Goal: Task Accomplishment & Management: Manage account settings

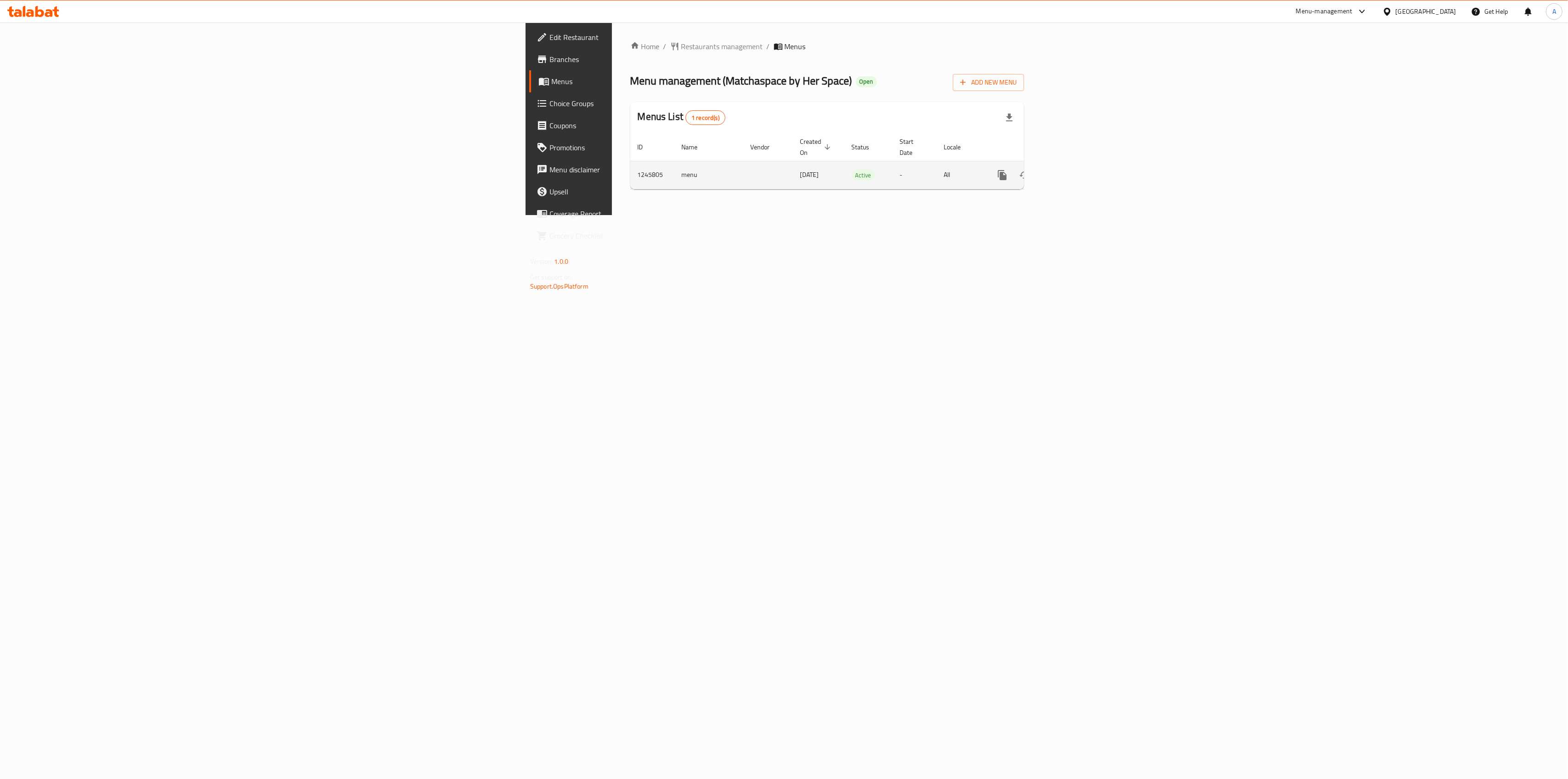
click at [1073, 171] on icon "enhanced table" at bounding box center [1068, 175] width 8 height 8
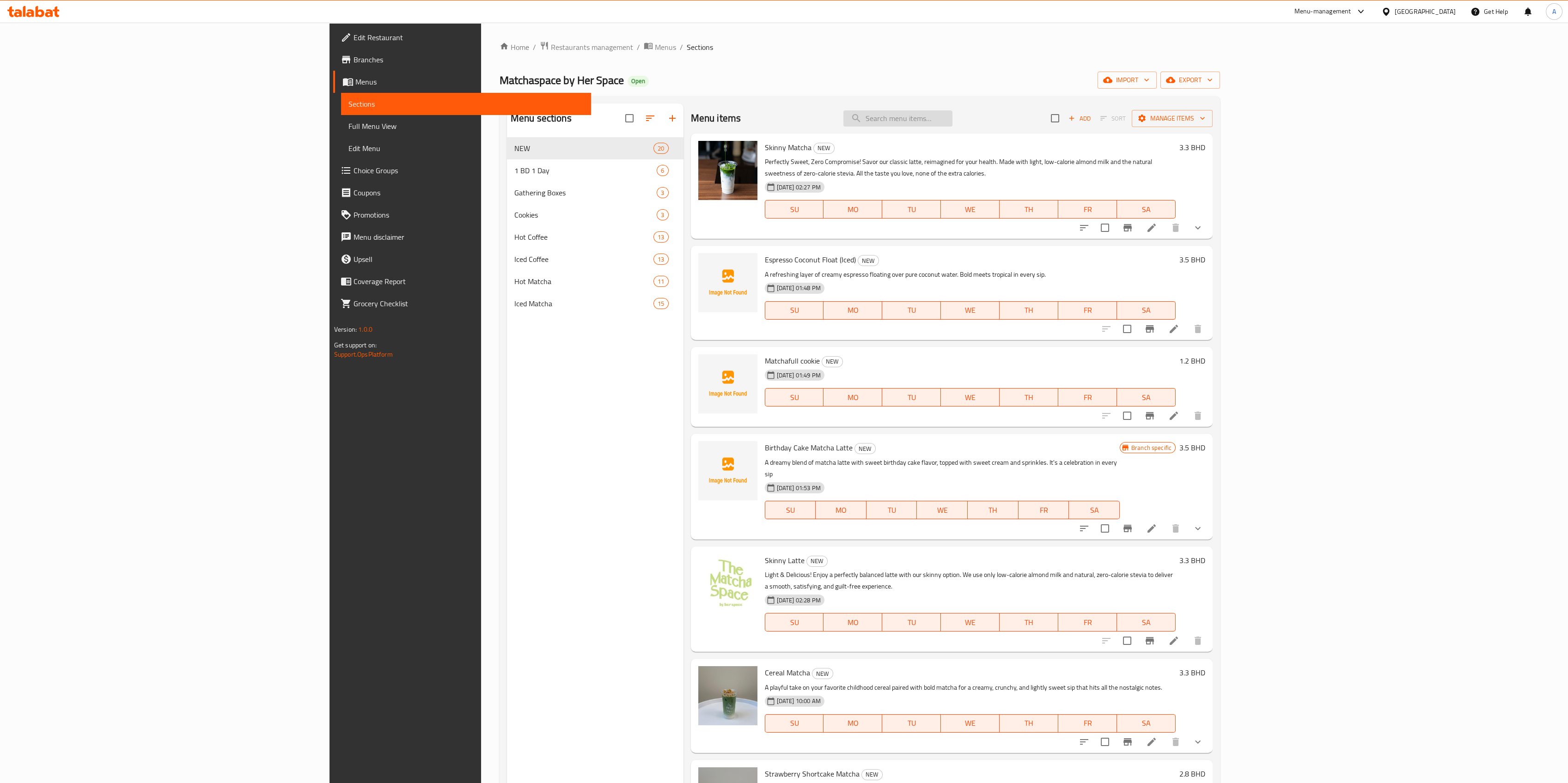
click at [952, 115] on input "search" at bounding box center [898, 118] width 109 height 16
click at [952, 120] on input "search" at bounding box center [898, 118] width 109 height 16
click at [1012, 128] on div "Menu items Add Sort Manage items" at bounding box center [952, 119] width 522 height 30
click at [952, 117] on input "search" at bounding box center [898, 118] width 109 height 16
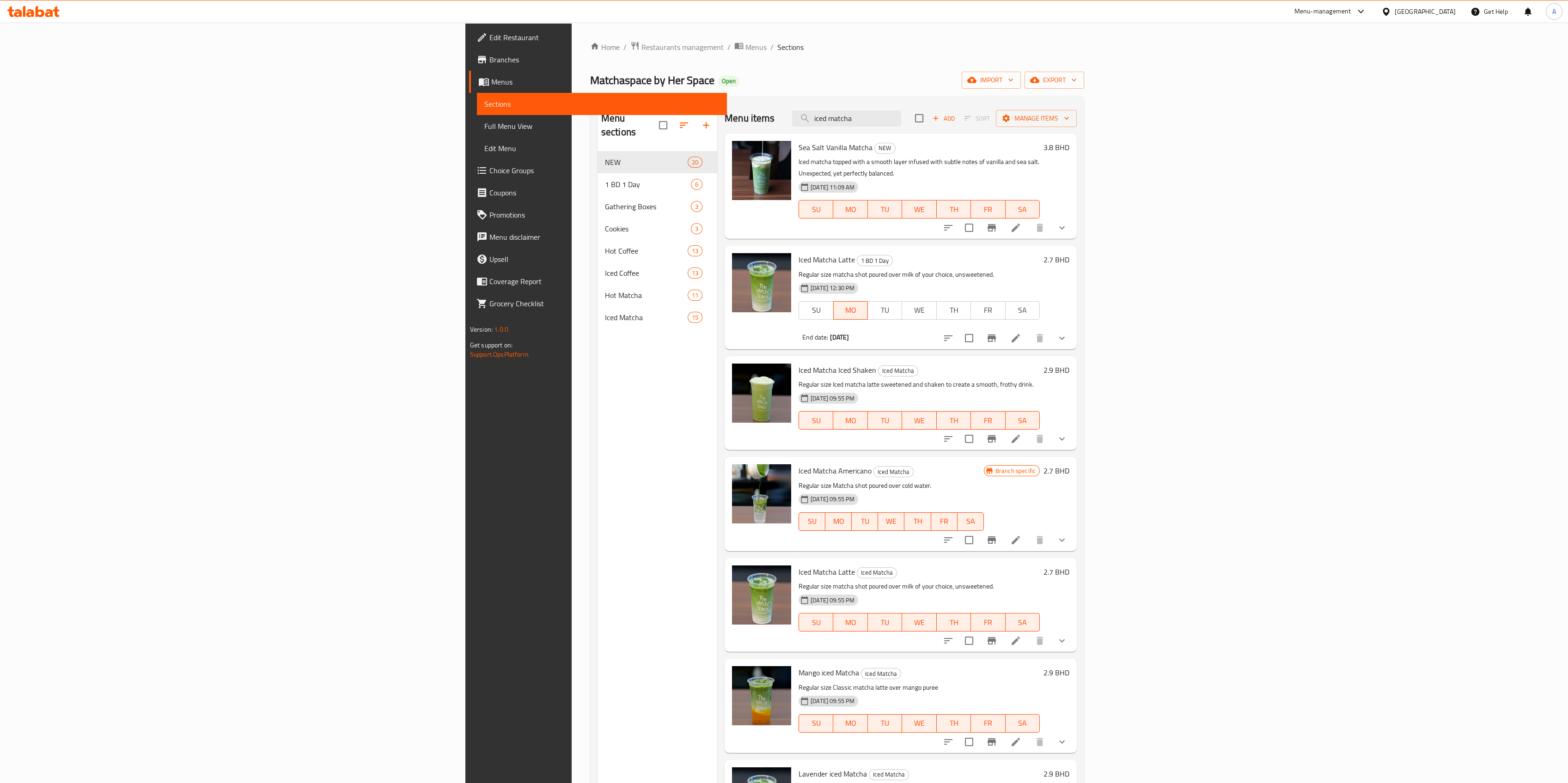
type input "iced matcha"
click at [901, 116] on input "iced matcha" at bounding box center [846, 118] width 109 height 16
click at [901, 124] on input "iced matcha" at bounding box center [846, 118] width 109 height 16
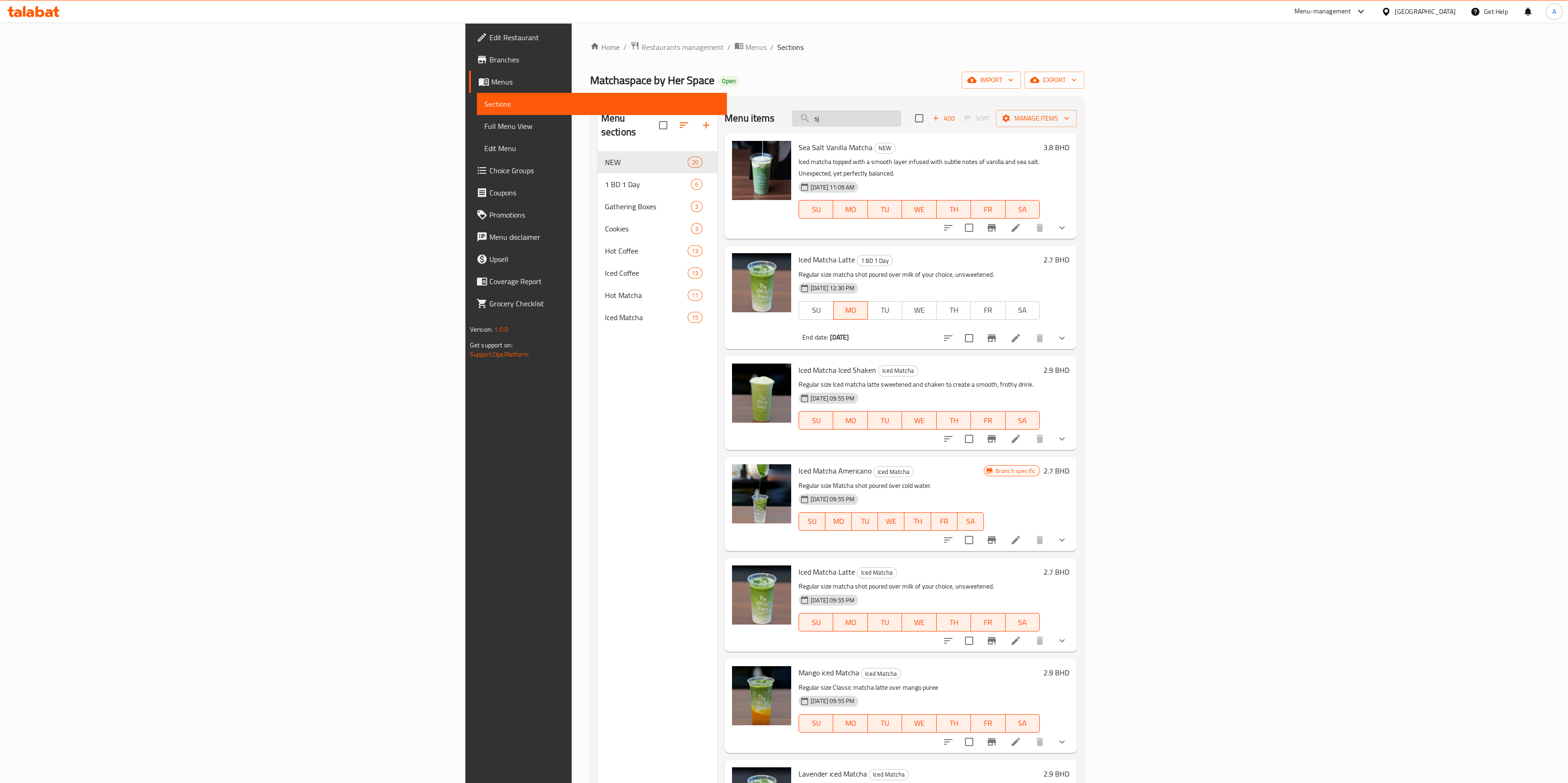
type input "s"
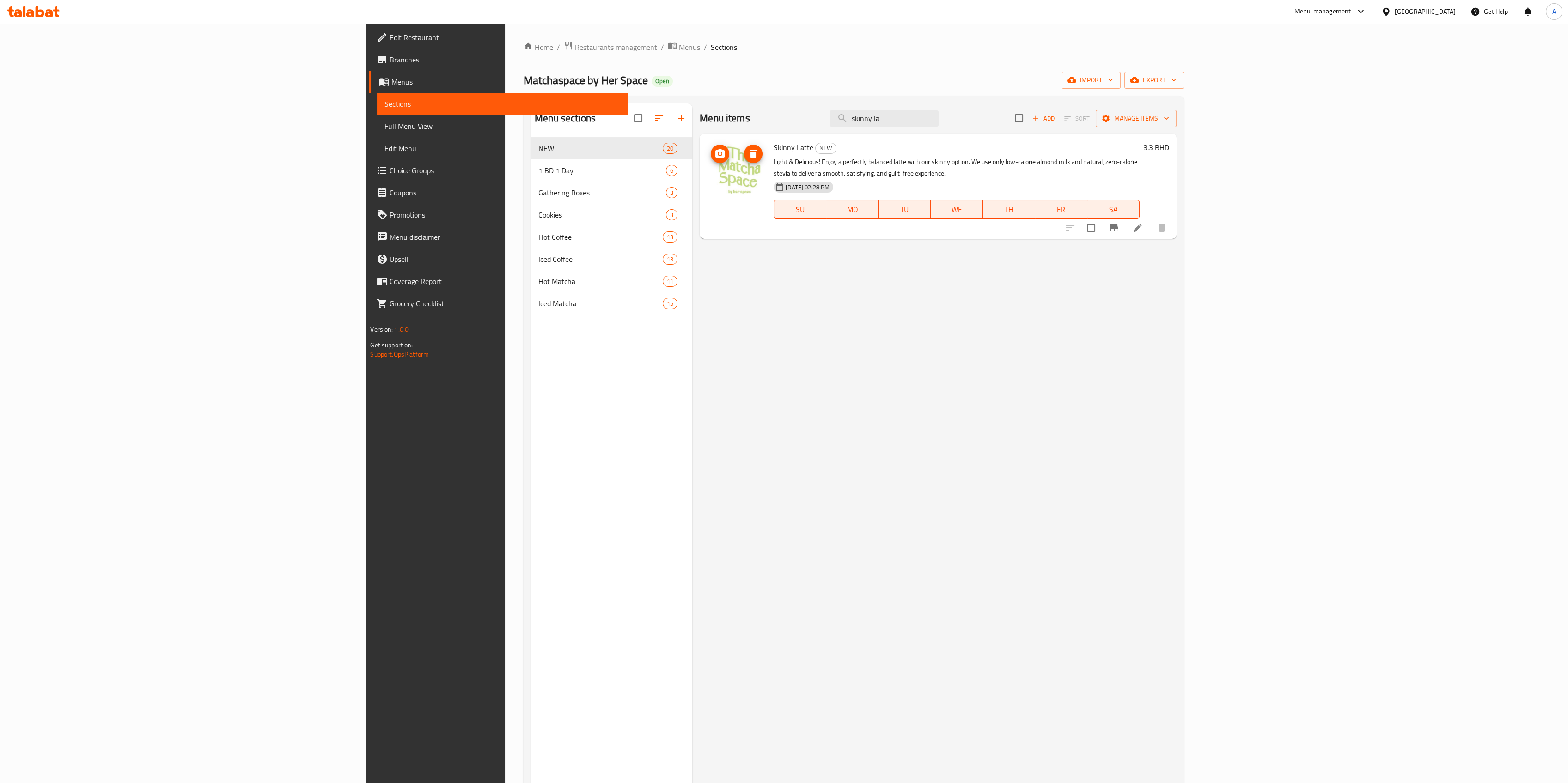
click at [715, 152] on icon "upload picture" at bounding box center [720, 153] width 9 height 8
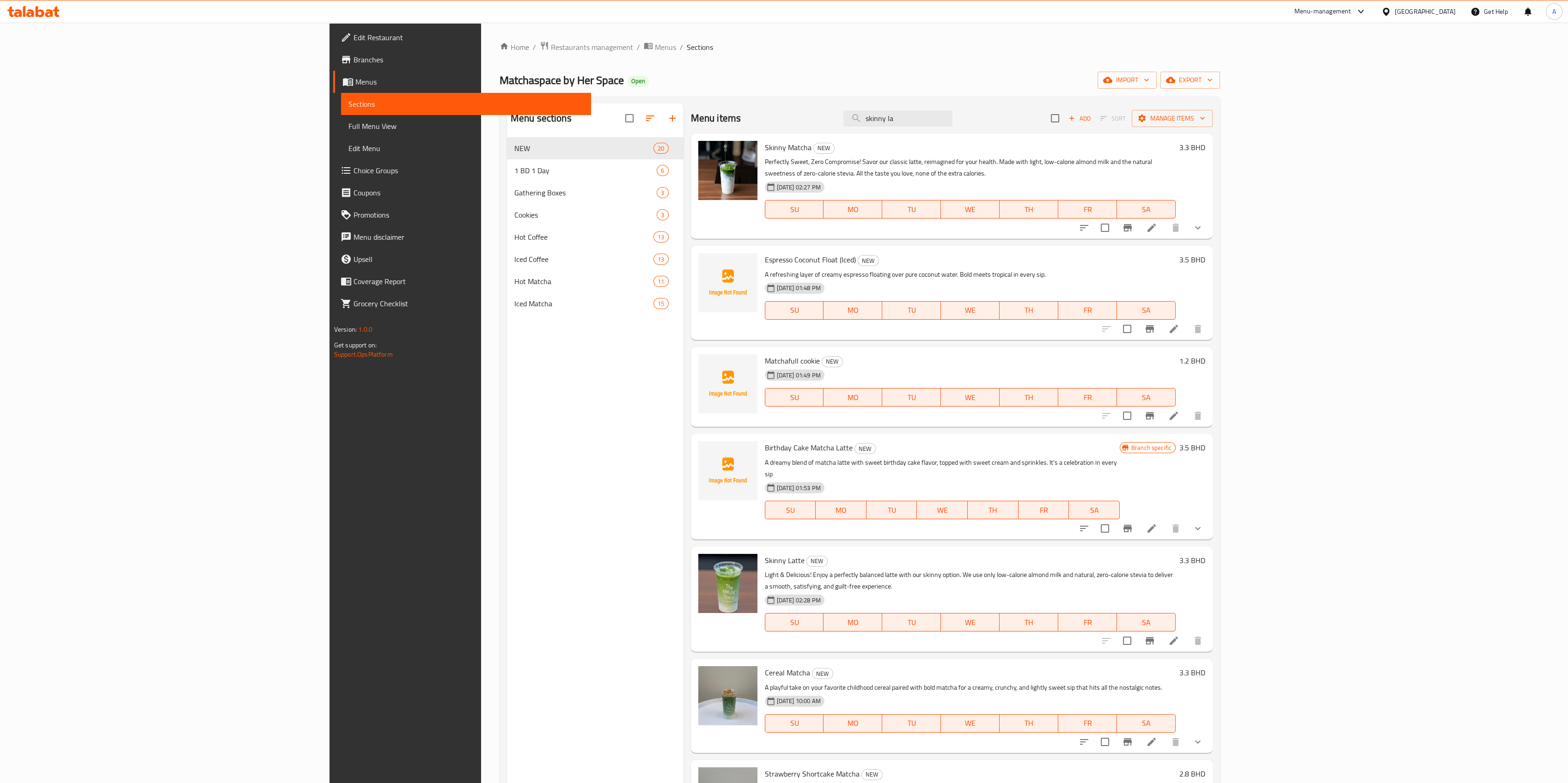
drag, startPoint x: 1022, startPoint y: 126, endPoint x: 884, endPoint y: 124, distance: 138.0
click at [893, 124] on div "Menu items skinny la Add Sort Manage items" at bounding box center [952, 119] width 522 height 30
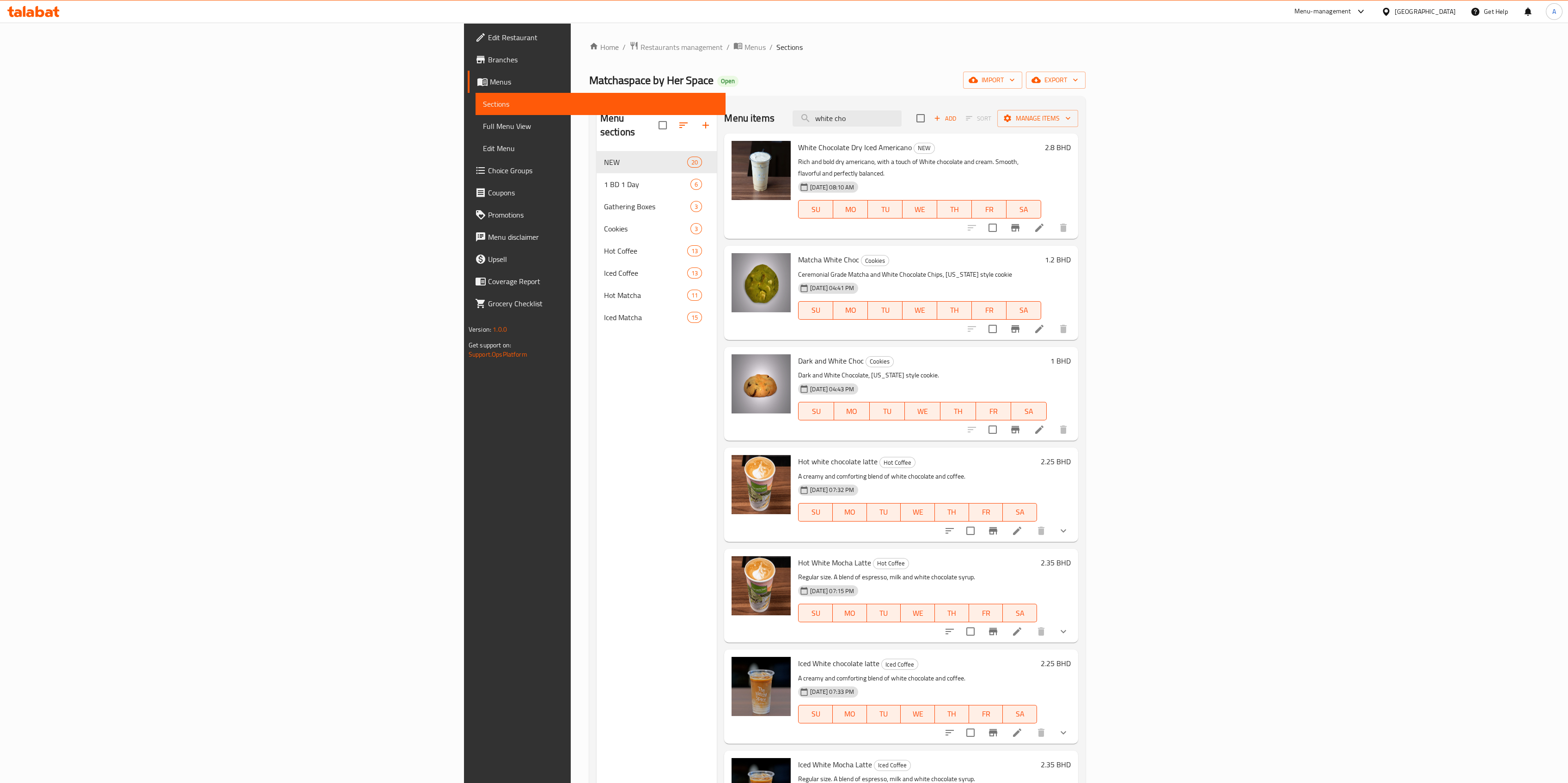
drag, startPoint x: 1033, startPoint y: 121, endPoint x: 815, endPoint y: 135, distance: 218.4
click at [875, 128] on div "Menu items white cho Add Sort Manage items" at bounding box center [900, 119] width 354 height 30
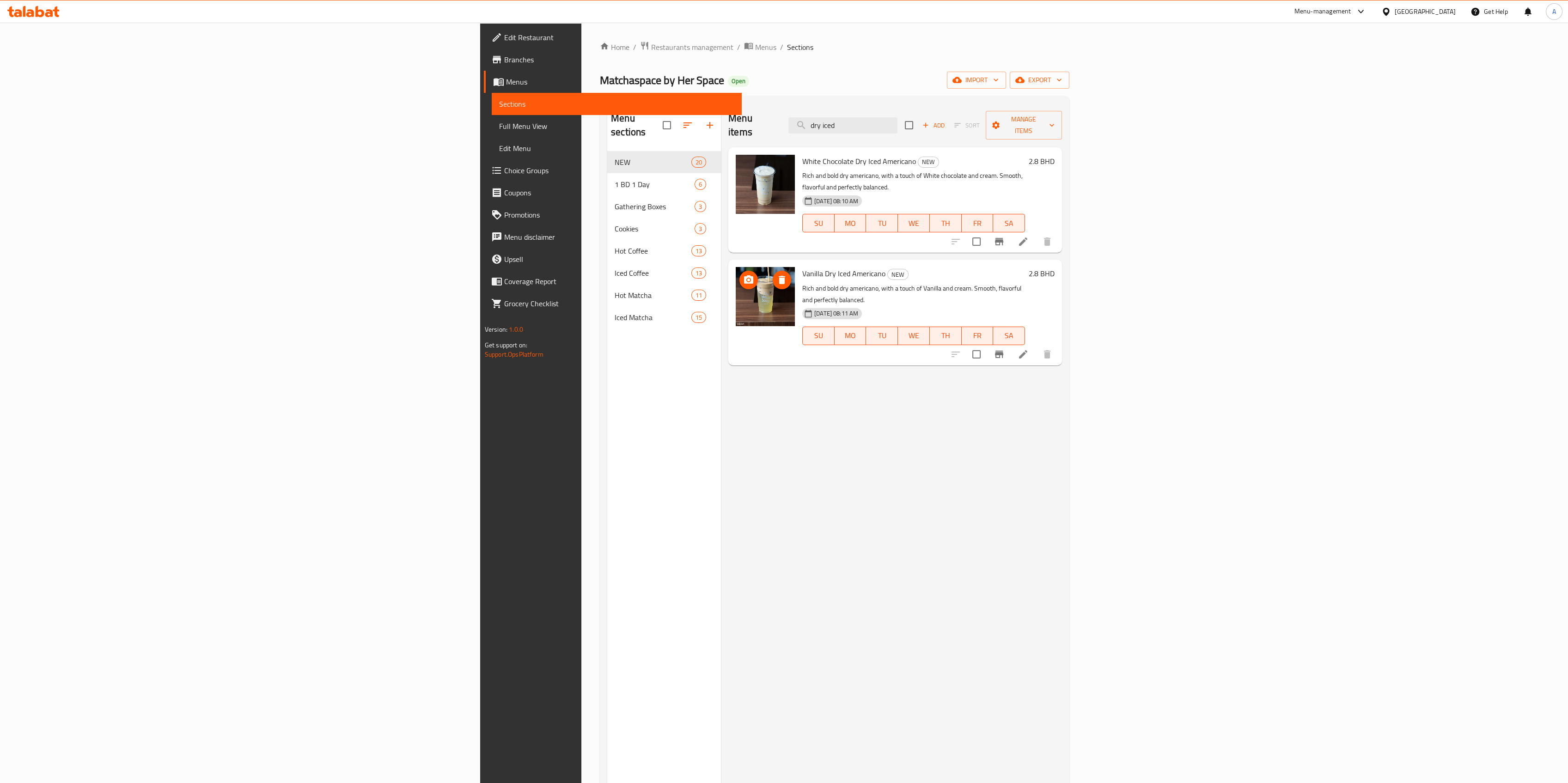
click at [740, 275] on span "upload picture" at bounding box center [749, 280] width 18 height 11
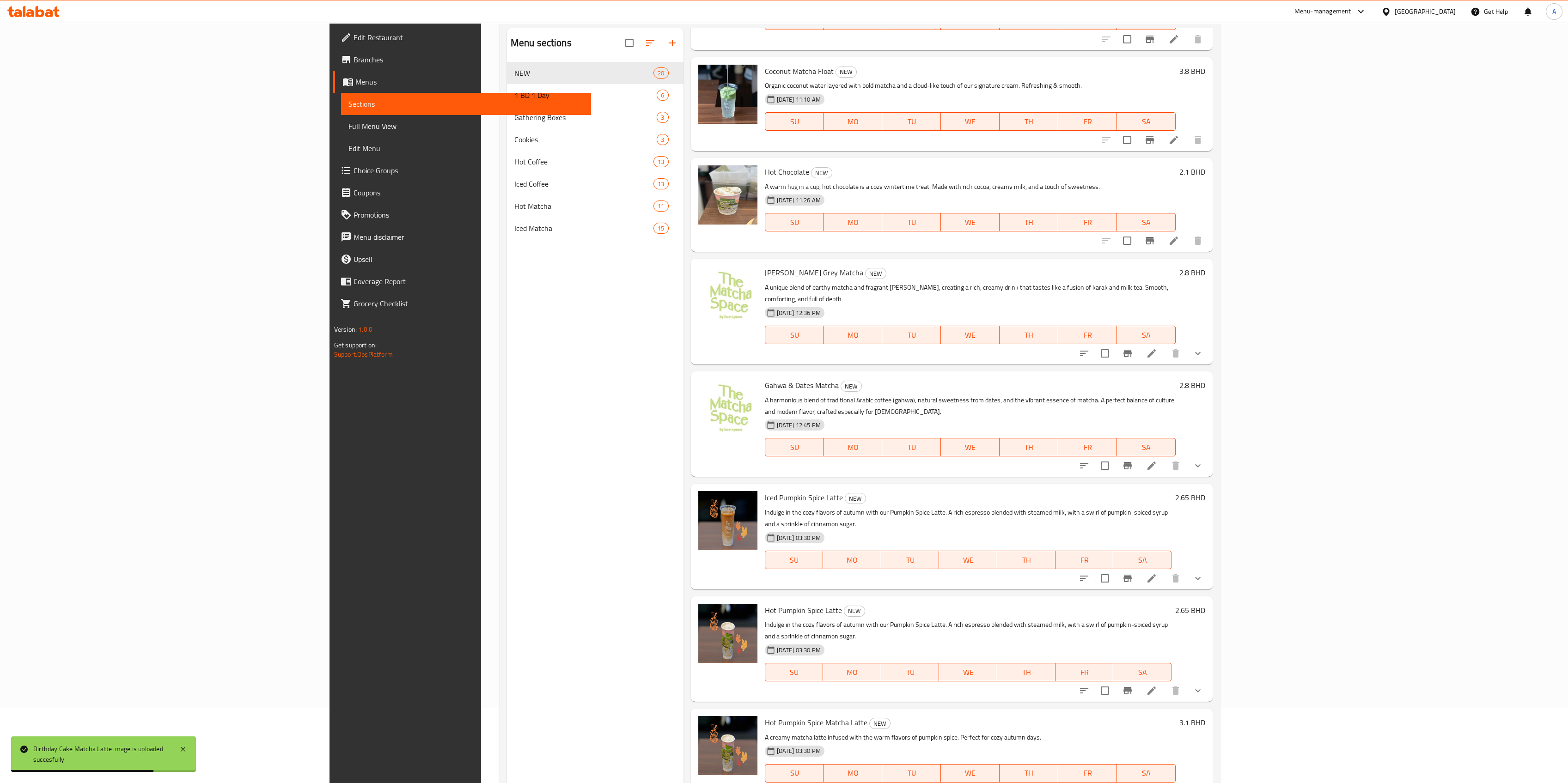
scroll to position [129, 0]
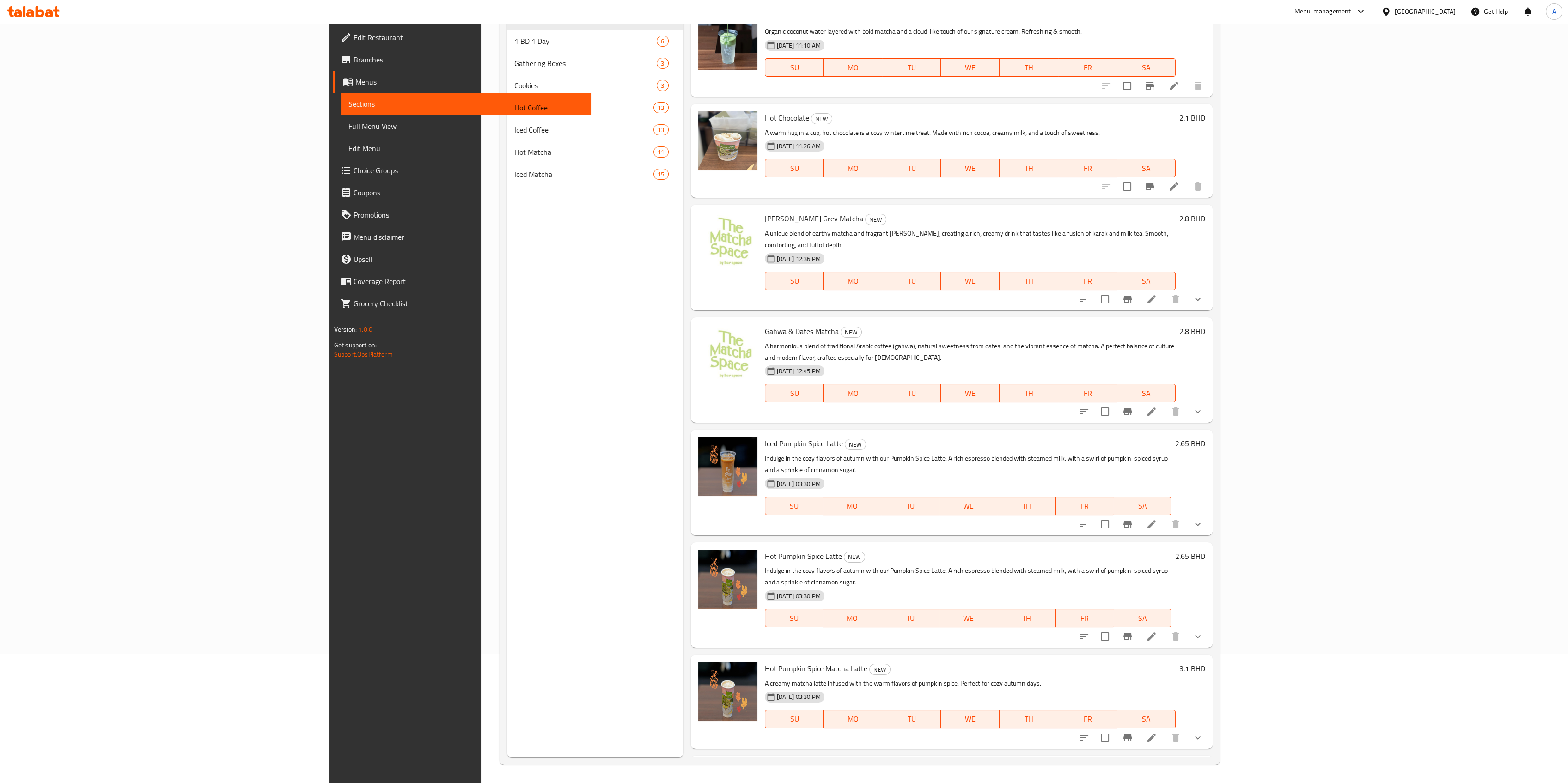
click at [507, 192] on div "Menu sections NEW 20 1 BD 1 Day 6 Gathering Boxes 3 Cookies 3 Hot Coffee 13 Ice…" at bounding box center [595, 365] width 177 height 783
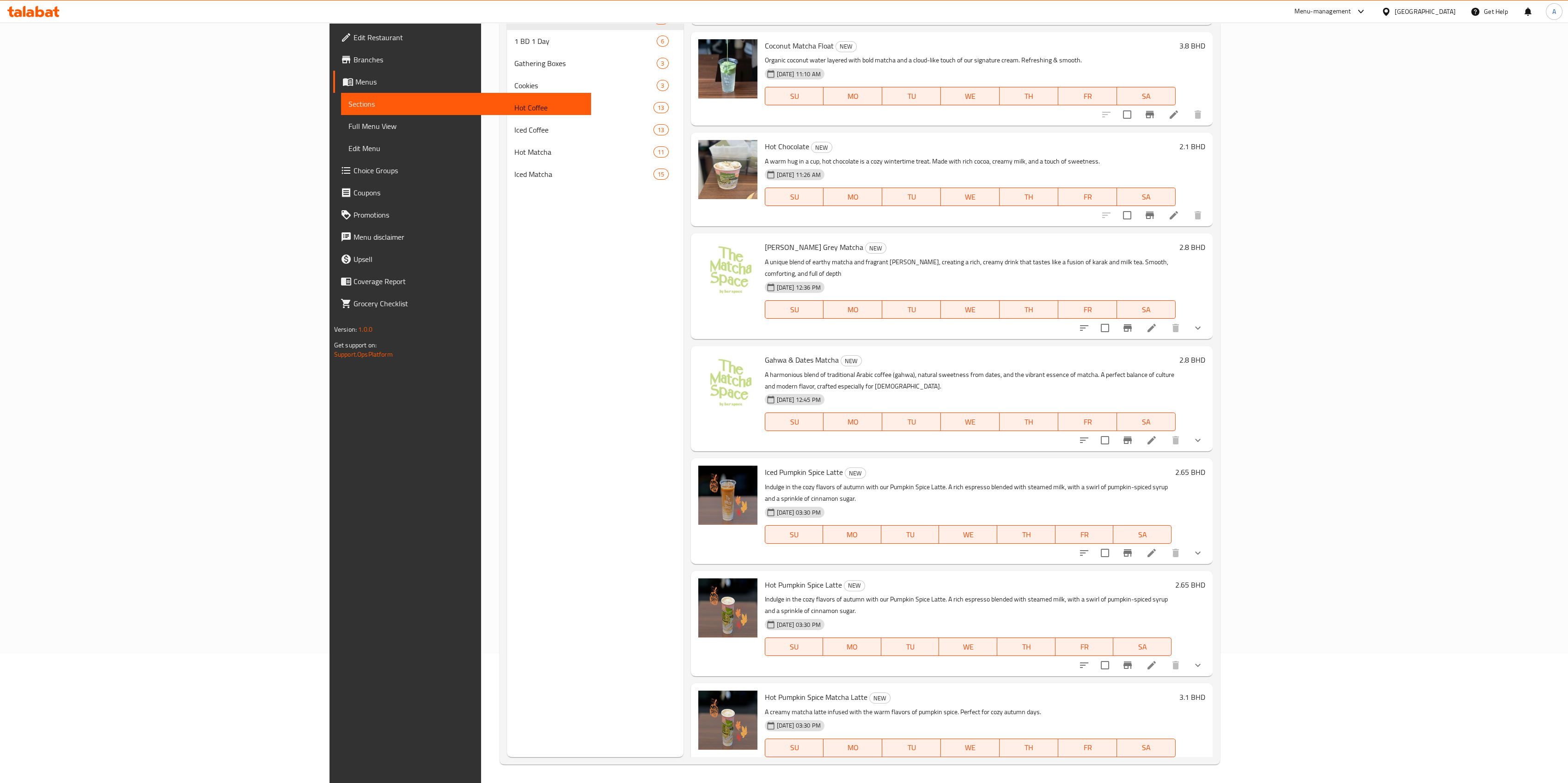
scroll to position [1244, 0]
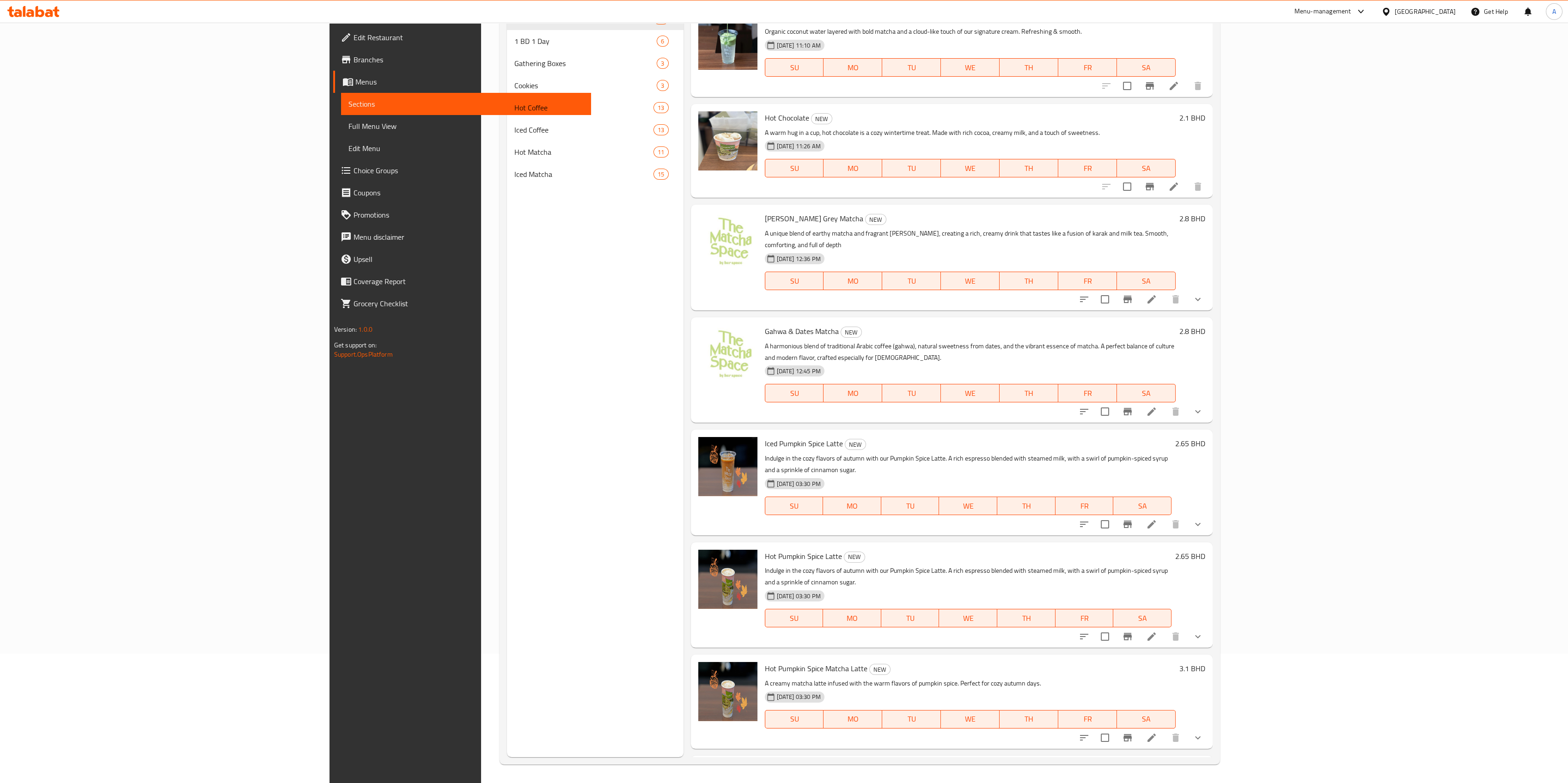
click at [765, 212] on span "[PERSON_NAME] Grey Matcha" at bounding box center [813, 219] width 98 height 14
copy h6 "[PERSON_NAME] Grey Matcha"
click at [765, 324] on span "Gahwa & Dates Matcha" at bounding box center [802, 331] width 74 height 14
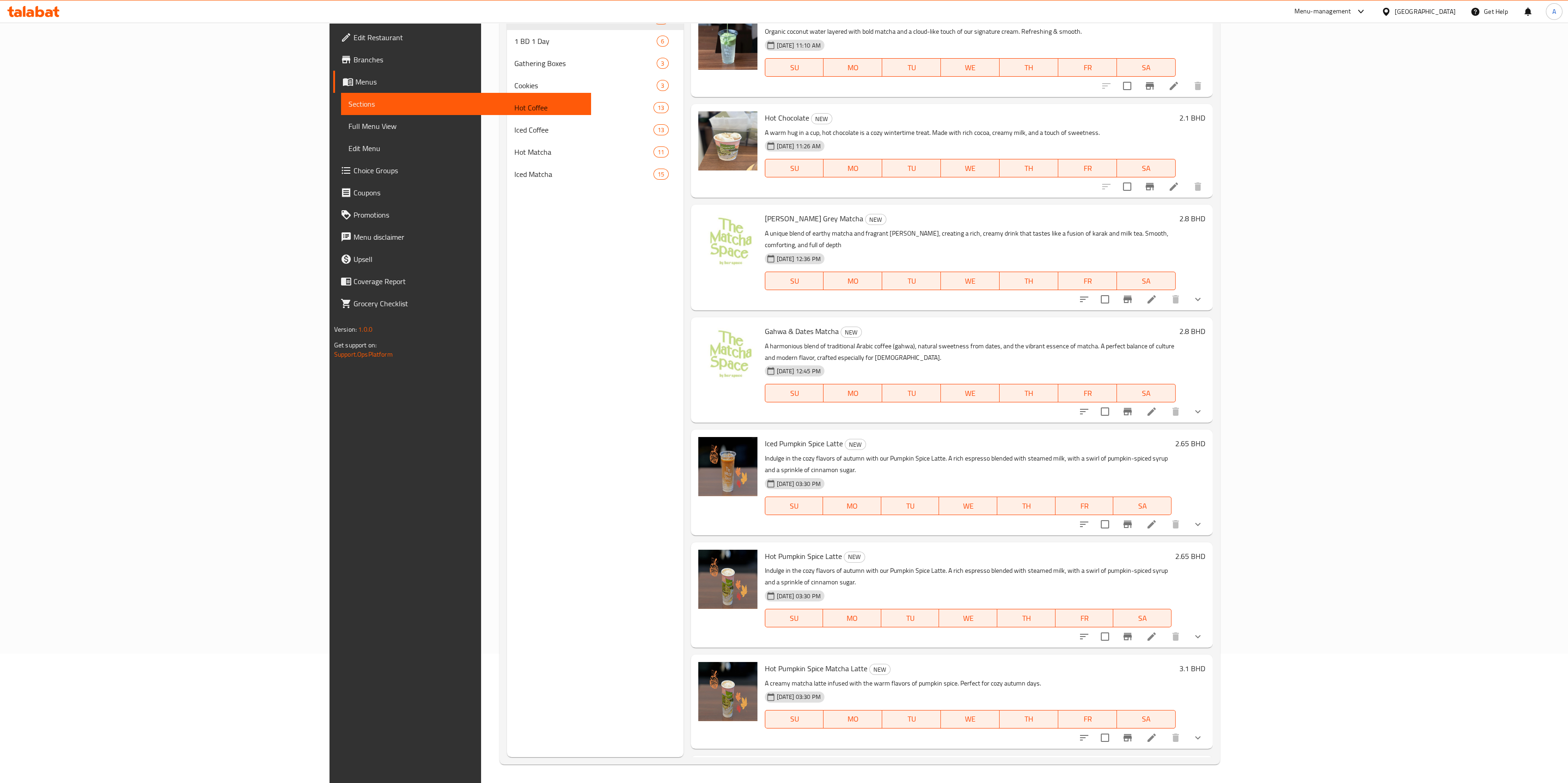
click at [765, 324] on span "Gahwa & Dates Matcha" at bounding box center [802, 331] width 74 height 14
copy h6 "Gahwa & Dates Matcha"
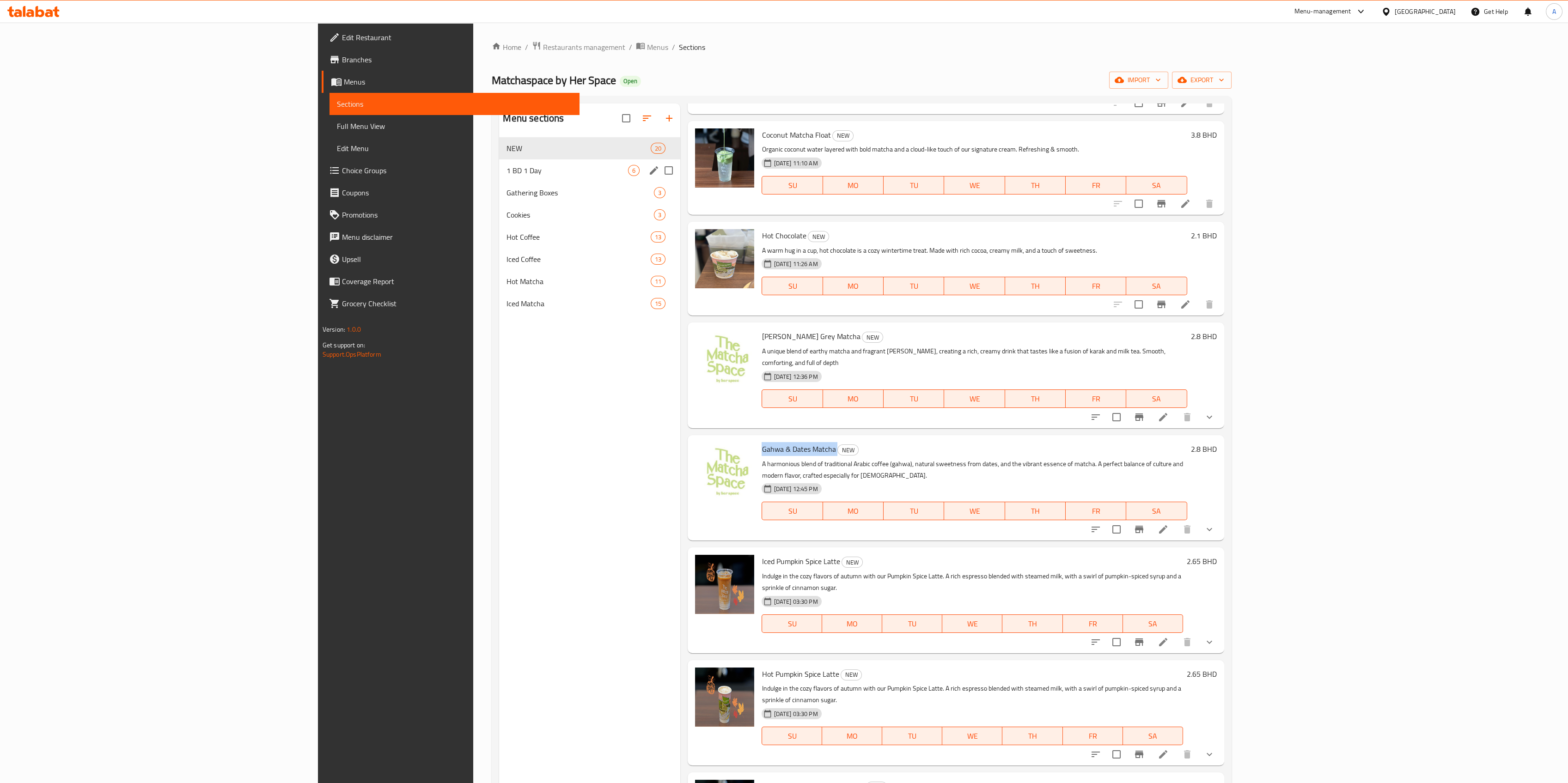
click at [507, 168] on span "1 BD 1 Day" at bounding box center [567, 170] width 121 height 11
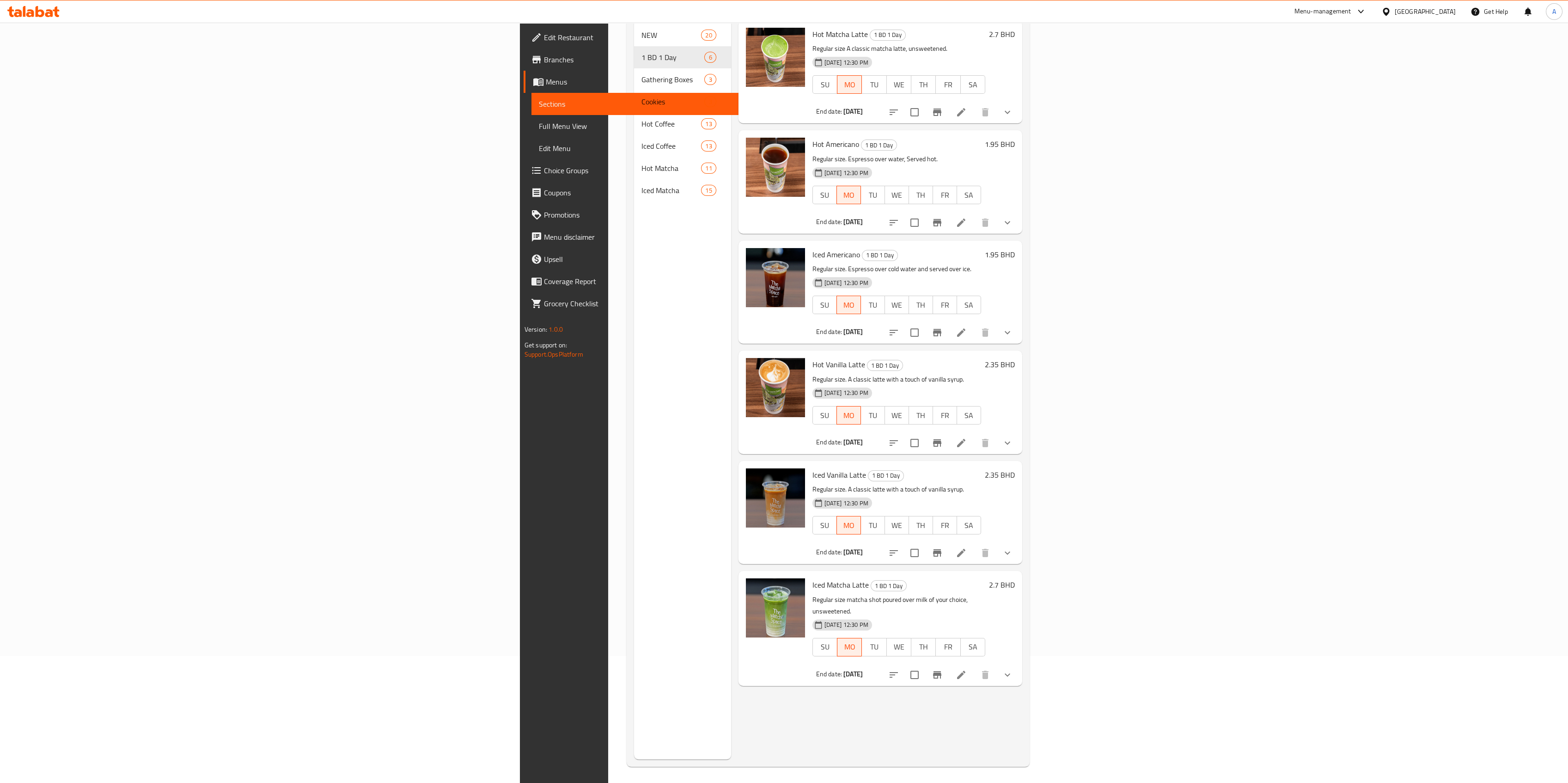
scroll to position [129, 0]
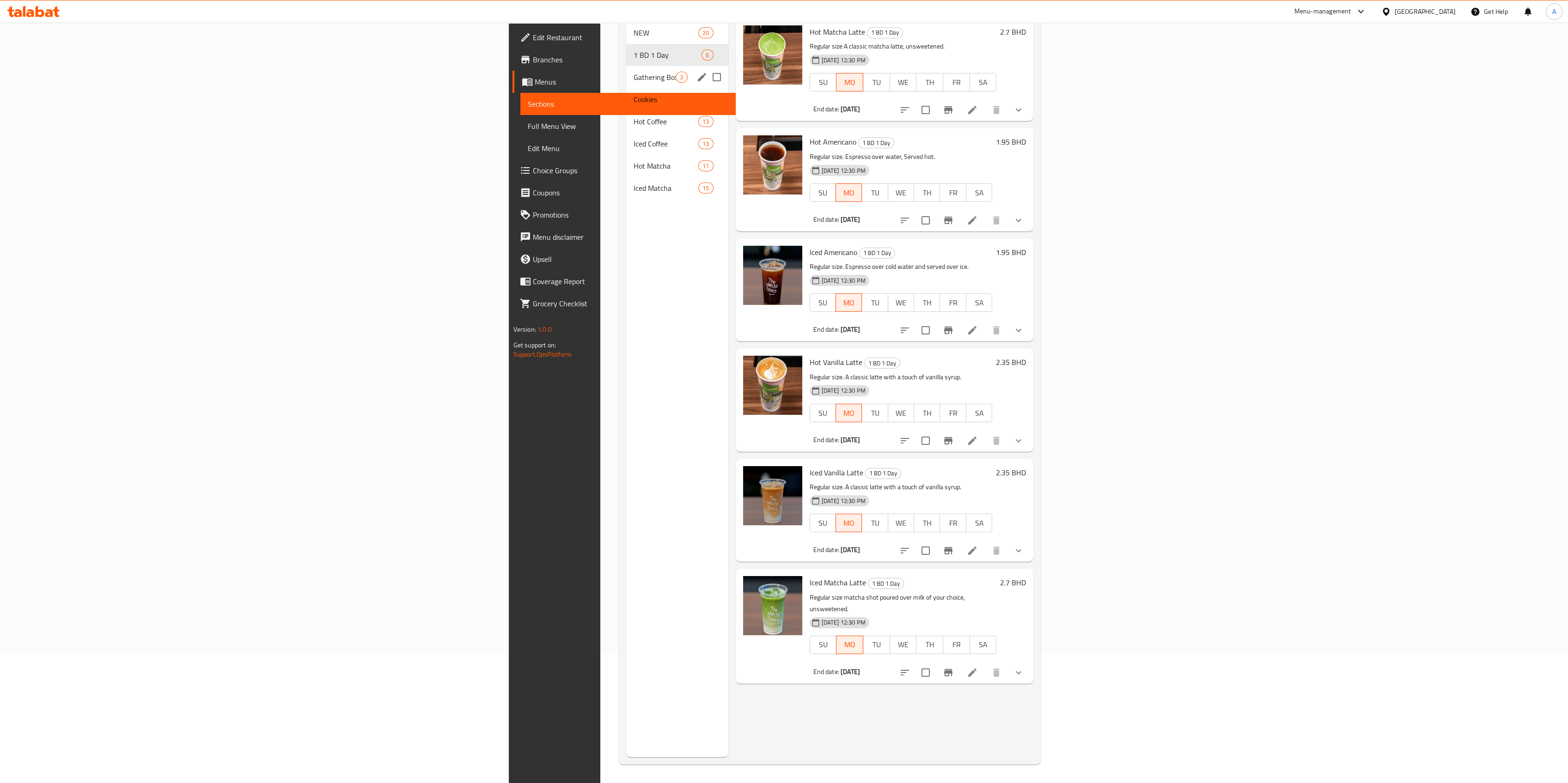
click at [633, 72] on span "Gathering Boxes" at bounding box center [654, 77] width 42 height 11
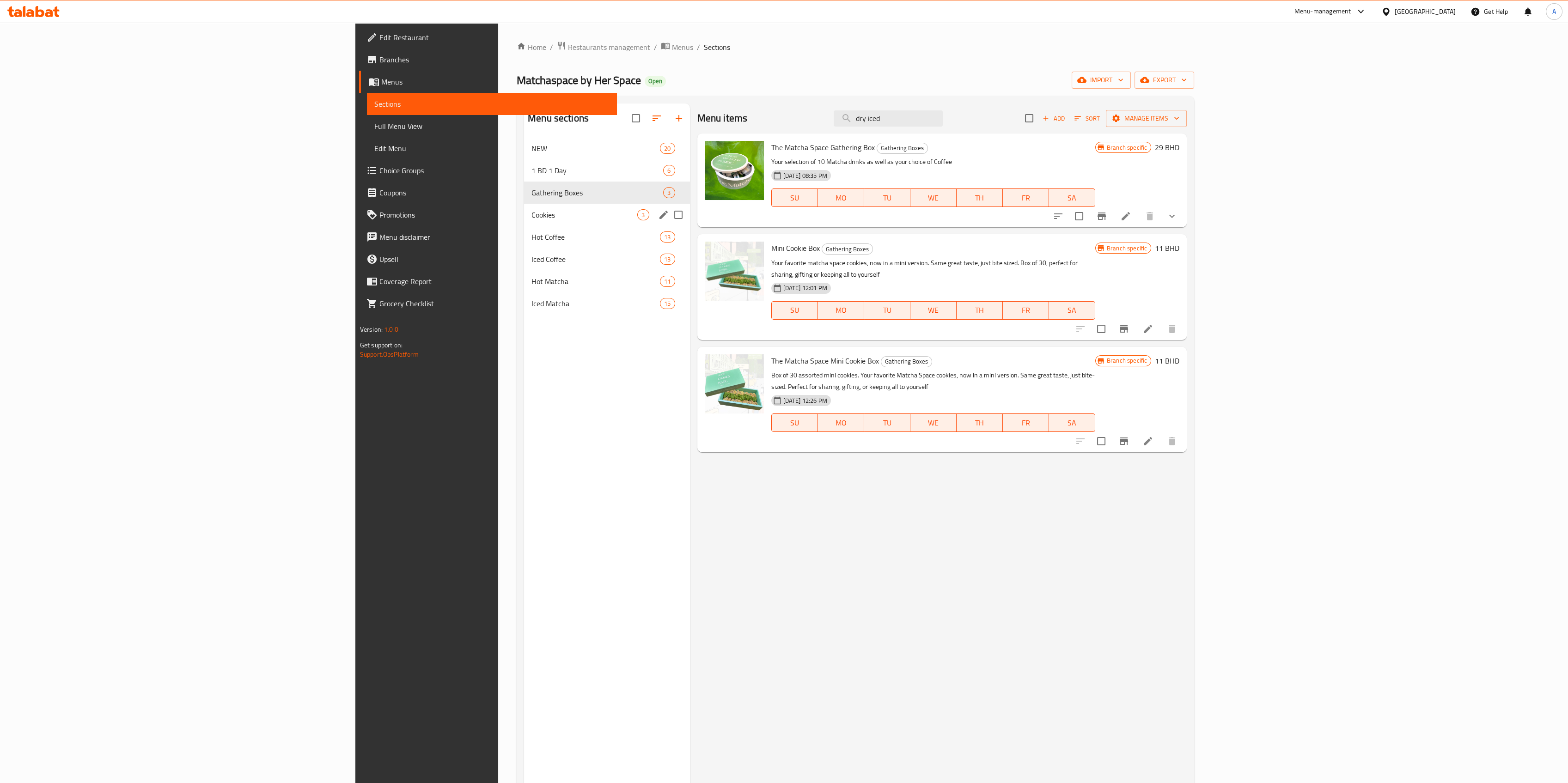
click at [531, 210] on span "Cookies" at bounding box center [584, 214] width 106 height 11
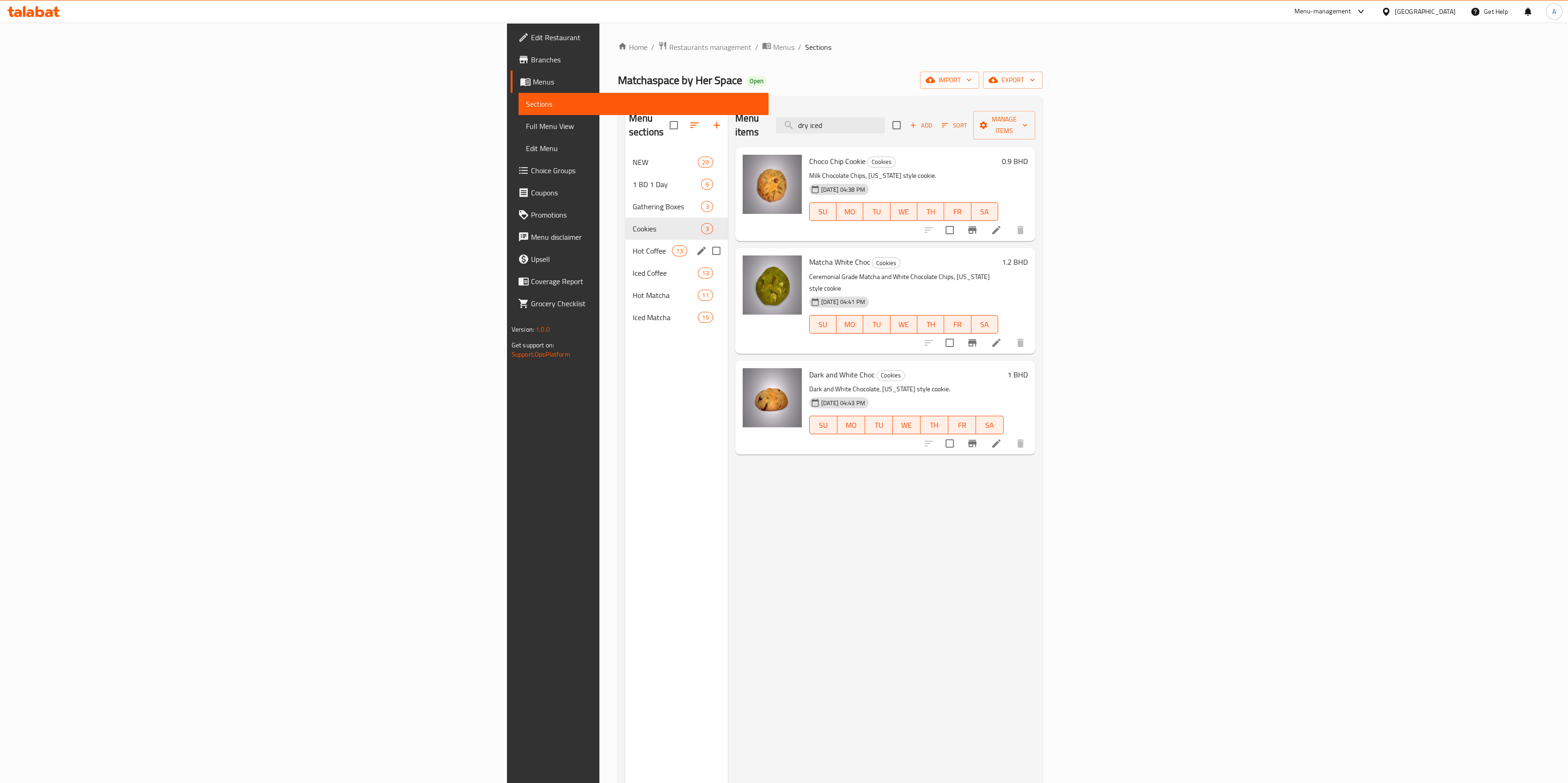
click at [625, 262] on div "Iced Coffee 13" at bounding box center [676, 273] width 102 height 22
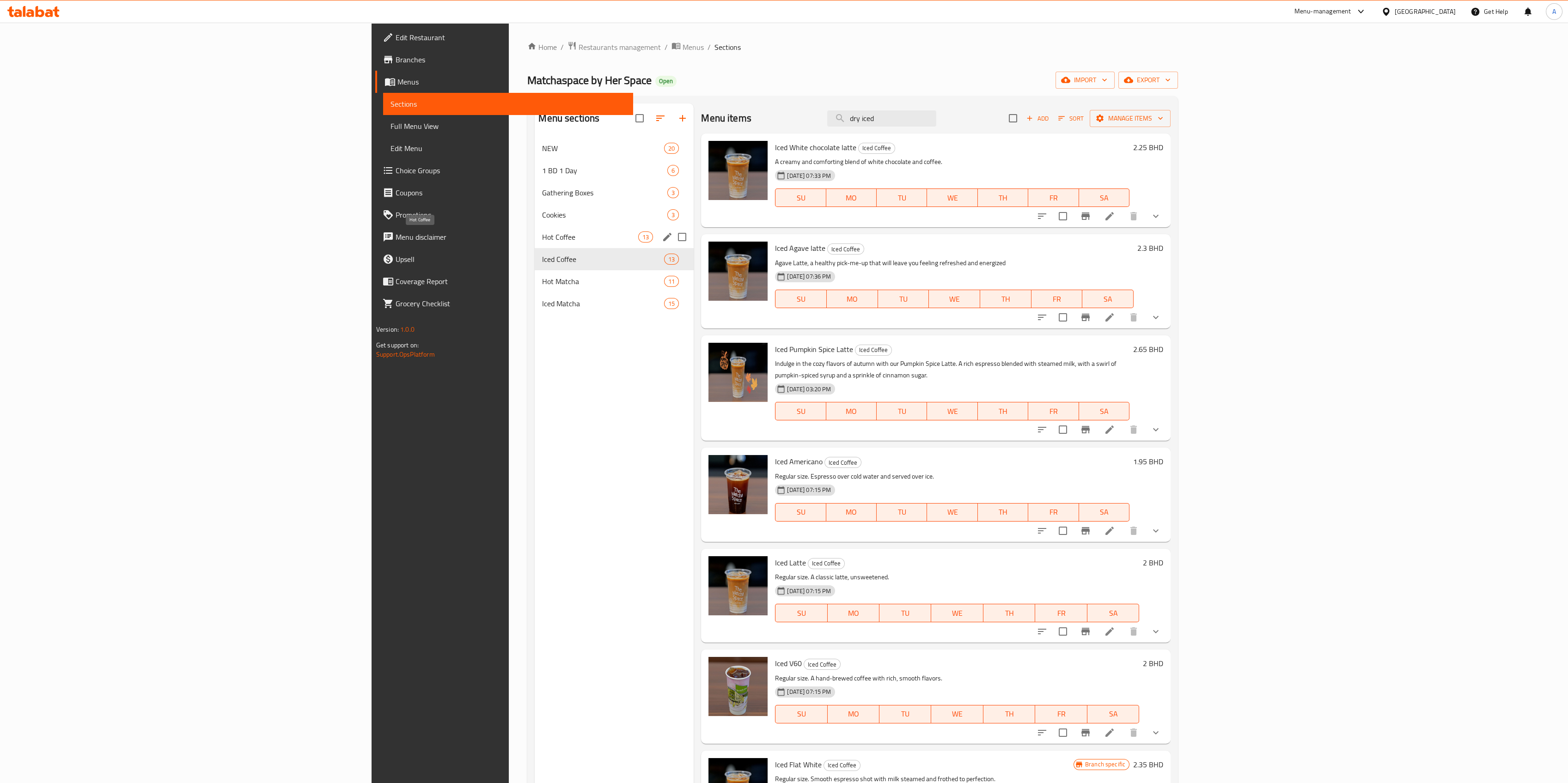
click at [542, 240] on span "Hot Coffee" at bounding box center [590, 236] width 96 height 11
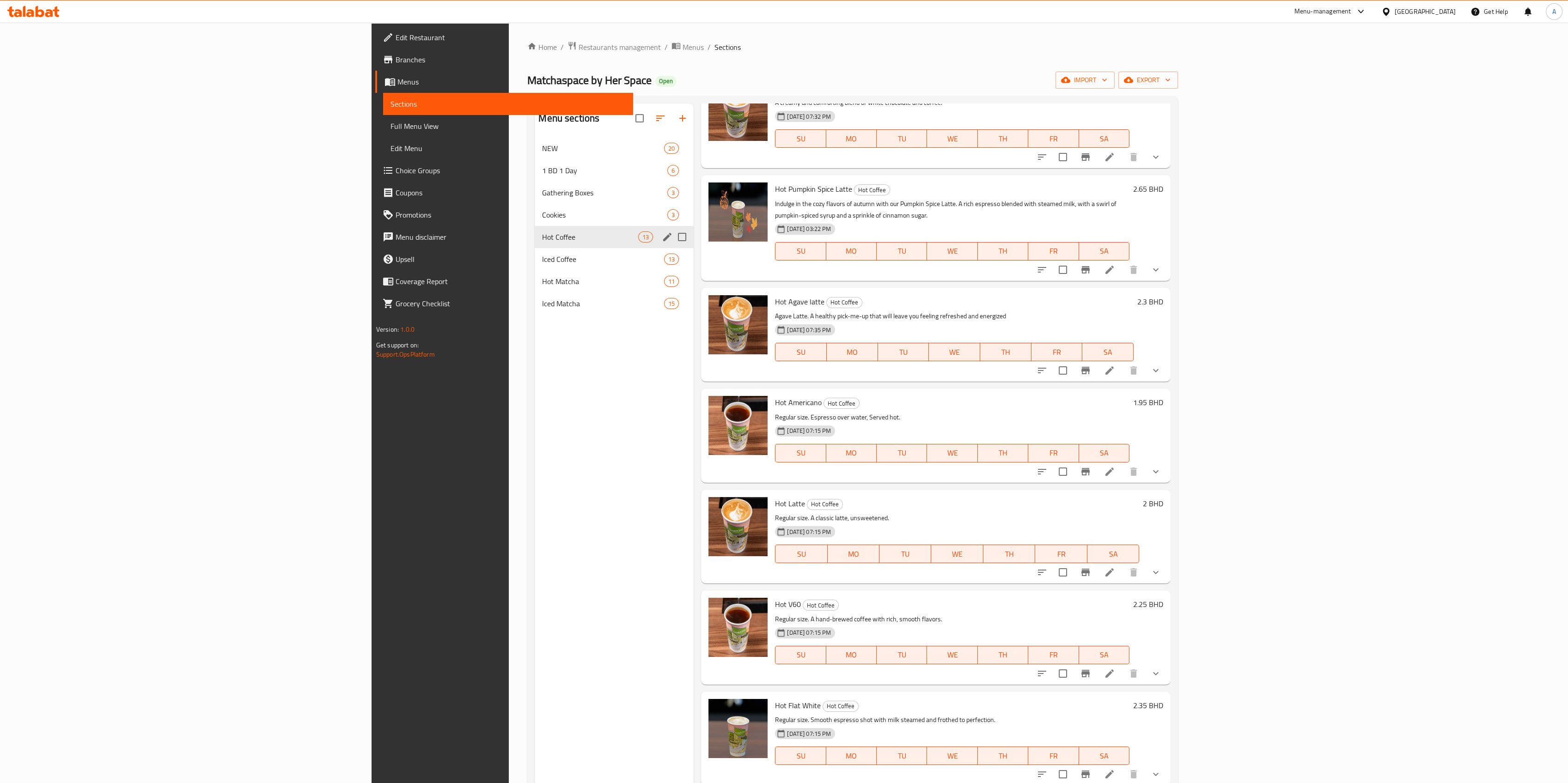
click at [542, 254] on span "Iced Coffee" at bounding box center [603, 259] width 122 height 11
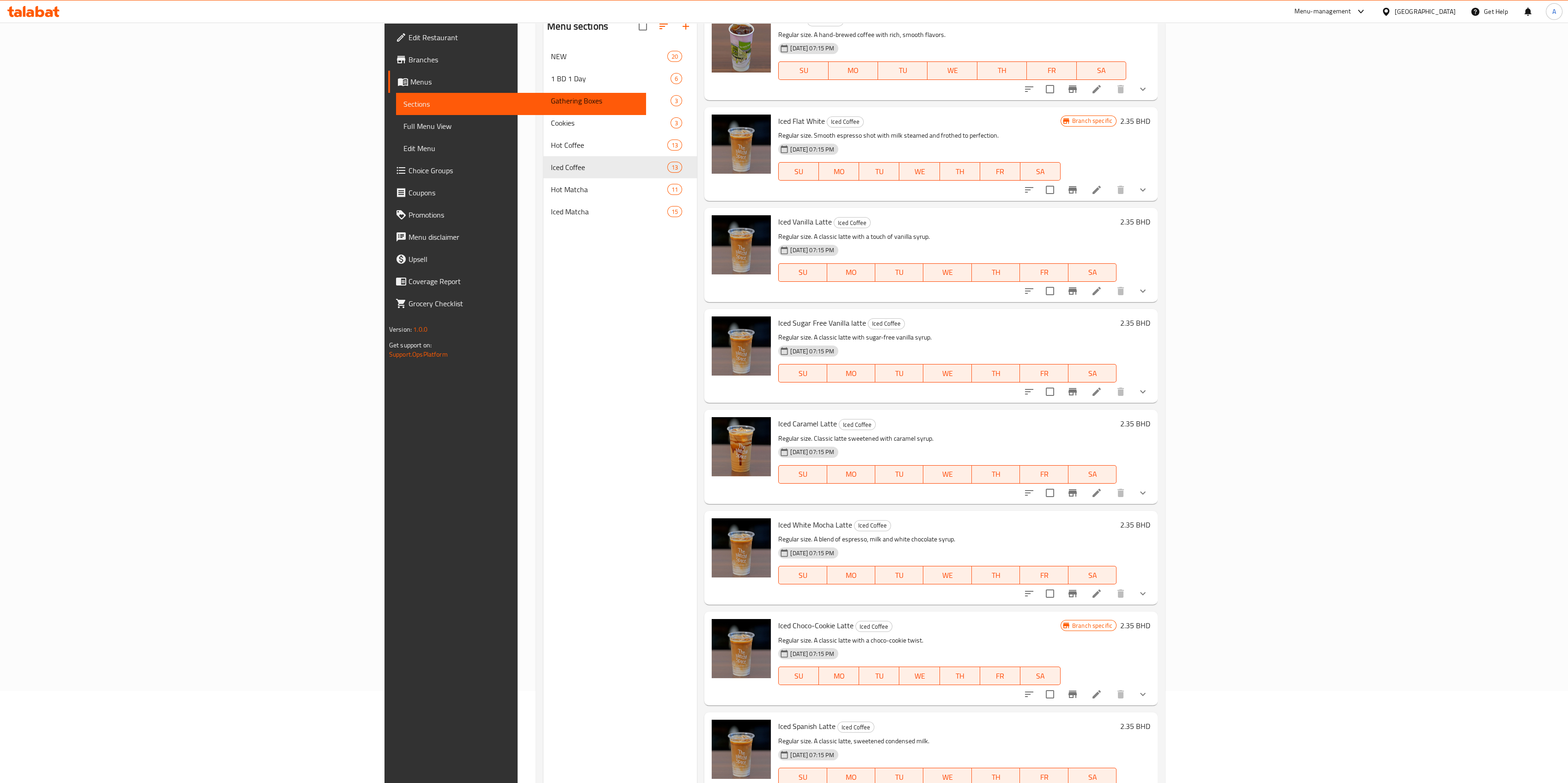
scroll to position [129, 0]
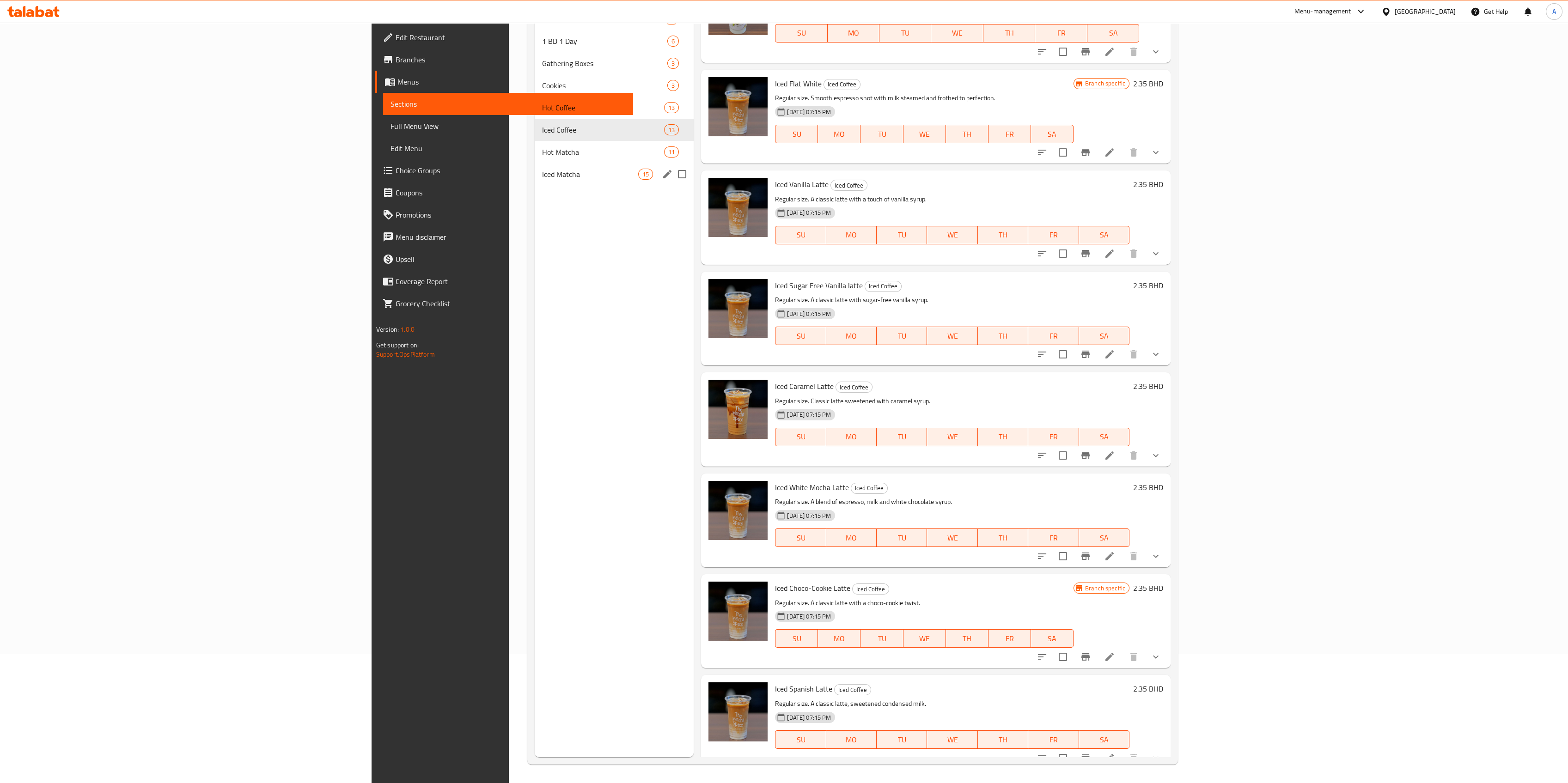
click at [542, 157] on span "Hot Matcha" at bounding box center [603, 152] width 122 height 11
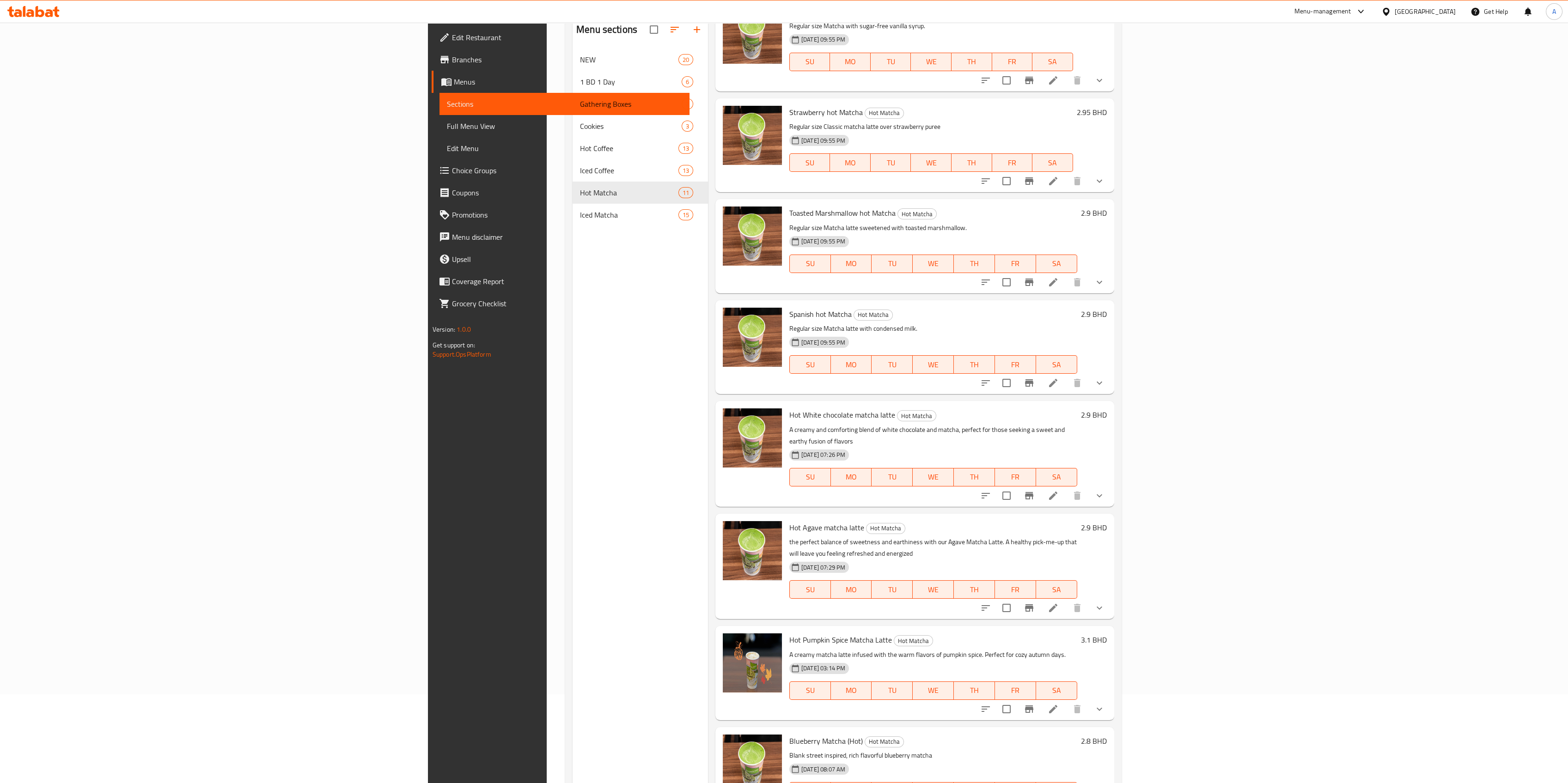
scroll to position [129, 0]
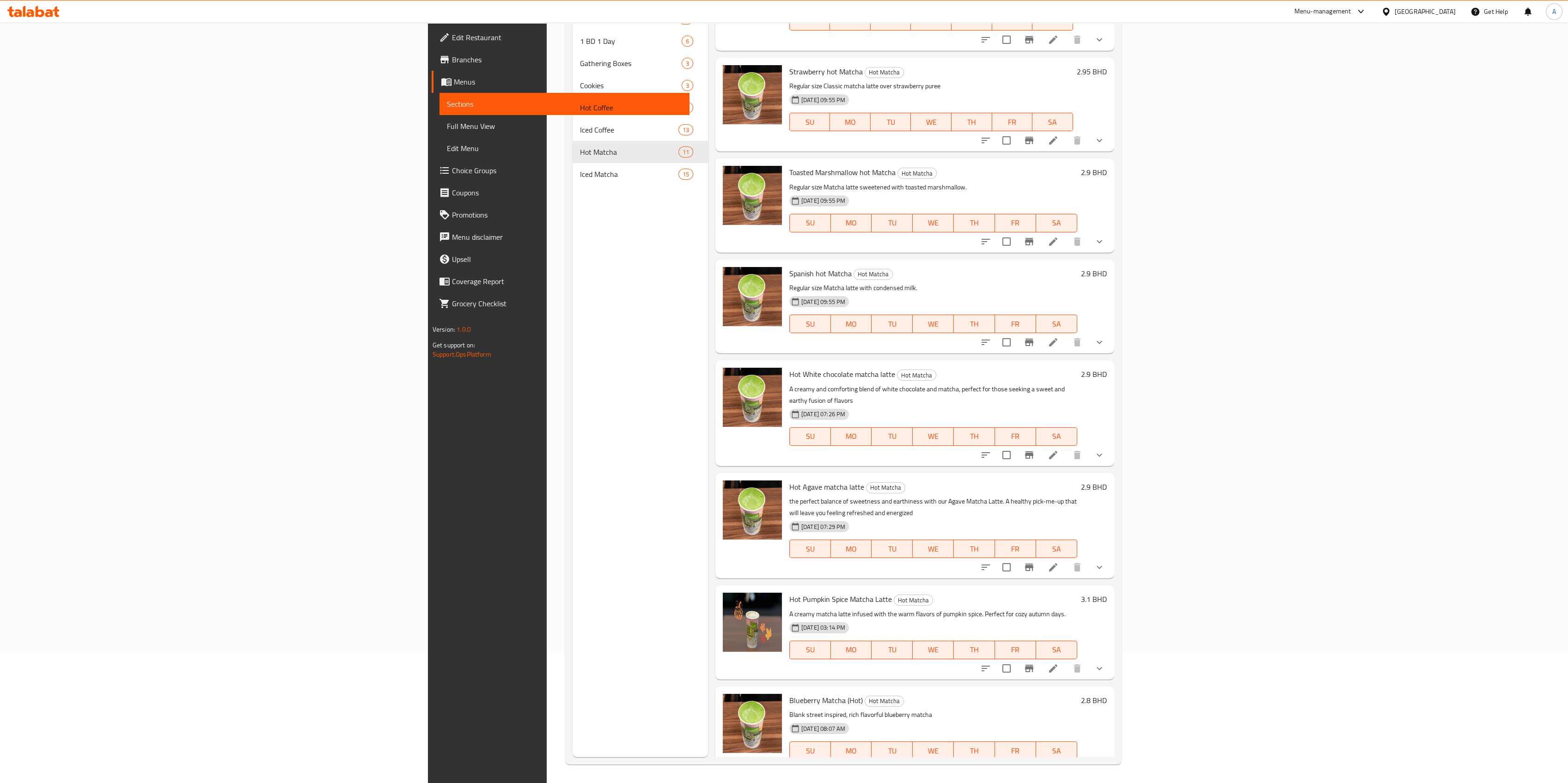
click at [580, 172] on span "Iced Matcha" at bounding box center [628, 173] width 98 height 11
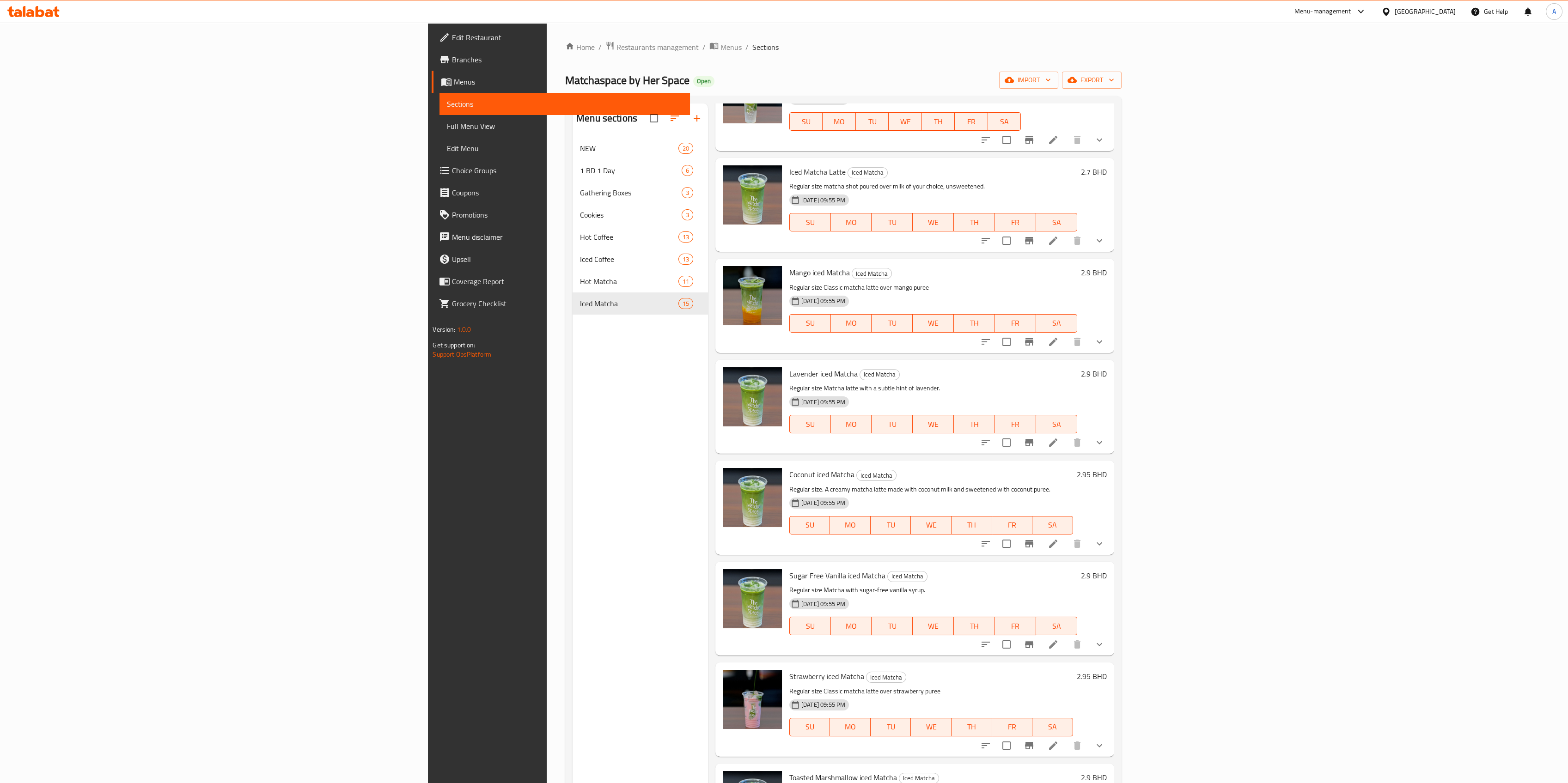
scroll to position [76, 0]
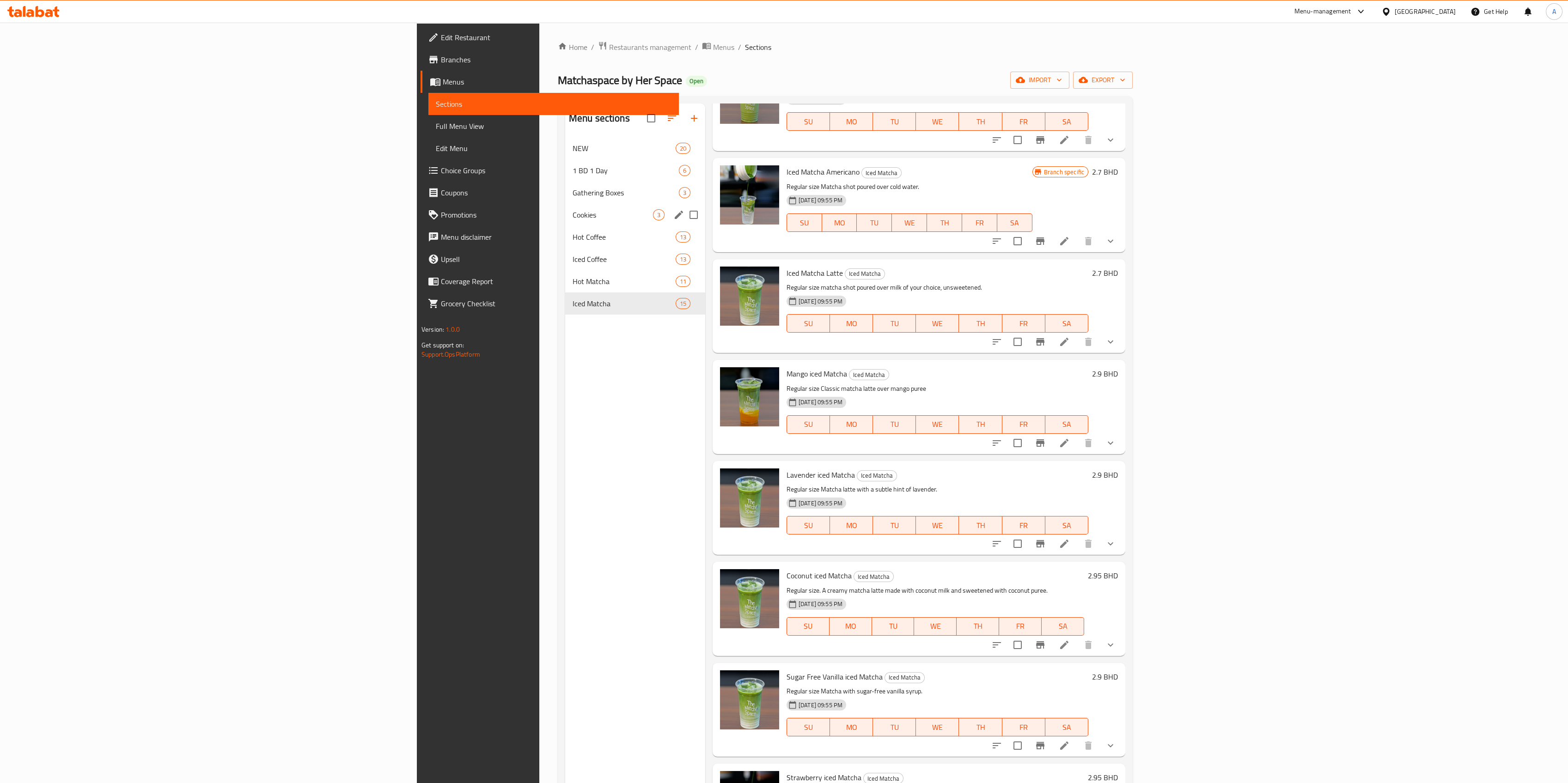
click at [572, 193] on span "Gathering Boxes" at bounding box center [625, 192] width 106 height 11
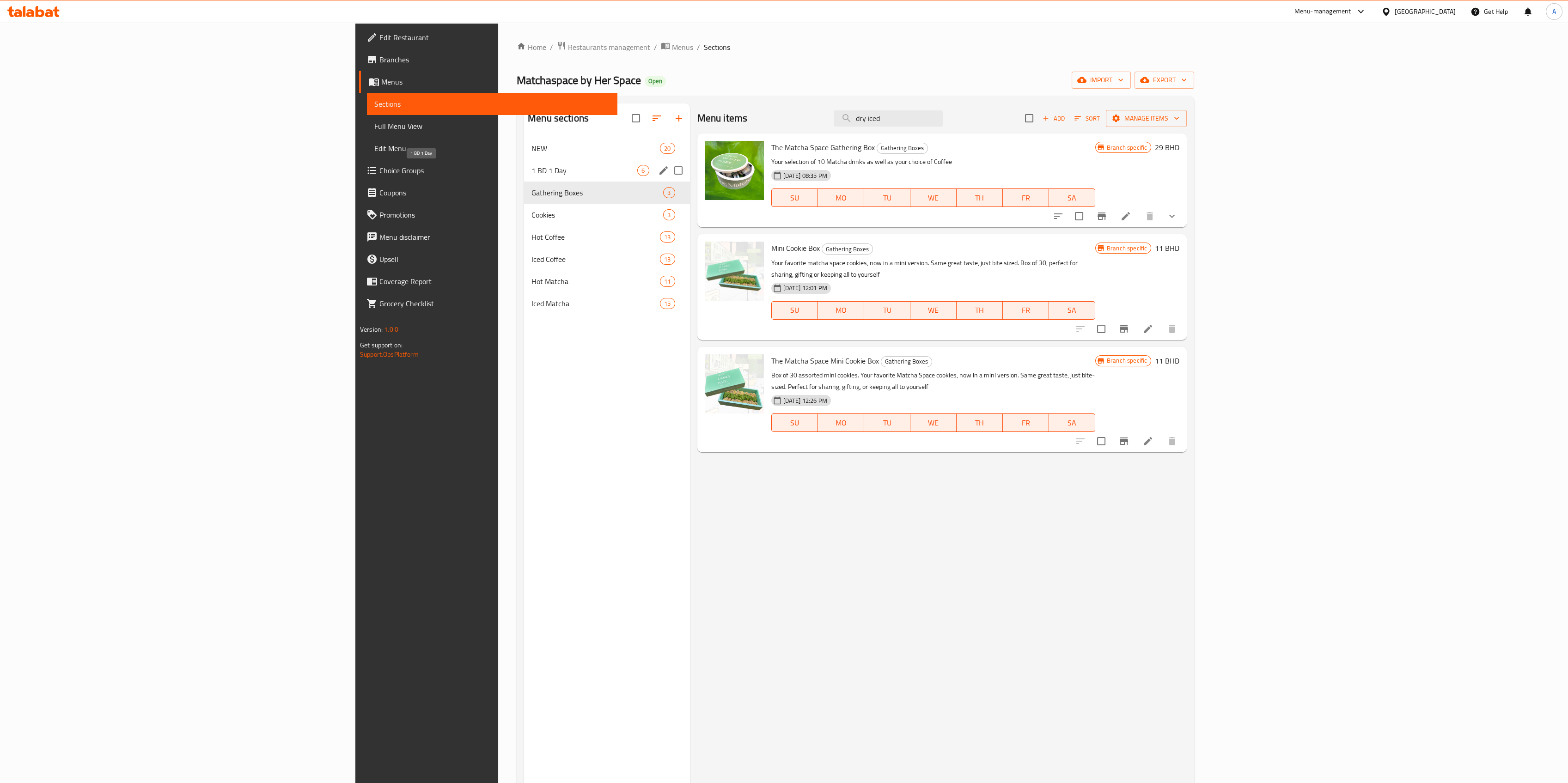
click at [531, 165] on span "1 BD 1 Day" at bounding box center [584, 170] width 106 height 11
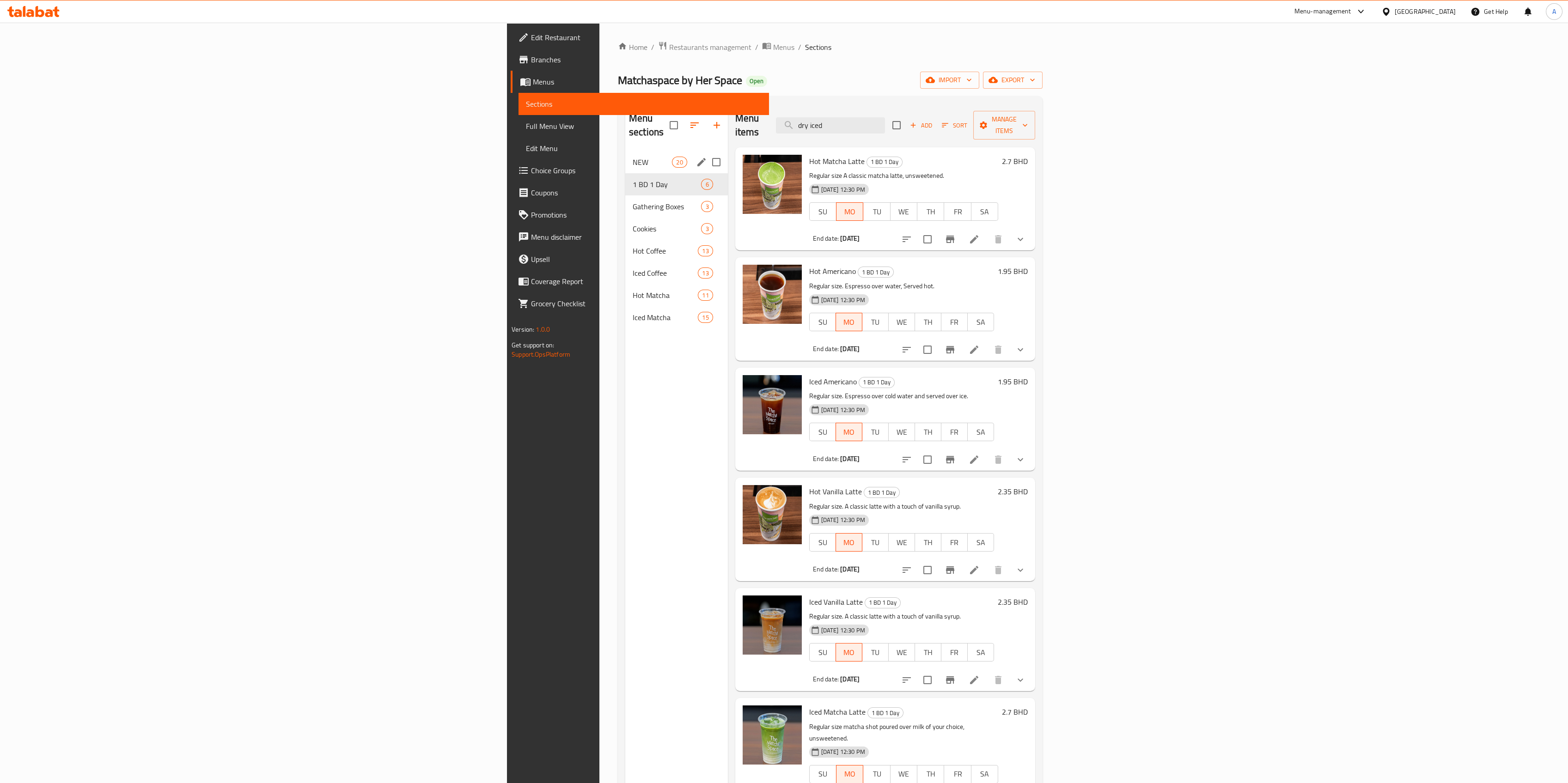
click at [632, 157] on span "NEW" at bounding box center [652, 162] width 39 height 11
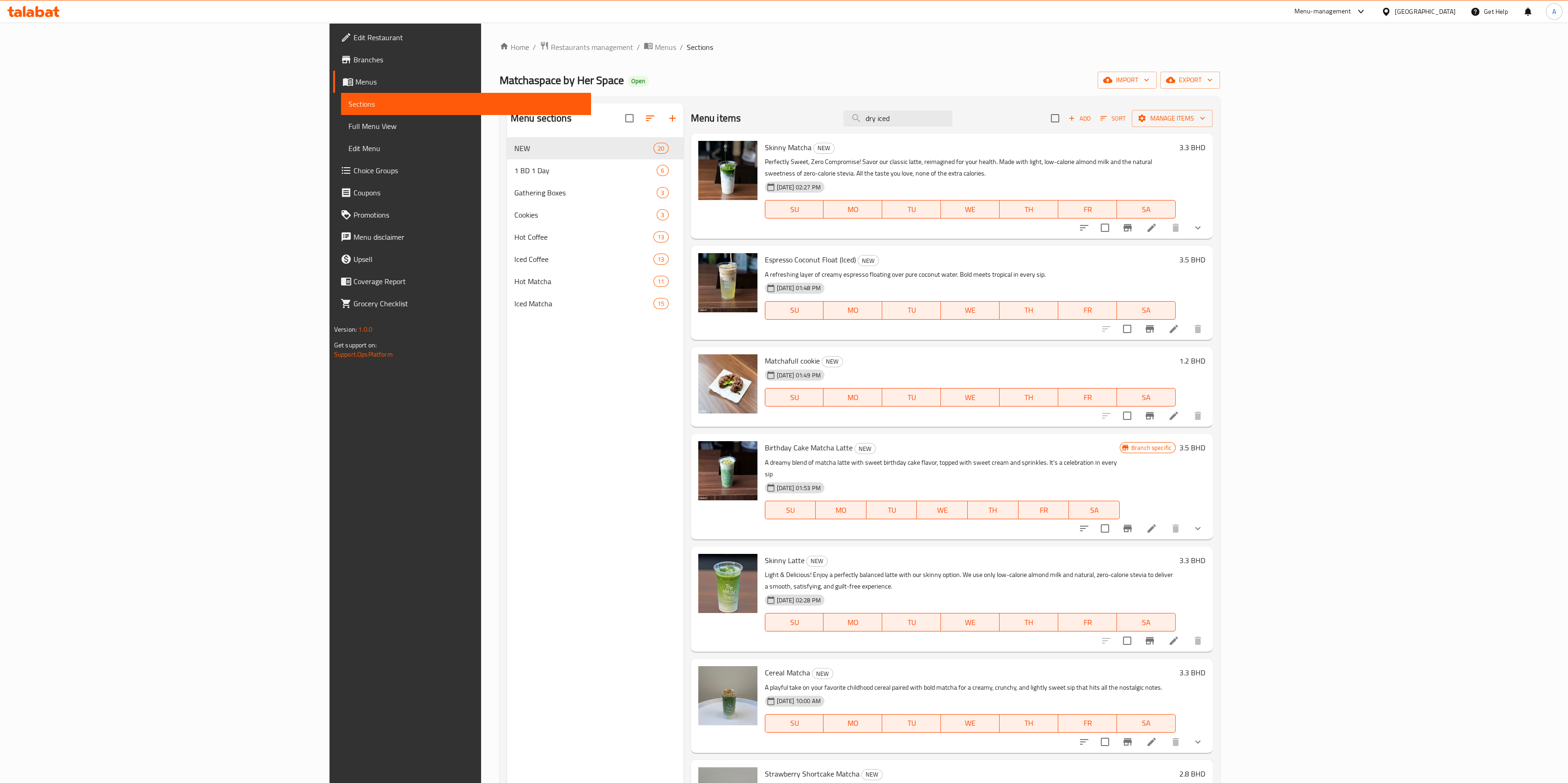
click at [329, 383] on div "Edit Restaurant Branches Menus Sections Full Menu View Edit Menu Choice Groups …" at bounding box center [460, 414] width 262 height 783
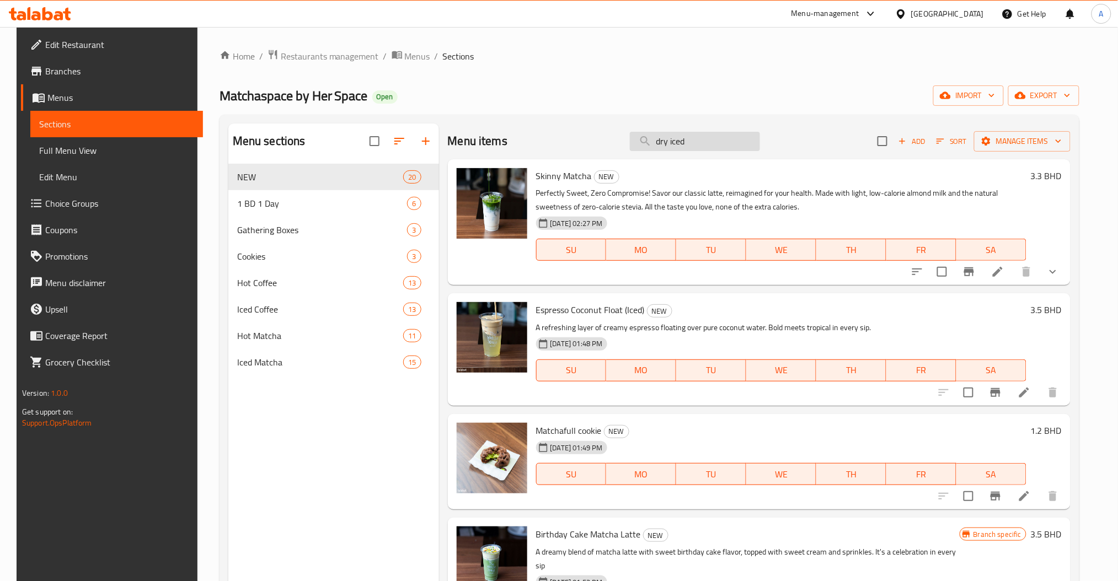
drag, startPoint x: 702, startPoint y: 155, endPoint x: 703, endPoint y: 148, distance: 7.4
click at [702, 153] on div "Menu items dry iced Add Sort Manage items" at bounding box center [759, 142] width 623 height 36
drag, startPoint x: 703, startPoint y: 148, endPoint x: 542, endPoint y: 156, distance: 161.3
click at [598, 151] on div "Menu items dry iced Add Sort Manage items" at bounding box center [759, 142] width 623 height 36
paste input "Espresso Coconut Float"
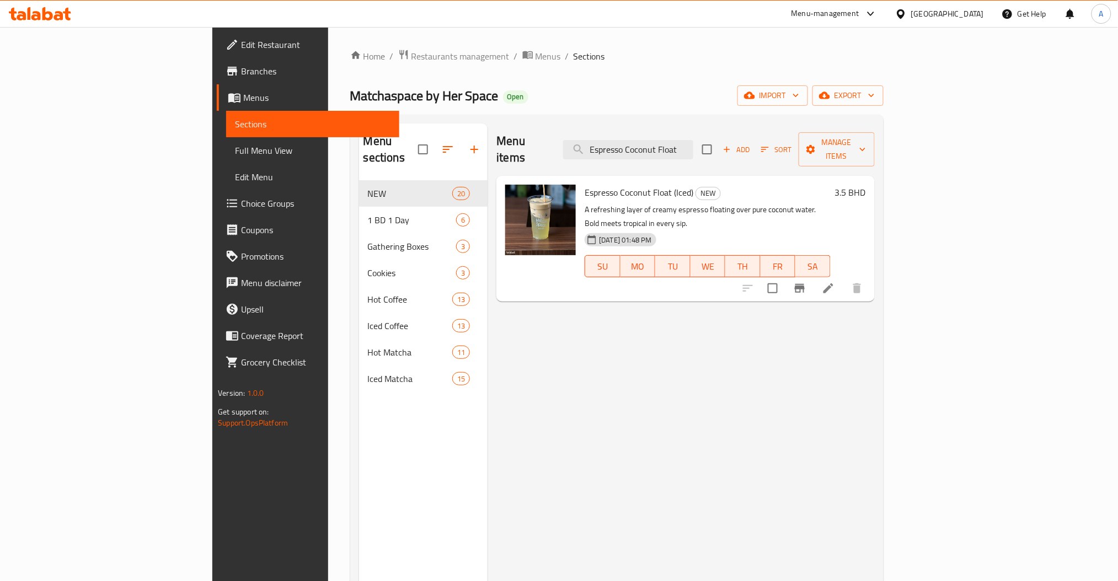
click at [870, 420] on div "Menu items Espresso Coconut Float Add Sort Manage items Espresso Coconut Float …" at bounding box center [681, 414] width 387 height 581
click at [693, 140] on input "Espresso Coconut Float" at bounding box center [628, 149] width 130 height 19
paste input "Matchafull cookie"
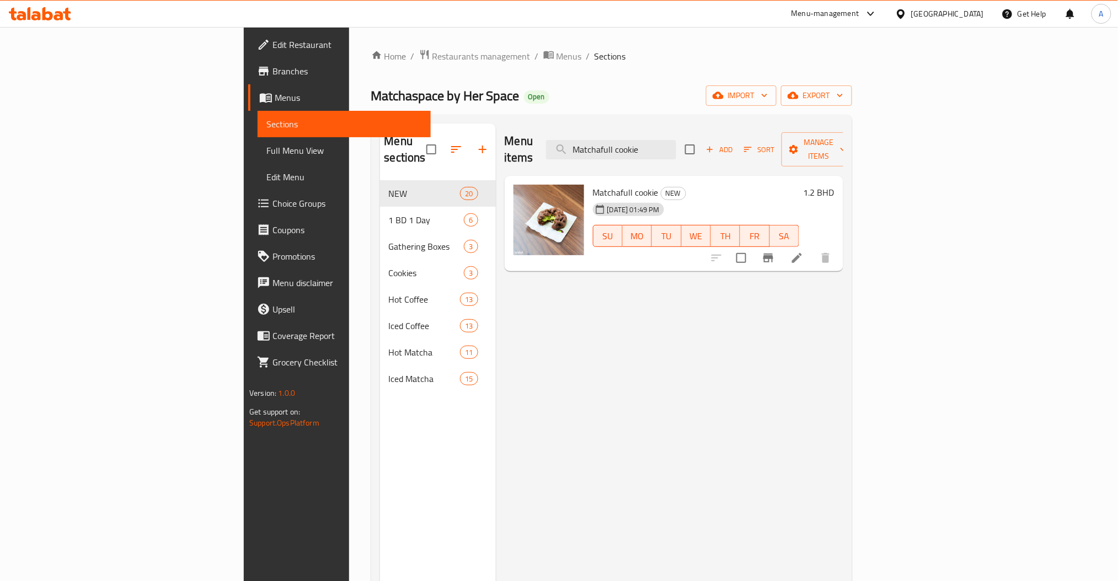
type input "Matchafull cookie"
click at [709, 362] on div "Menu items Matchafull cookie Add Sort Manage items Matchafull cookie NEW [DATE]…" at bounding box center [670, 414] width 348 height 581
click at [804, 252] on icon at bounding box center [796, 258] width 13 height 13
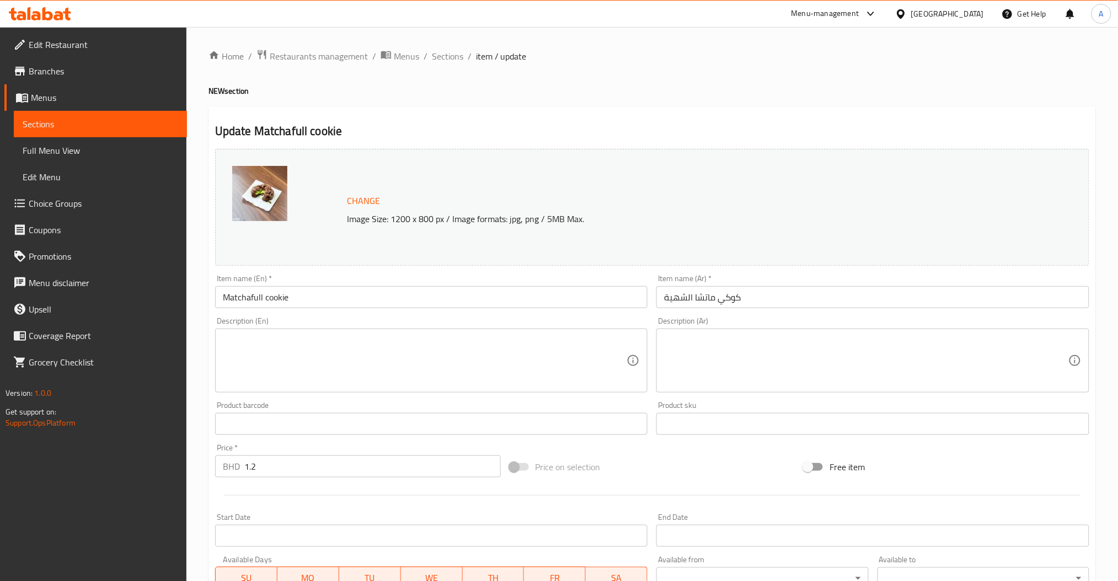
click at [339, 331] on div "Description (En) Description (En)" at bounding box center [431, 355] width 433 height 76
click at [328, 369] on textarea at bounding box center [425, 361] width 404 height 52
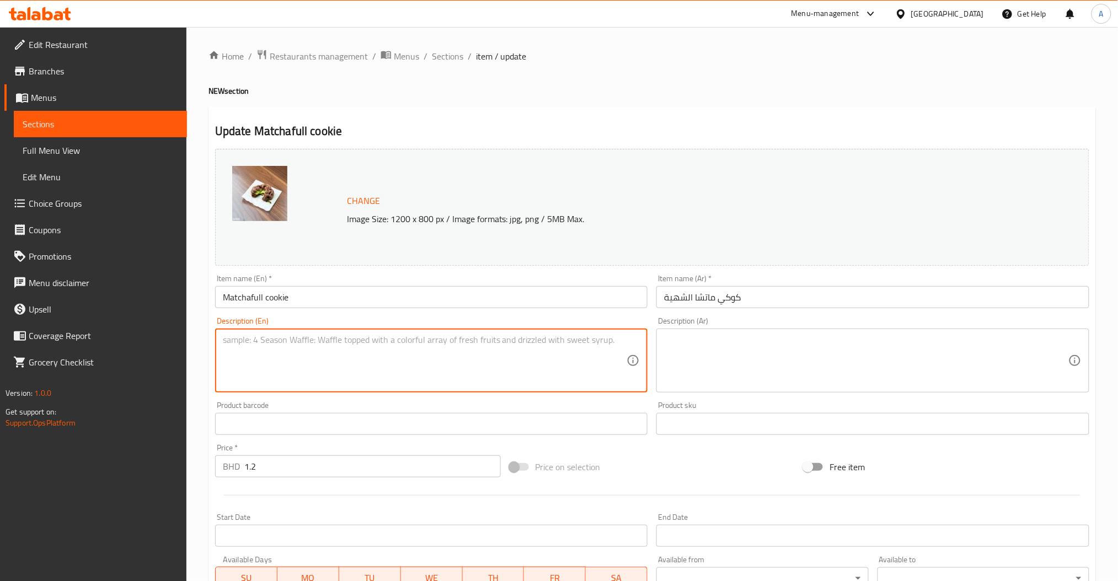
paste textarea "Whole Fat 0 Low fat milk 0 Oat milk 0.400 Almond milk 0.400 Coconut milk 0.400"
type textarea "Whole Fat 0 Low fat milk 0 Oat milk 0.400 Almond milk 0.400 Coconut milk 0.400"
click at [456, 352] on textarea at bounding box center [425, 361] width 404 height 52
paste textarea "Whole Fat 0 Low fat milk 0 Oat milk 0.400 Almond milk 0.400 Coconut milk 0.400"
type textarea "Whole Fat 0 Low fat milk 0 Oat milk 0.400 Almond milk 0.400 Coconut milk 0.400"
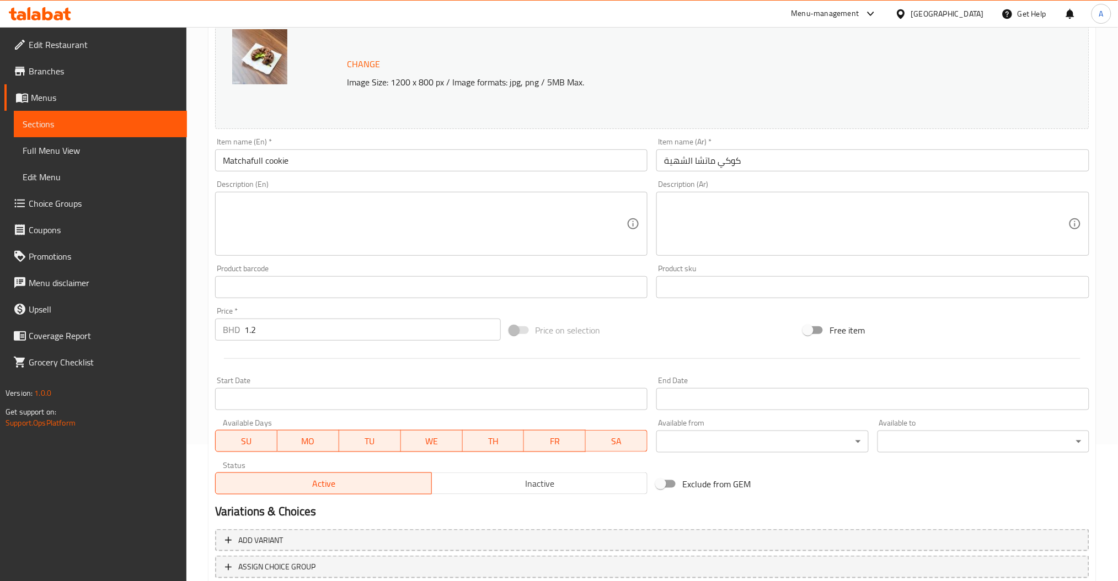
scroll to position [212, 0]
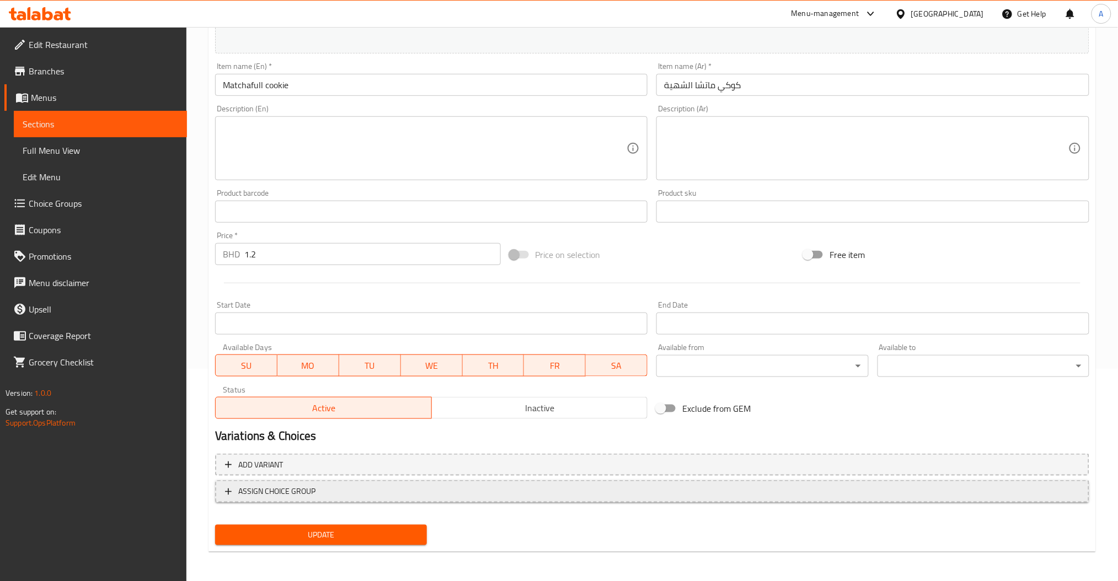
click at [374, 488] on span "ASSIGN CHOICE GROUP" at bounding box center [652, 492] width 854 height 14
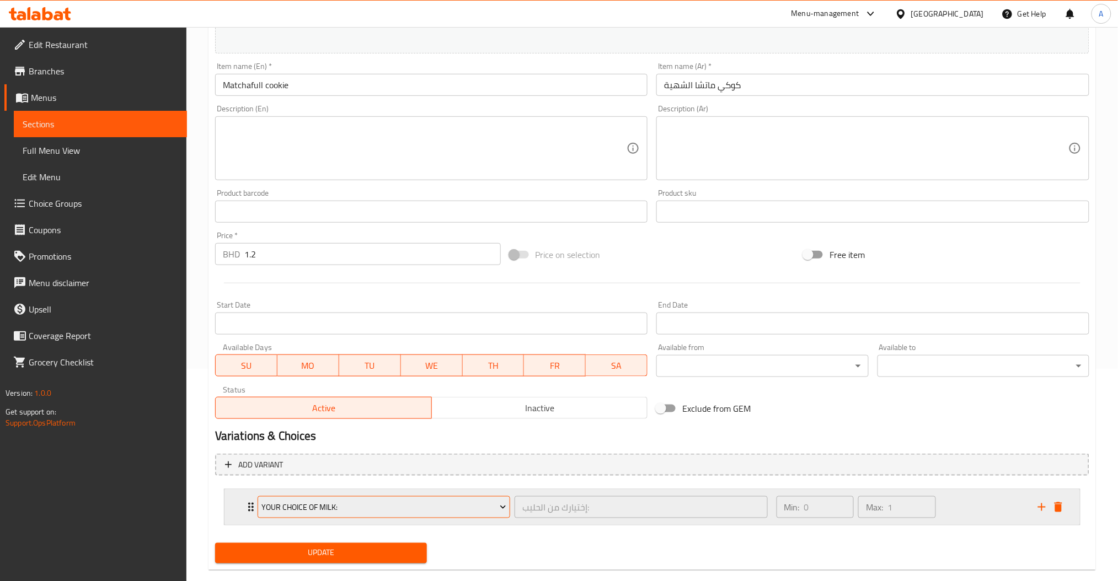
click at [346, 510] on span "Your Choice Of Milk:" at bounding box center [383, 508] width 245 height 14
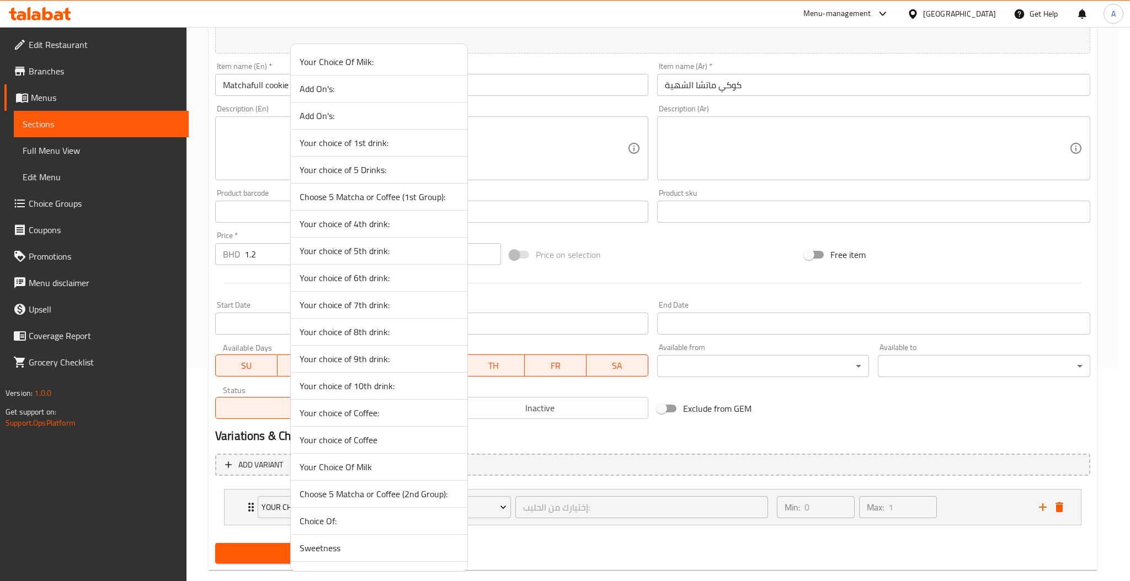
click at [620, 538] on div at bounding box center [565, 290] width 1130 height 581
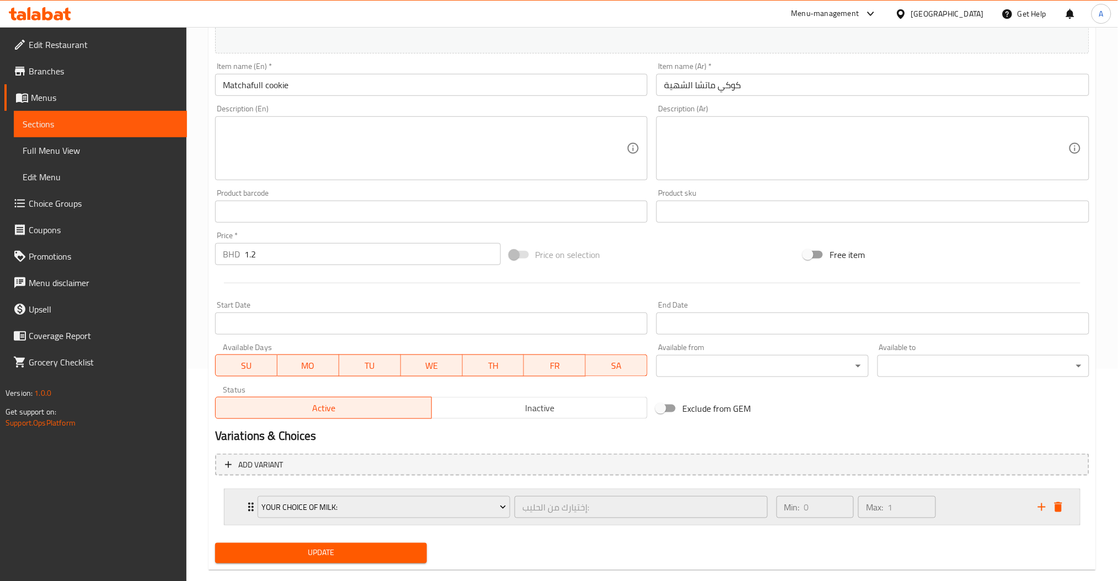
click at [967, 504] on div "Min: 0 ​ Max: 1 ​" at bounding box center [900, 507] width 261 height 35
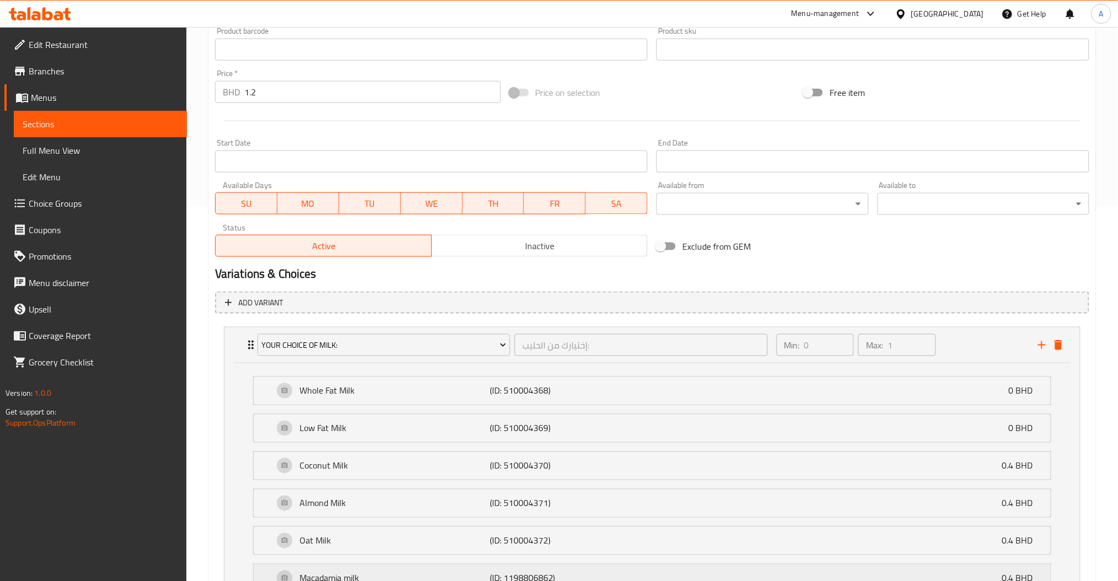
scroll to position [479, 0]
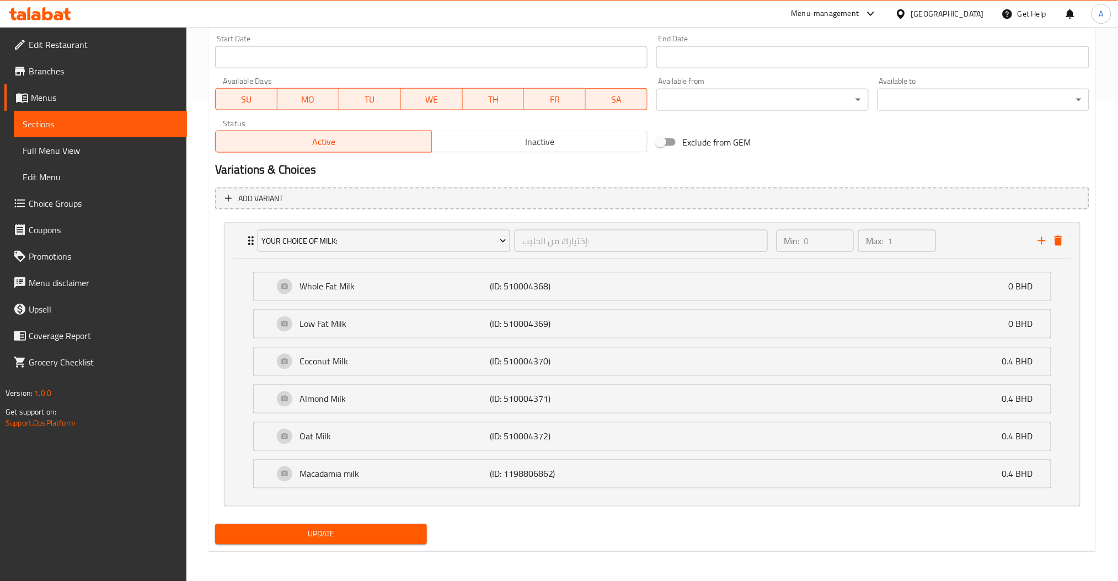
click at [318, 519] on div "Add variant Your Choice Of Milk: إختيارك من الحليب: ​ Min: 0 ​ Max: 1 ​ Whole F…" at bounding box center [652, 352] width 883 height 338
click at [321, 539] on span "Update" at bounding box center [321, 535] width 194 height 14
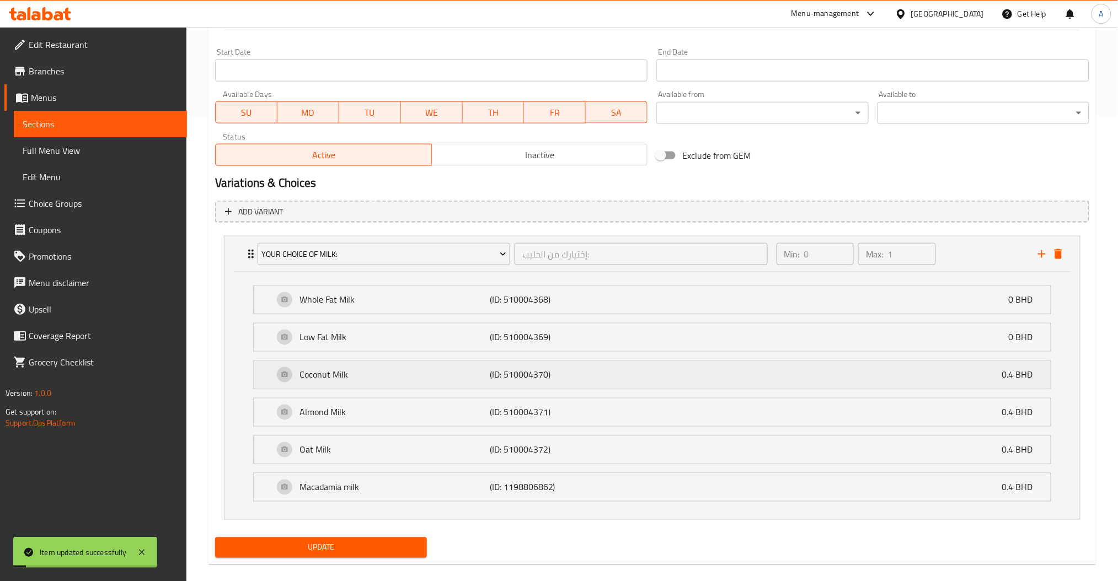
scroll to position [479, 0]
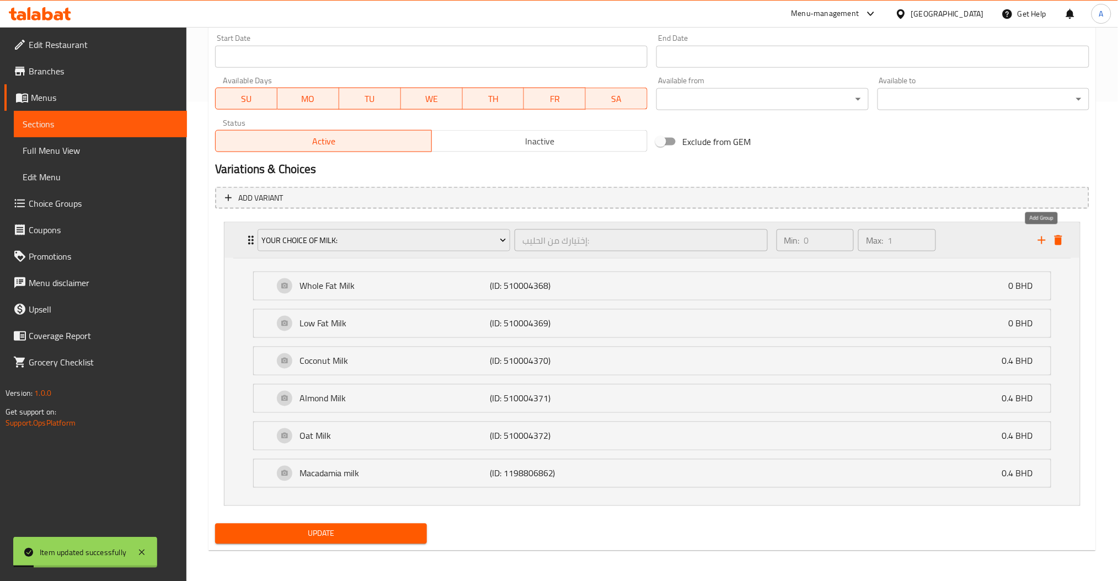
click at [1043, 242] on icon "add" at bounding box center [1041, 240] width 13 height 13
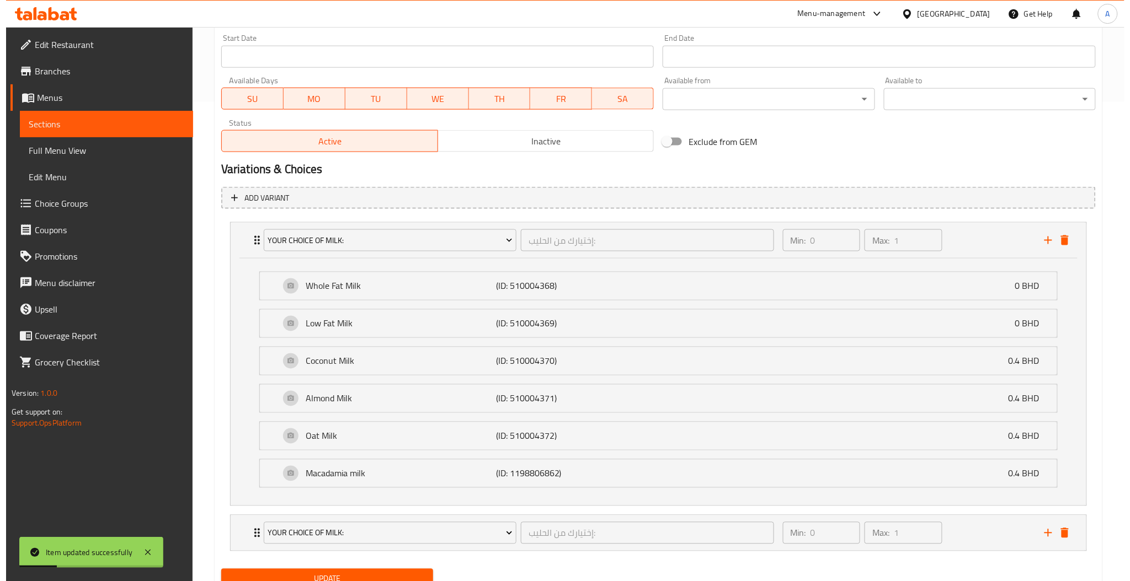
scroll to position [483, 0]
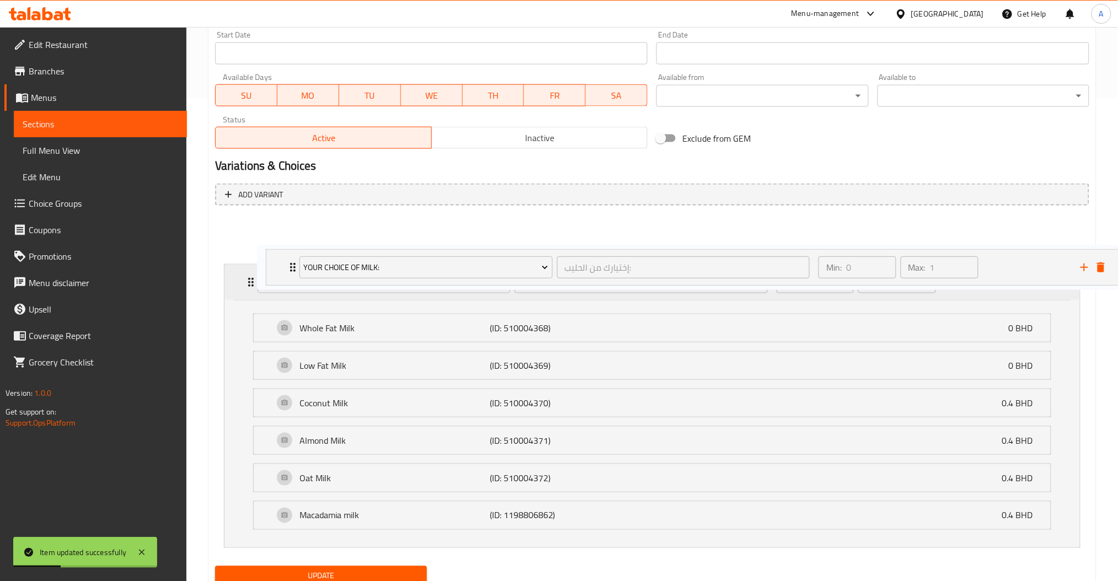
drag, startPoint x: 254, startPoint y: 535, endPoint x: 295, endPoint y: 266, distance: 271.8
click at [295, 266] on div "Your Choice Of Milk: إختيارك من الحليب: ​ Min: 0 ​ Max: 1 ​ Whole Fat Milk (ID:…" at bounding box center [652, 384] width 874 height 338
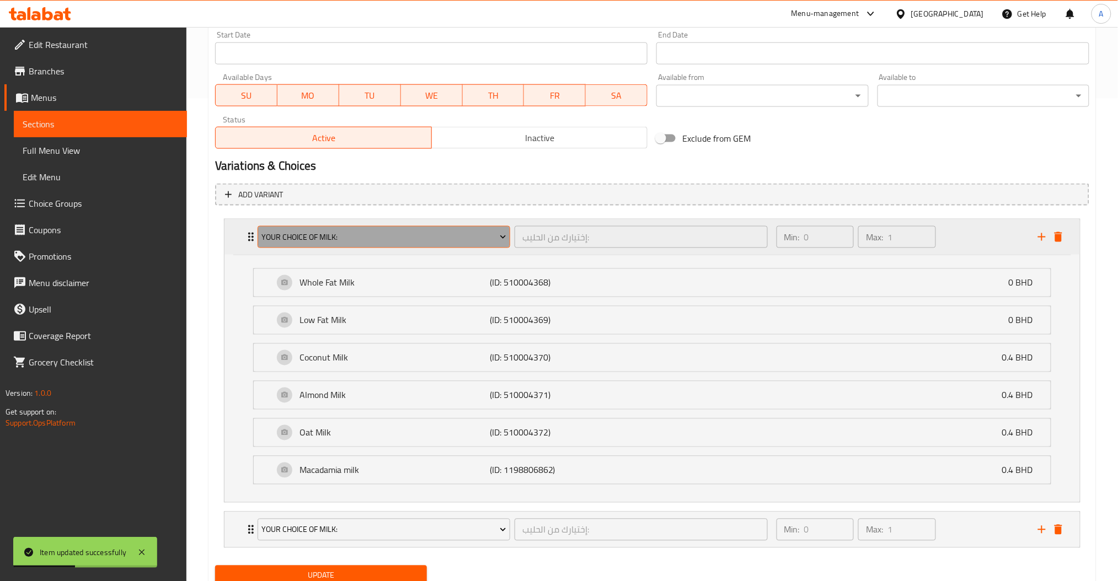
click at [464, 241] on span "Your Choice Of Milk:" at bounding box center [383, 238] width 245 height 14
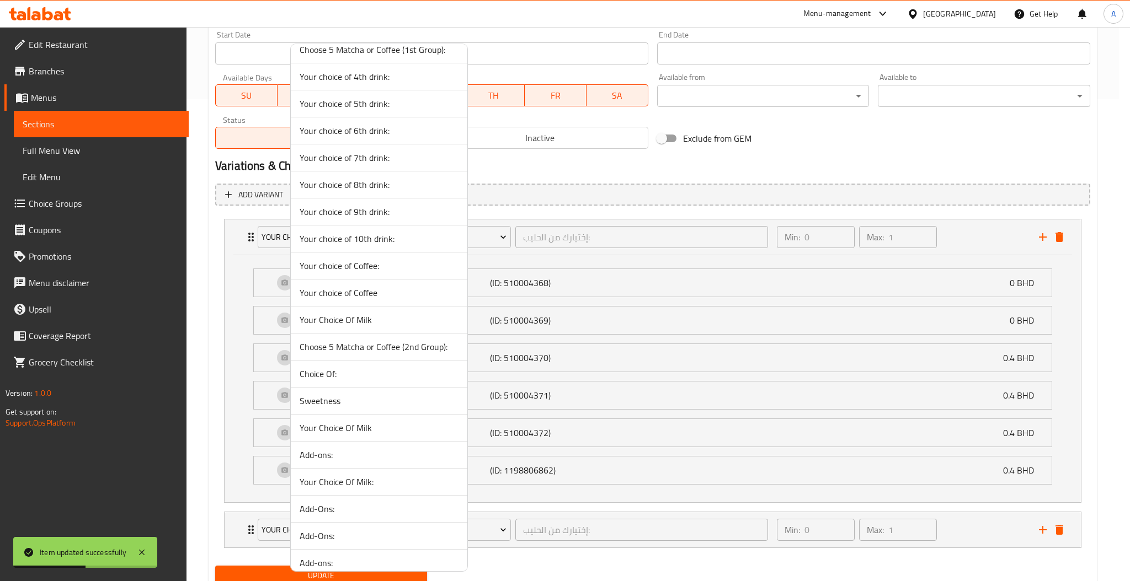
scroll to position [184, 0]
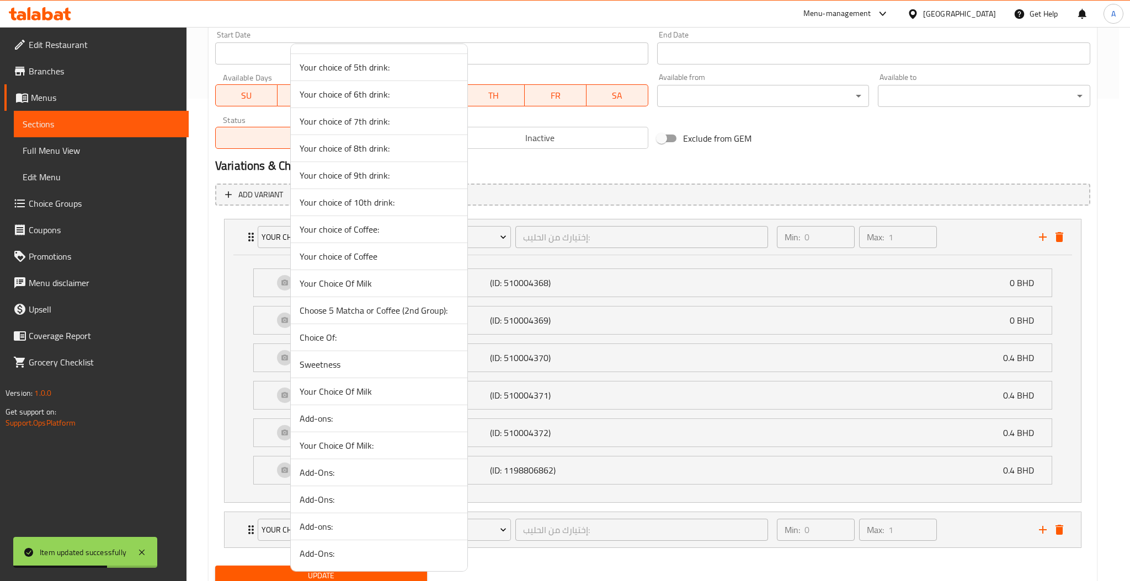
click at [352, 338] on span "Choice Of:" at bounding box center [379, 337] width 159 height 13
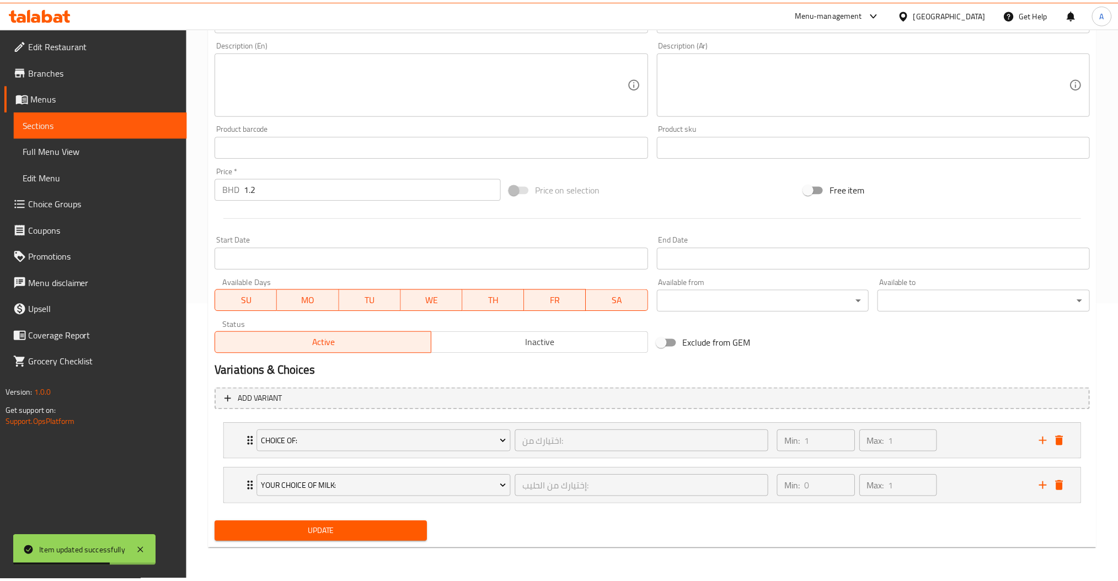
scroll to position [277, 0]
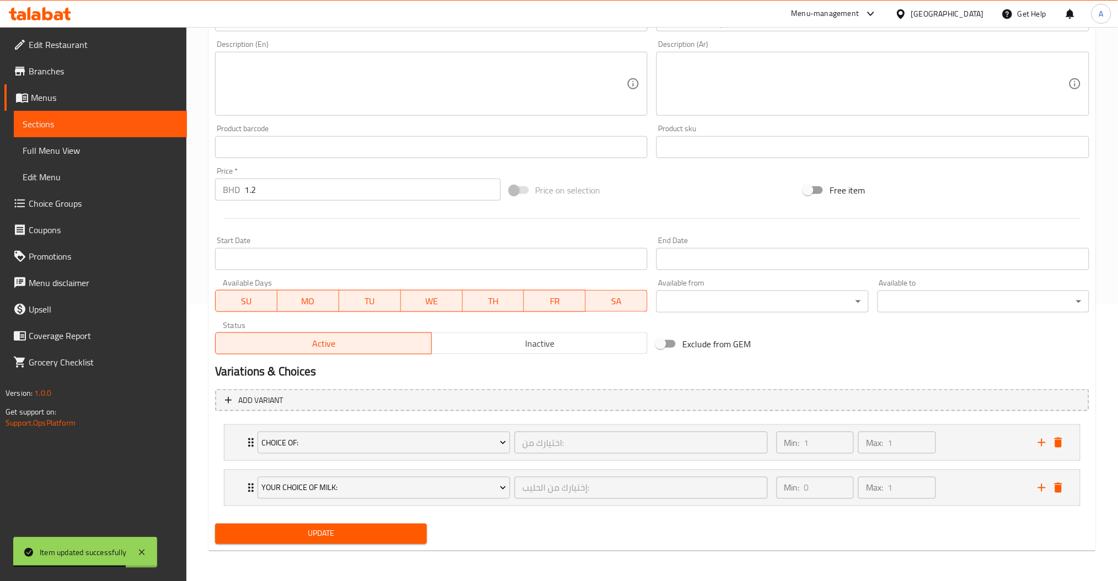
click at [963, 440] on div "Choice Of: اختيارك من: ​ Min: 1 ​ Max: 1 ​ Hot (ID: 1230759414) 0 BHD Name (En)…" at bounding box center [652, 465] width 874 height 90
click at [966, 460] on div "Choice Of: اختيارك من: ​ Min: 1 ​ Max: 1 ​ Hot (ID: 1230759414) 0 BHD Name (En)…" at bounding box center [652, 443] width 857 height 36
click at [958, 446] on div "Min: 1 ​ Max: 1 ​" at bounding box center [900, 442] width 261 height 35
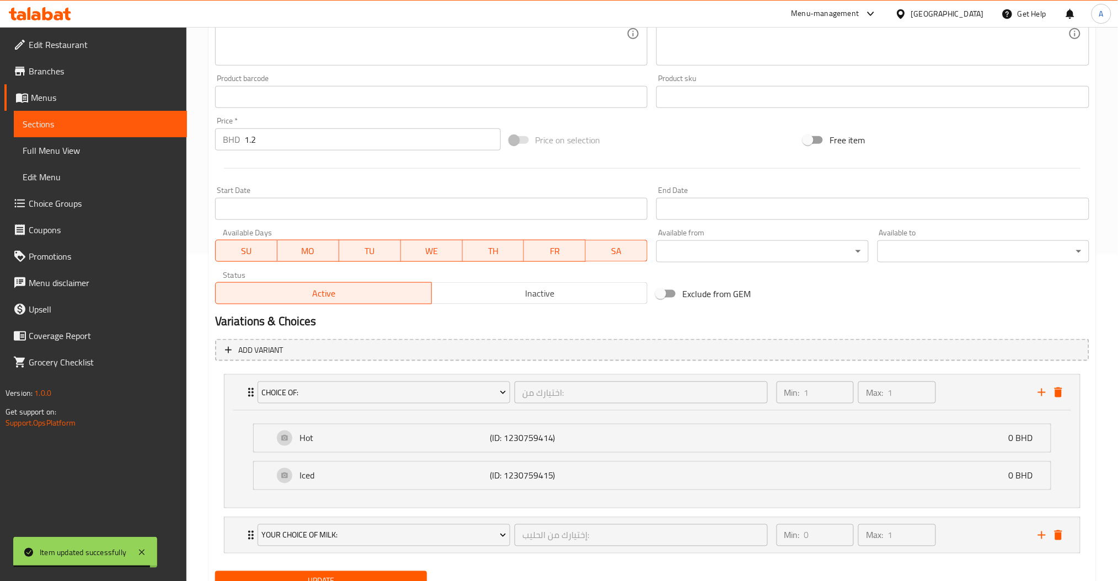
scroll to position [374, 0]
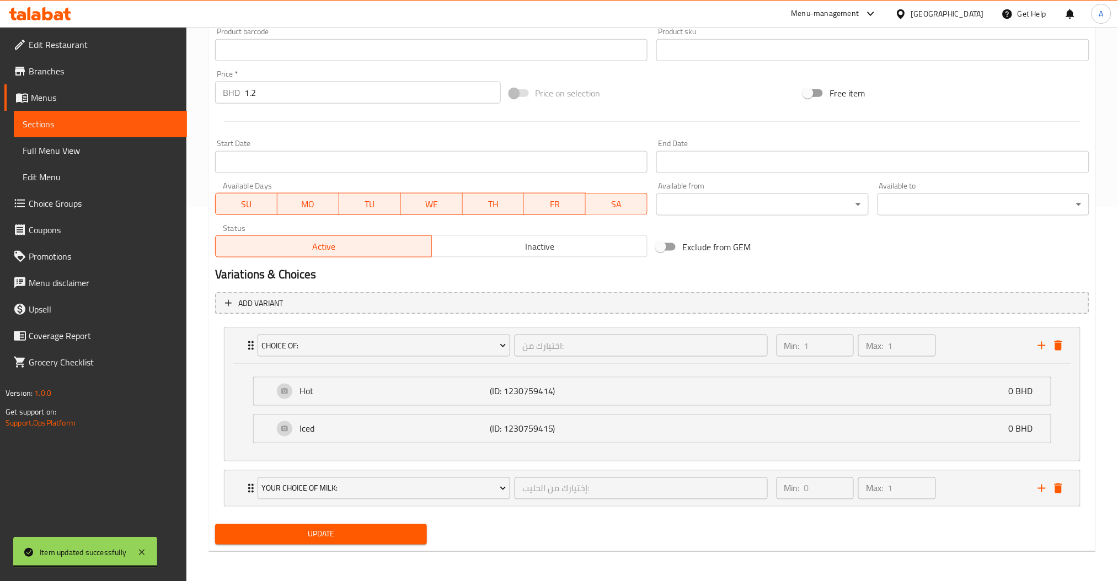
click at [362, 546] on div "Update" at bounding box center [321, 534] width 221 height 29
click at [387, 538] on span "Update" at bounding box center [321, 535] width 194 height 14
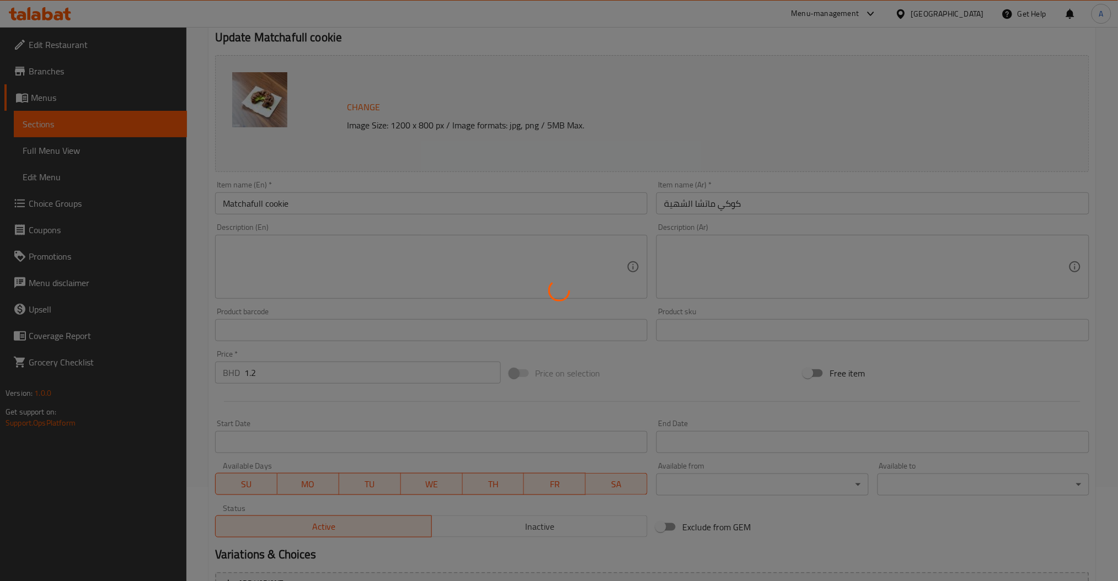
scroll to position [0, 0]
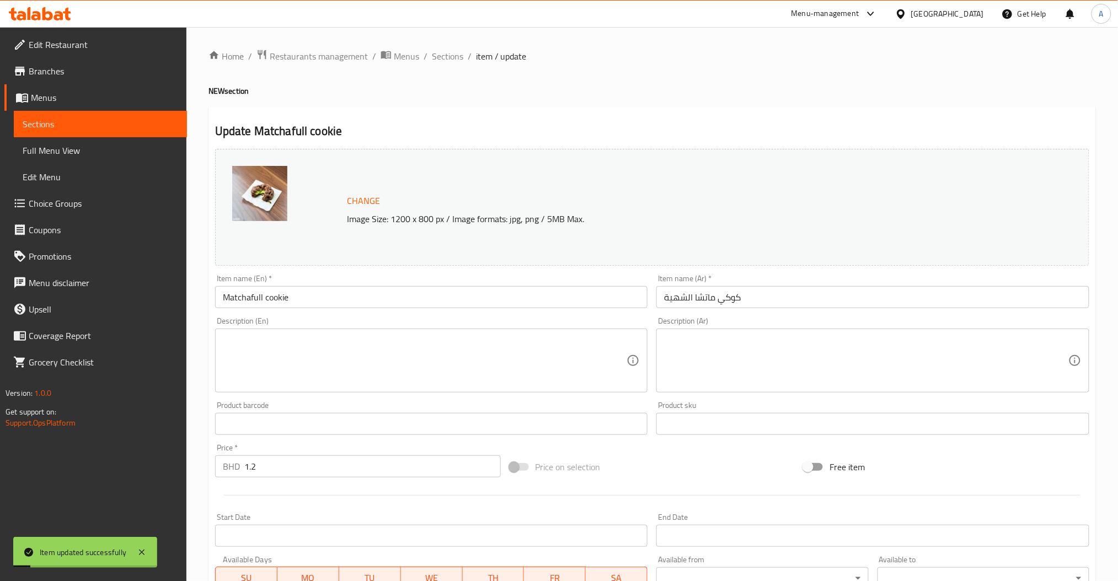
click at [463, 38] on div "Home / Restaurants management / Menus / Sections / item / update NEW section Up…" at bounding box center [652, 491] width 932 height 929
click at [455, 53] on span "Sections" at bounding box center [447, 56] width 31 height 13
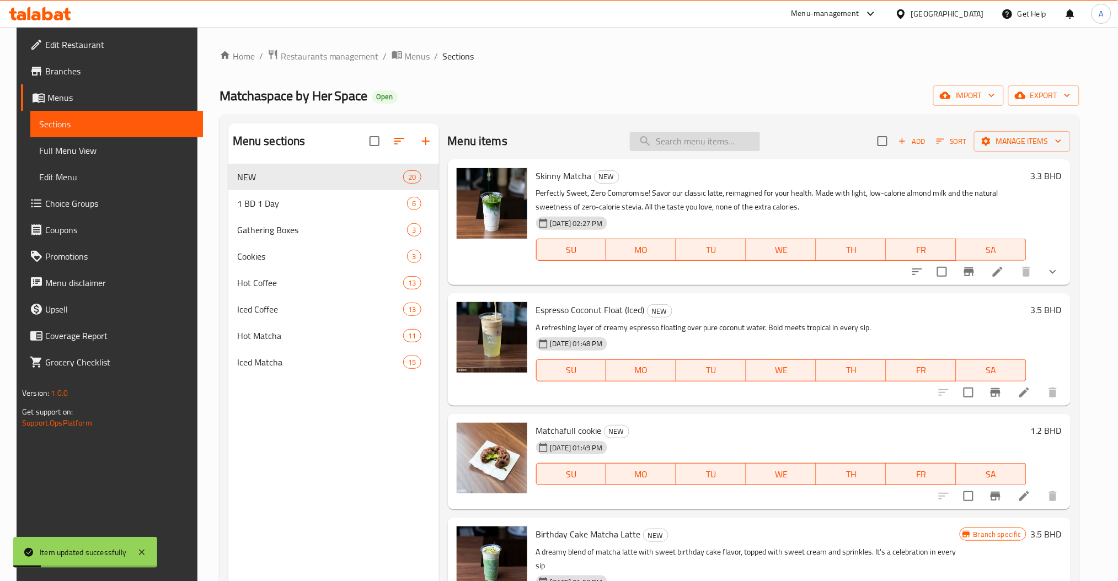
click at [736, 138] on input "search" at bounding box center [695, 141] width 130 height 19
paste input "Birthday Cake Matcha Latte"
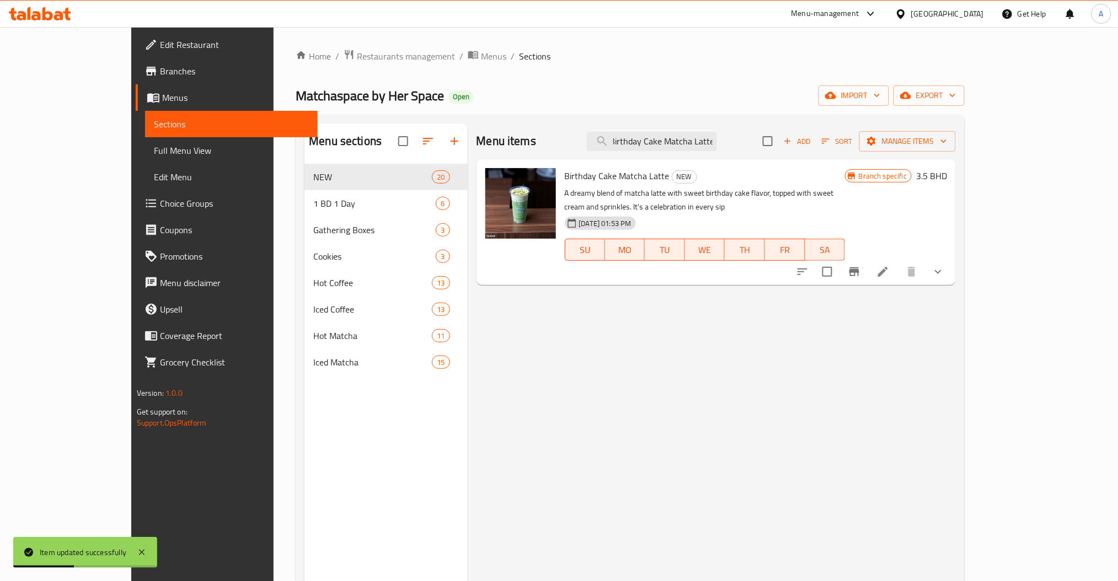
type input "Birthday Cake Matcha Latte"
click at [749, 381] on div "Menu items Birthday Cake Matcha Latte Add Sort Manage items Birthday Cake Match…" at bounding box center [712, 414] width 489 height 581
click at [890, 265] on icon at bounding box center [883, 271] width 13 height 13
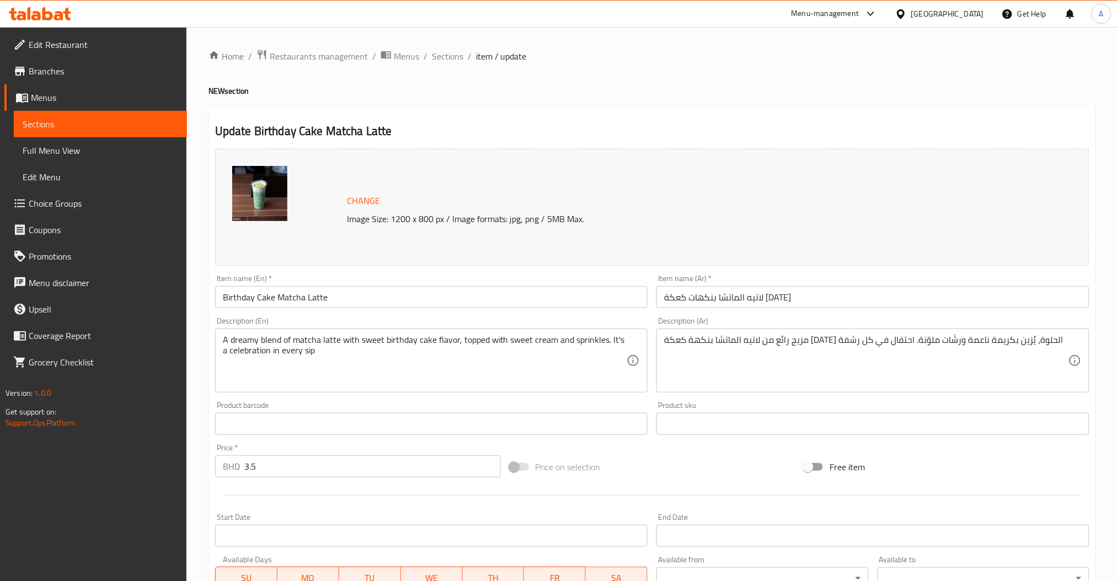
click at [470, 378] on textarea "A dreamy blend of matcha latte with sweet birthday cake flavor, topped with swe…" at bounding box center [425, 361] width 404 height 52
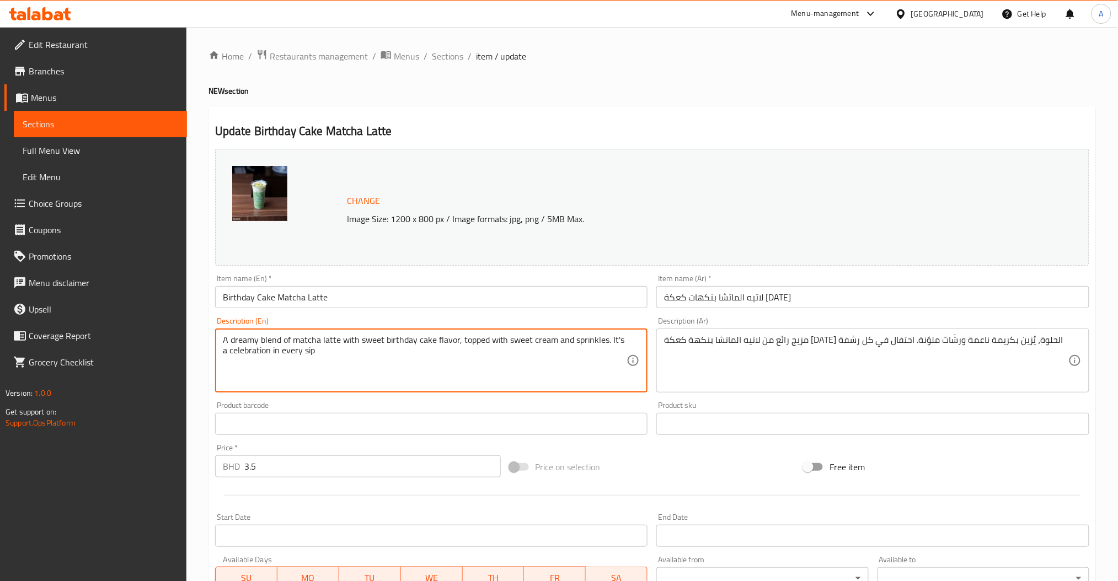
drag, startPoint x: 297, startPoint y: 351, endPoint x: 136, endPoint y: 319, distance: 163.7
click at [138, 318] on div "Edit Restaurant Branches Menus Sections Full Menu View Edit Menu Choice Groups …" at bounding box center [559, 465] width 1118 height 877
paste textarea "whipped cream and sprinkles. It’s a celebration in every sip!"
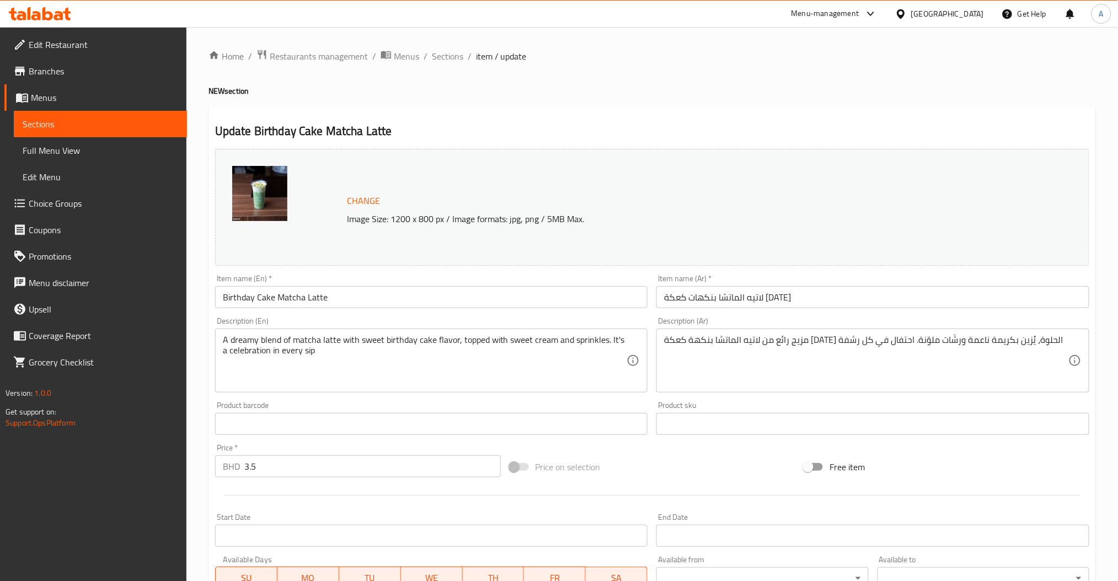
click at [396, 354] on textarea "A dreamy blend of matcha latte with sweet birthday cake flavor, topped with swe…" at bounding box center [425, 361] width 404 height 52
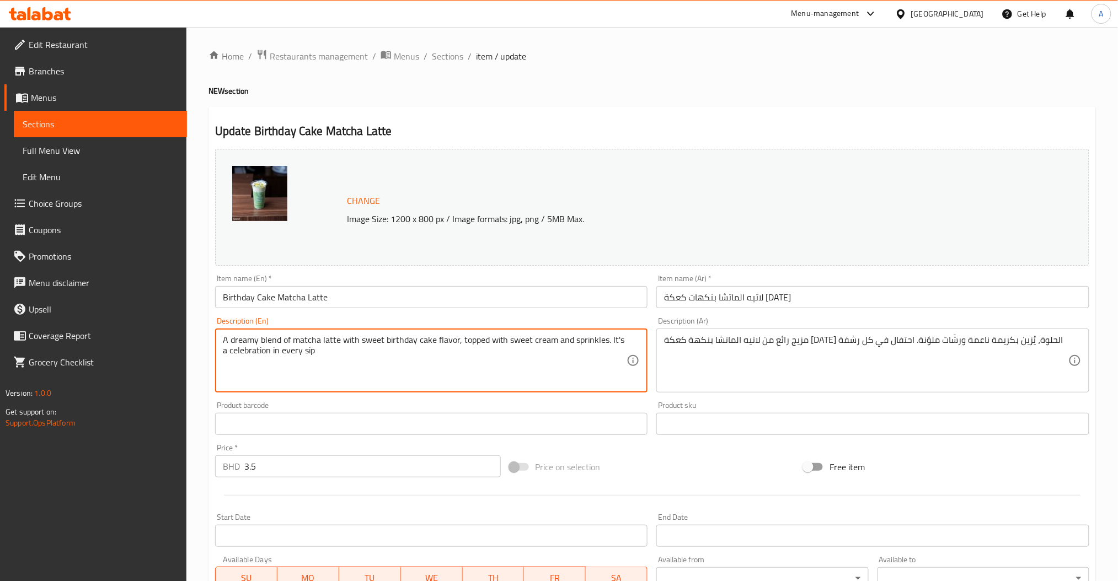
click at [349, 358] on textarea "A dreamy blend of matcha latte with sweet birthday cake flavor, topped with swe…" at bounding box center [425, 361] width 404 height 52
drag, startPoint x: 314, startPoint y: 346, endPoint x: 84, endPoint y: 303, distance: 233.6
click at [95, 305] on div "Edit Restaurant Branches Menus Sections Full Menu View Edit Menu Choice Groups …" at bounding box center [559, 465] width 1118 height 877
paste textarea "whipped cream and sprinkles. It’s a celebration in every sip!"
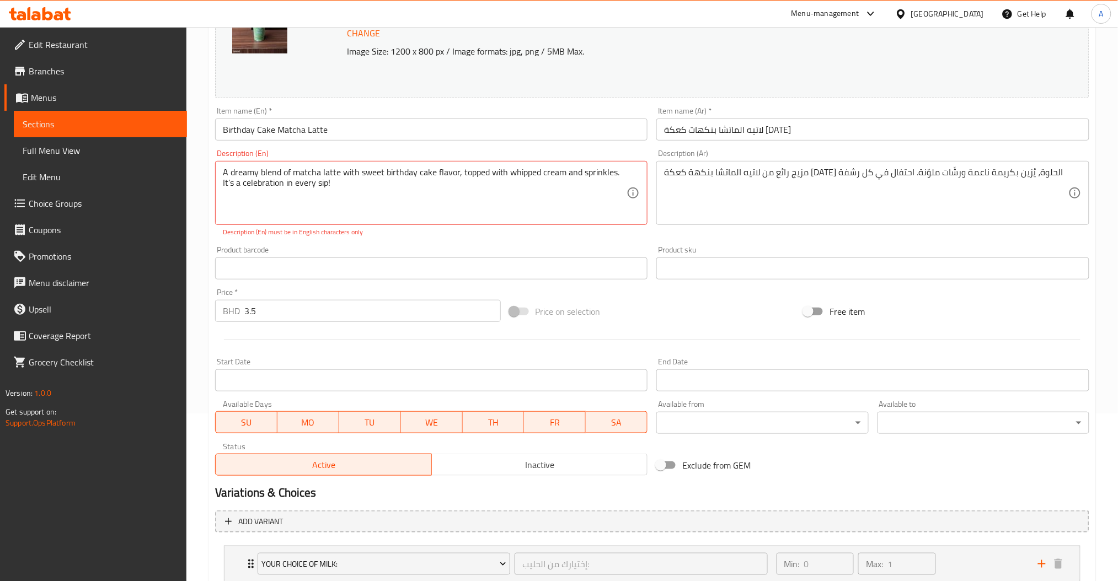
scroll to position [334, 0]
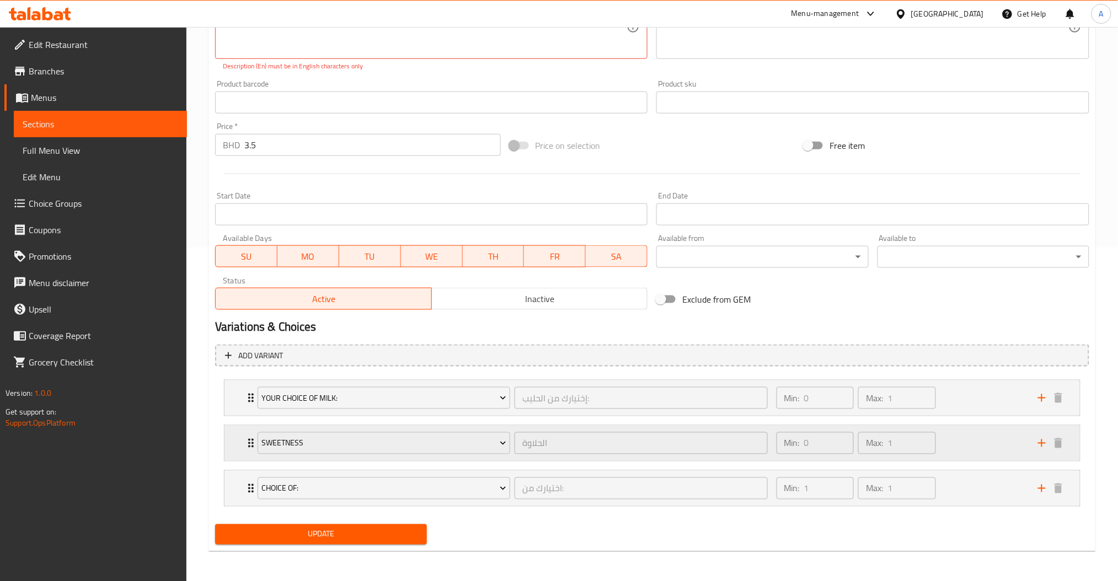
click at [957, 445] on div "Min: 0 ​ Max: 1 ​" at bounding box center [900, 443] width 261 height 35
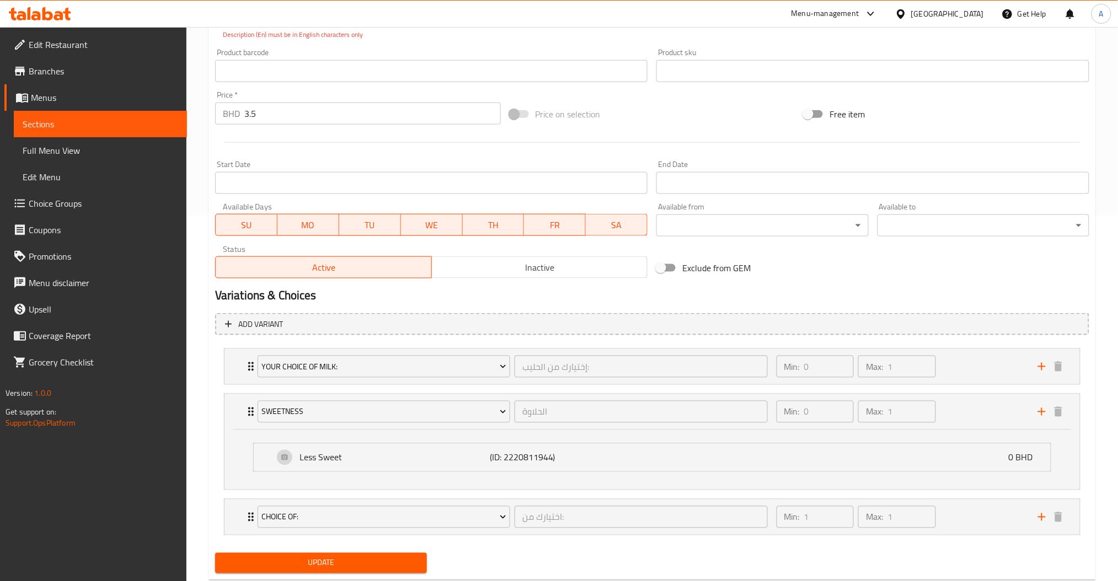
scroll to position [394, 0]
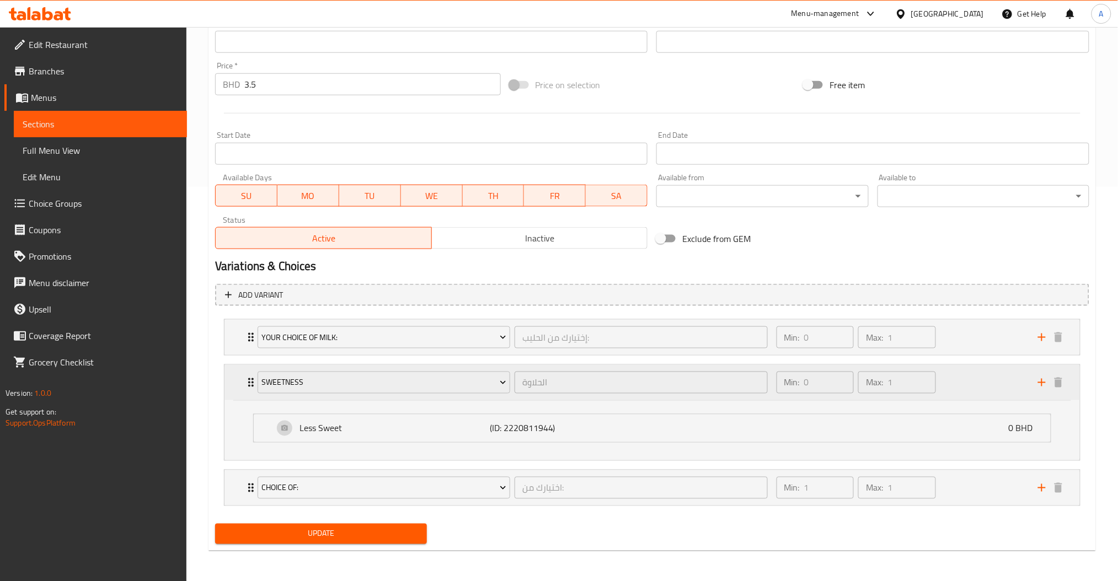
click at [965, 376] on div "Min: 0 ​ Max: 1 ​" at bounding box center [900, 382] width 261 height 35
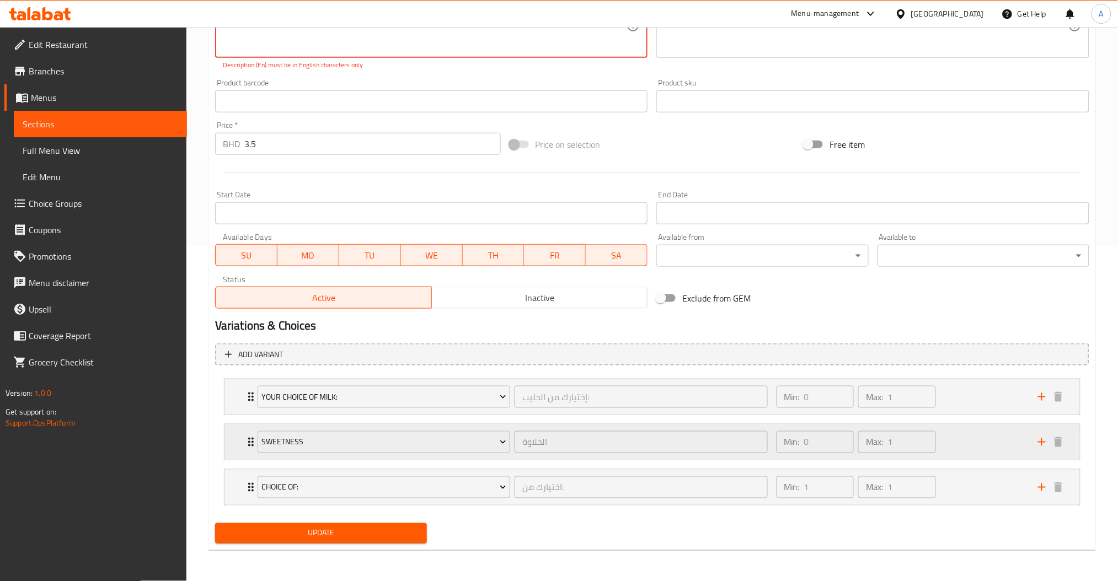
scroll to position [334, 0]
click at [949, 487] on div "Min: 1 ​ Max: 1 ​" at bounding box center [900, 488] width 261 height 35
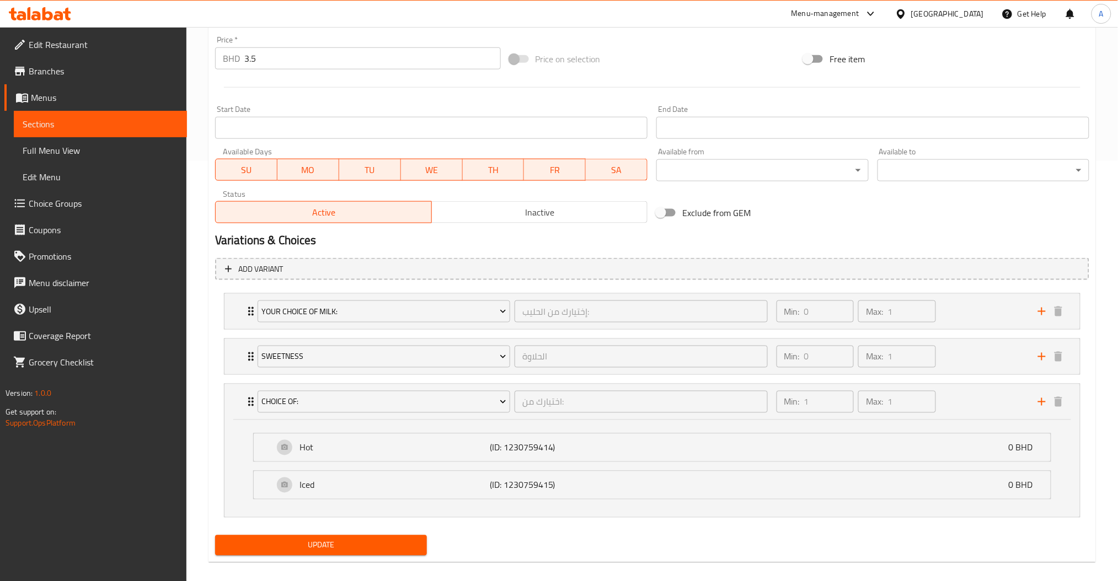
scroll to position [431, 0]
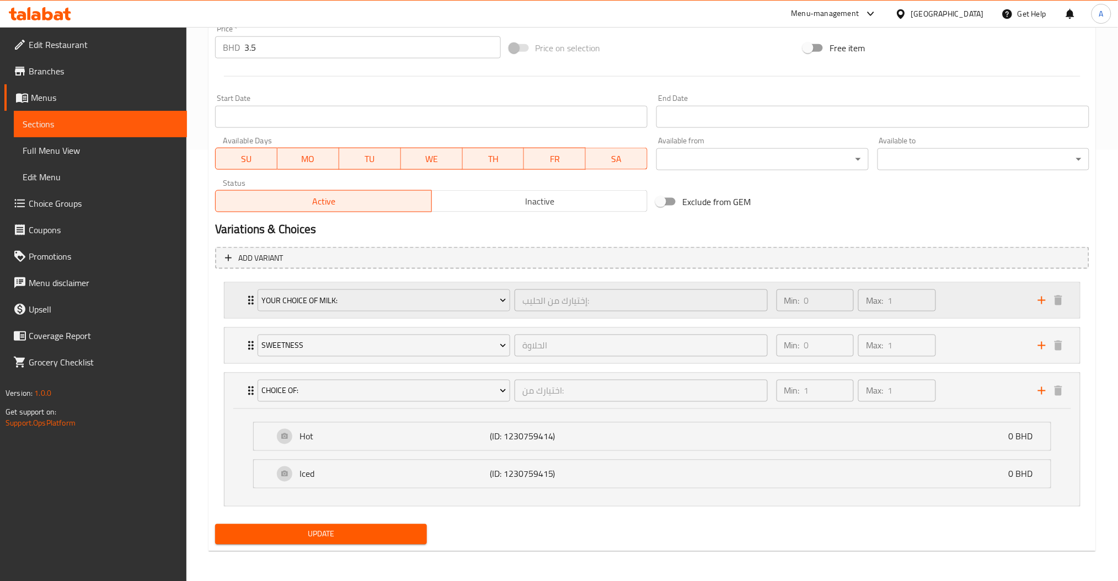
click at [962, 303] on div "Min: 0 ​ Max: 1 ​" at bounding box center [900, 300] width 261 height 35
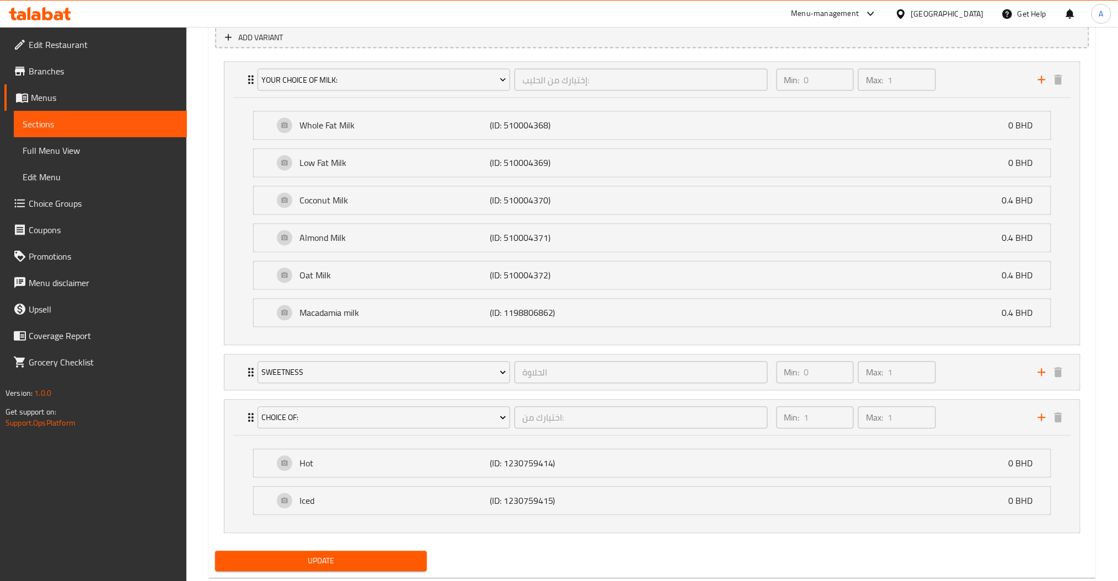
click at [341, 560] on span "Update" at bounding box center [321, 562] width 194 height 14
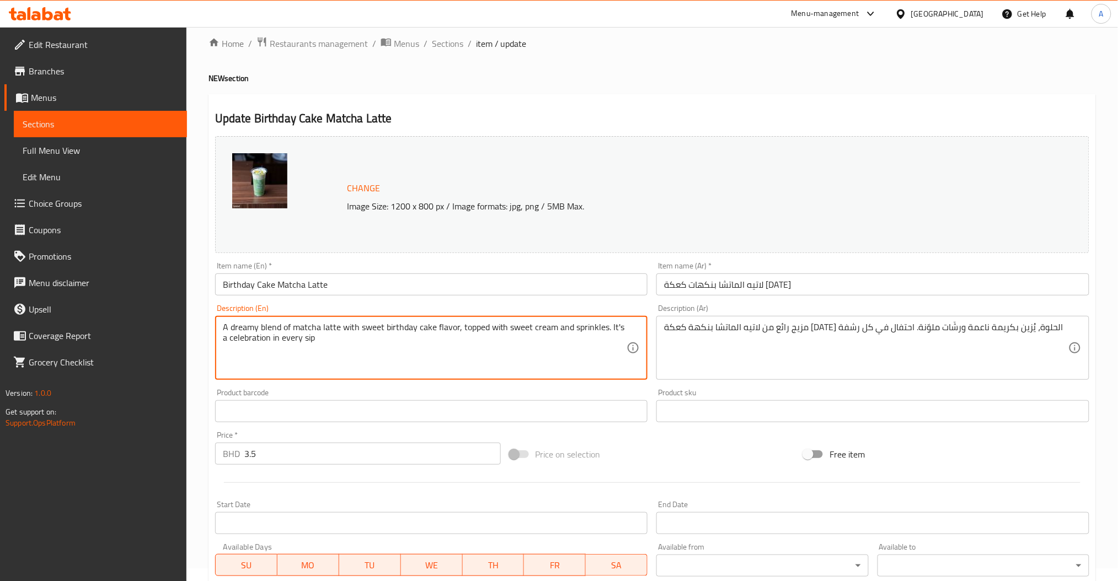
scroll to position [662, 0]
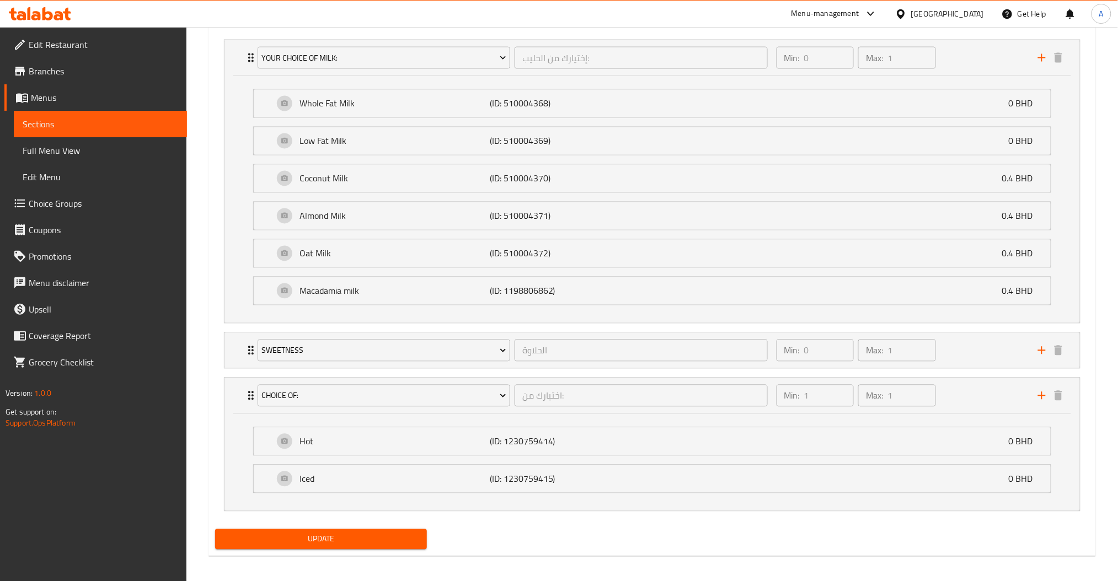
type textarea "A dreamy blend of matcha latte with sweet birthday cake flavor, topped with swe…"
click at [341, 533] on span "Update" at bounding box center [321, 540] width 194 height 14
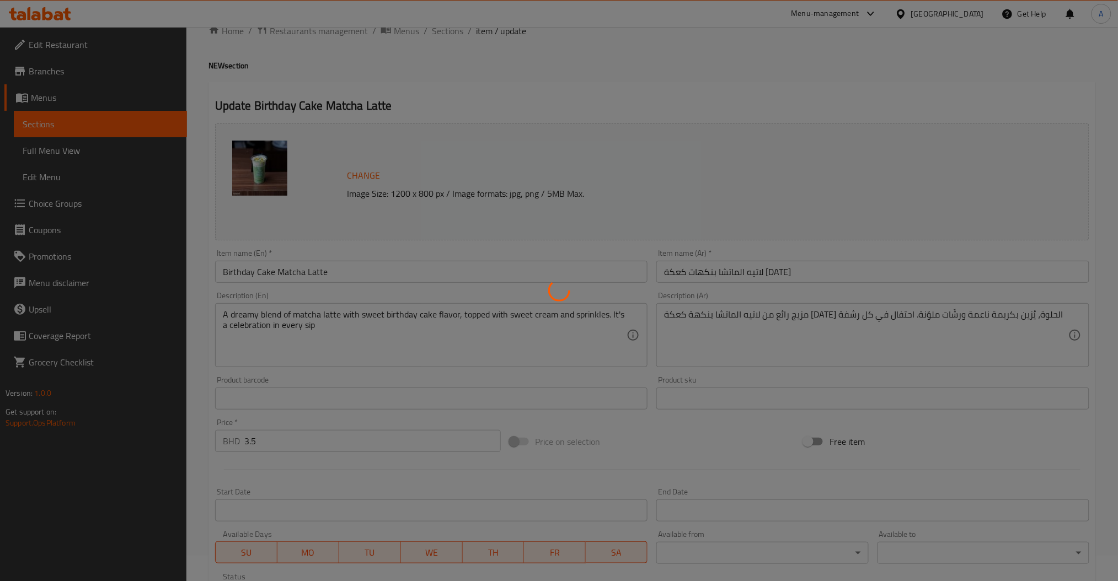
scroll to position [0, 0]
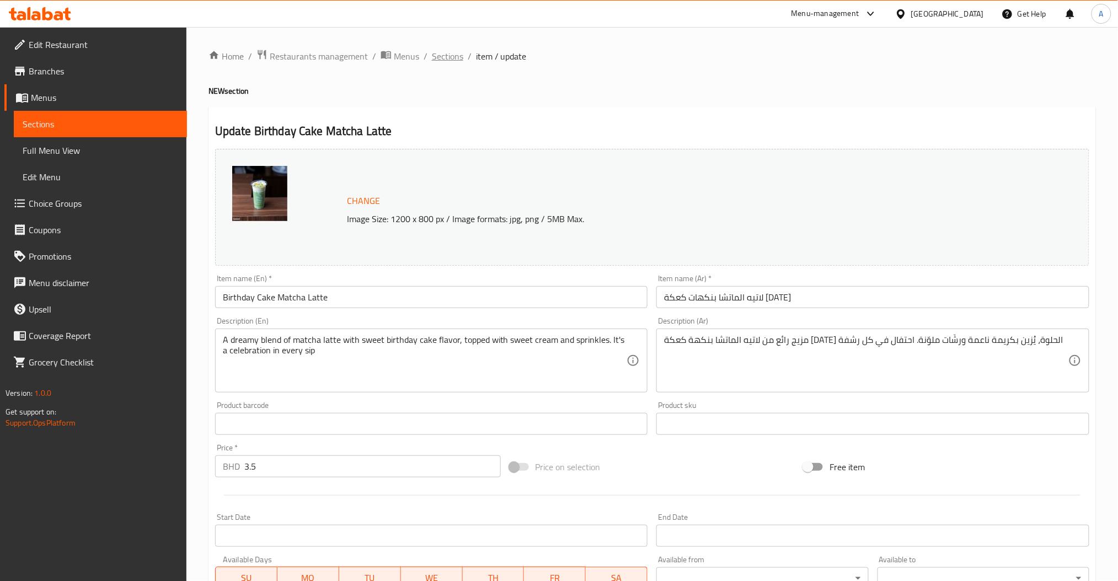
click at [456, 61] on span "Sections" at bounding box center [447, 56] width 31 height 13
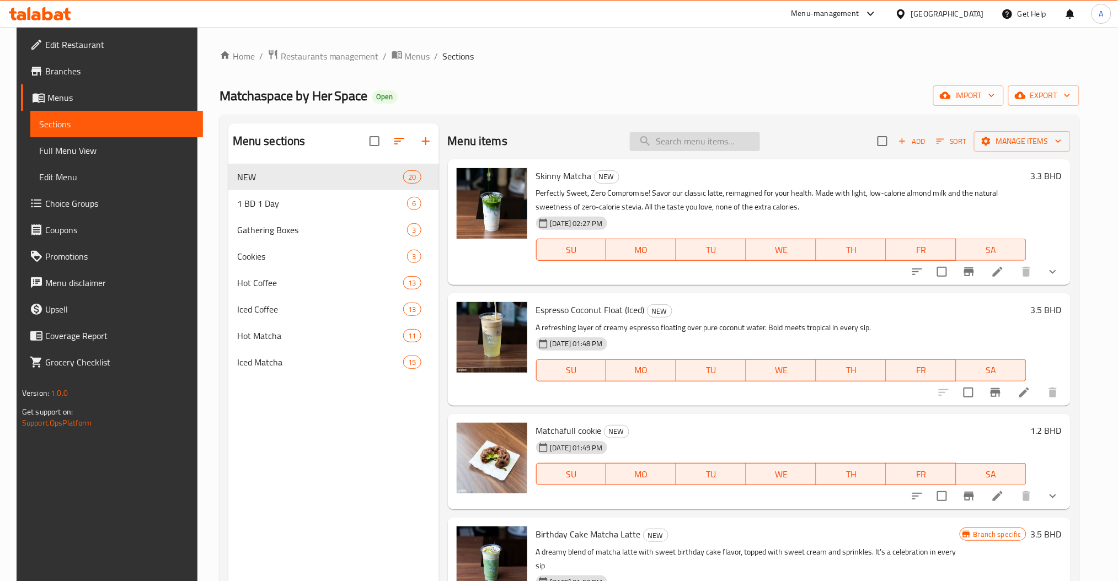
click at [704, 143] on input "search" at bounding box center [695, 141] width 130 height 19
type input "c"
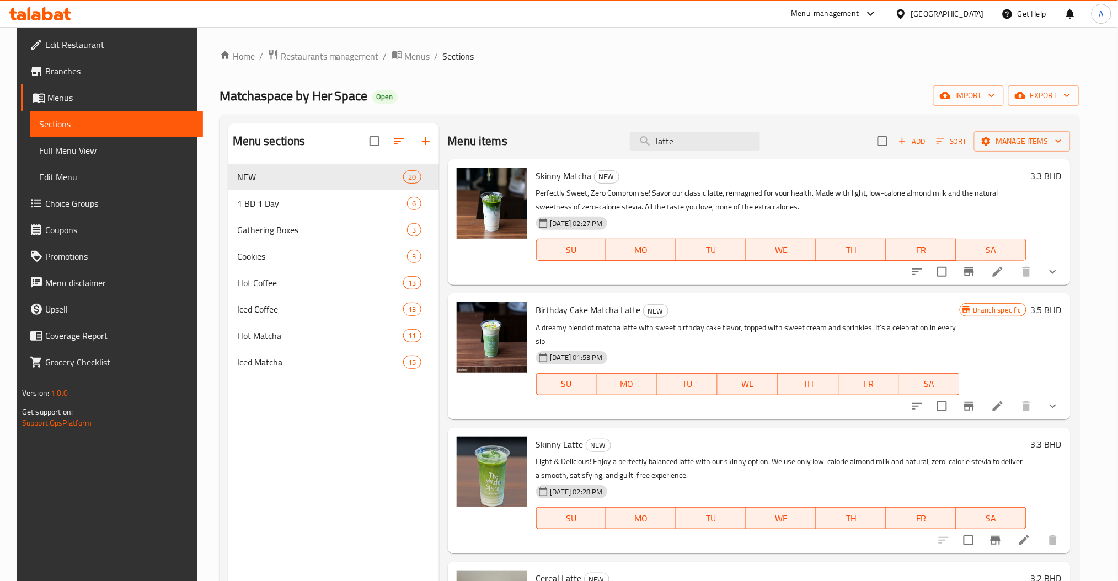
drag, startPoint x: 690, startPoint y: 146, endPoint x: 515, endPoint y: 146, distance: 175.4
click at [562, 146] on div "Menu items latte Add Sort Manage items" at bounding box center [759, 142] width 623 height 36
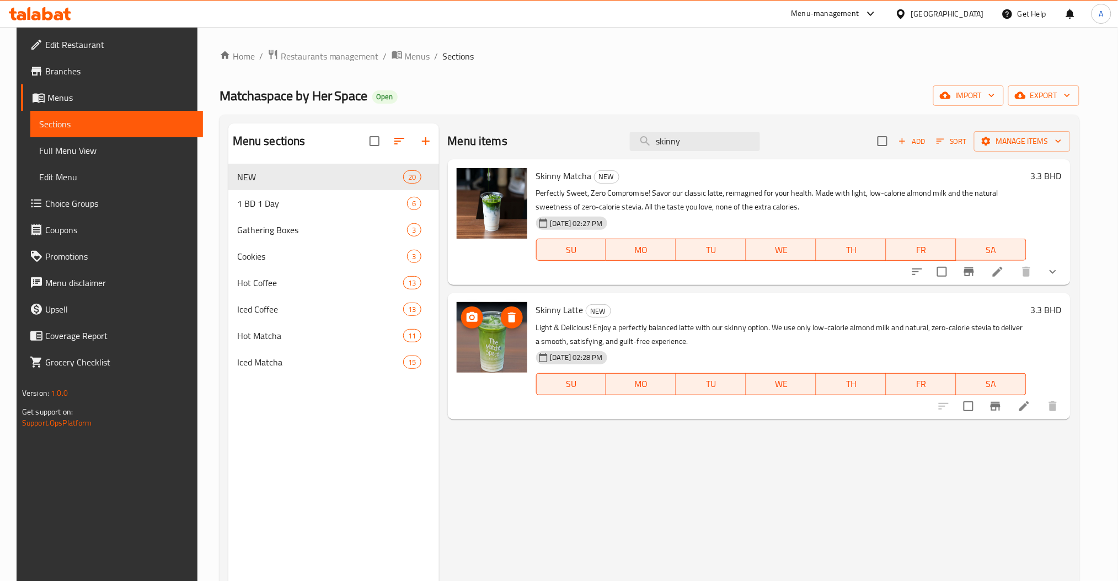
click at [477, 318] on span "upload picture" at bounding box center [472, 317] width 22 height 13
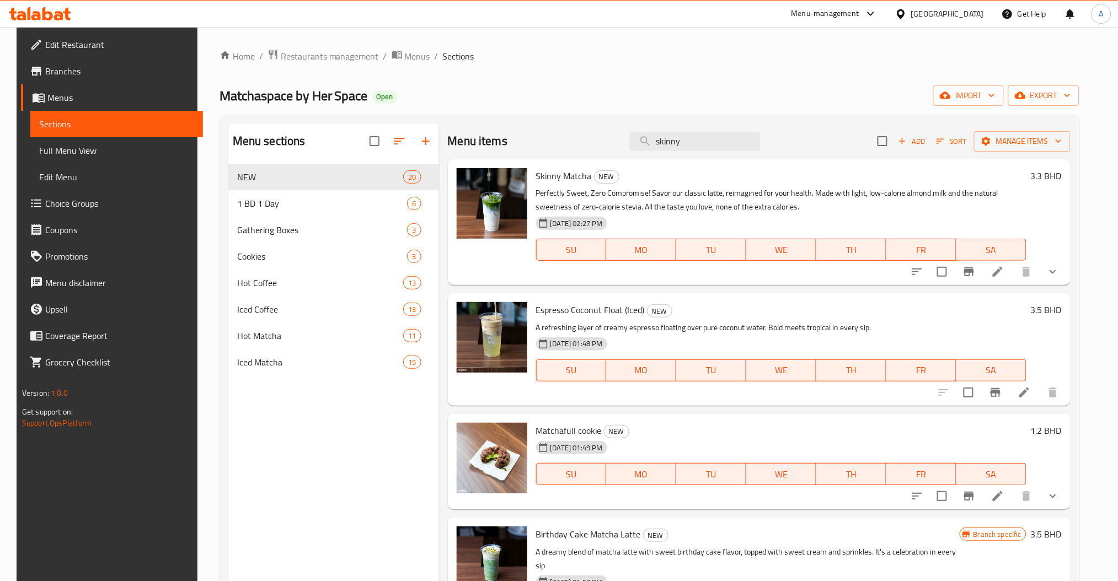
drag, startPoint x: 702, startPoint y: 140, endPoint x: 500, endPoint y: 136, distance: 201.4
click at [574, 136] on div "Menu items skinny Add Sort Manage items" at bounding box center [759, 142] width 623 height 36
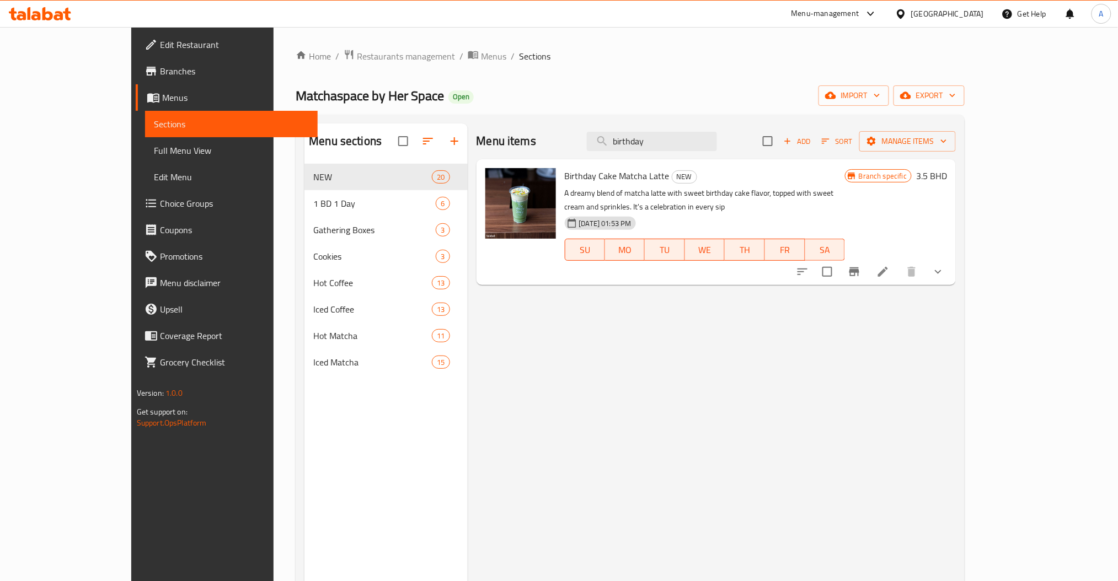
drag, startPoint x: 707, startPoint y: 135, endPoint x: 533, endPoint y: 105, distance: 176.8
click at [554, 106] on div "Home / Restaurants management / Menus / Sections Matchaspace by Her Space Open …" at bounding box center [630, 381] width 669 height 665
type input "m"
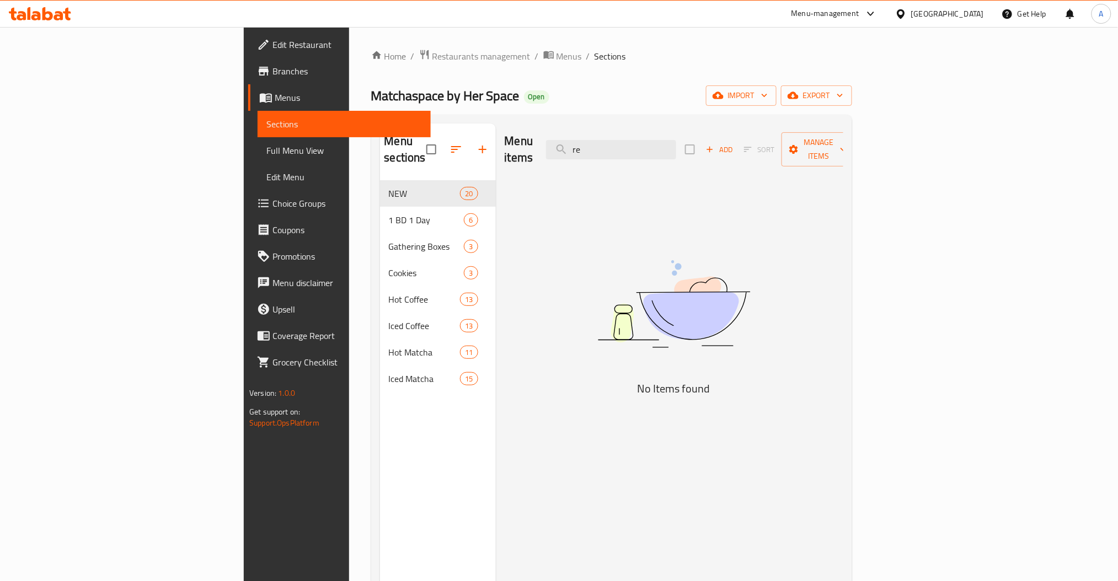
type input "r"
type input "matcha latte"
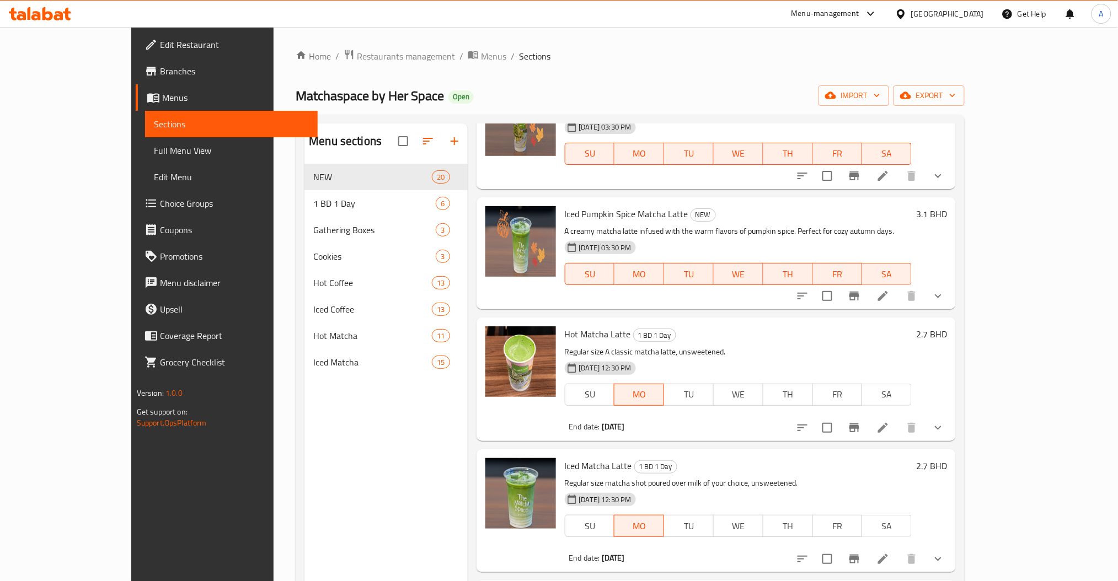
scroll to position [294, 0]
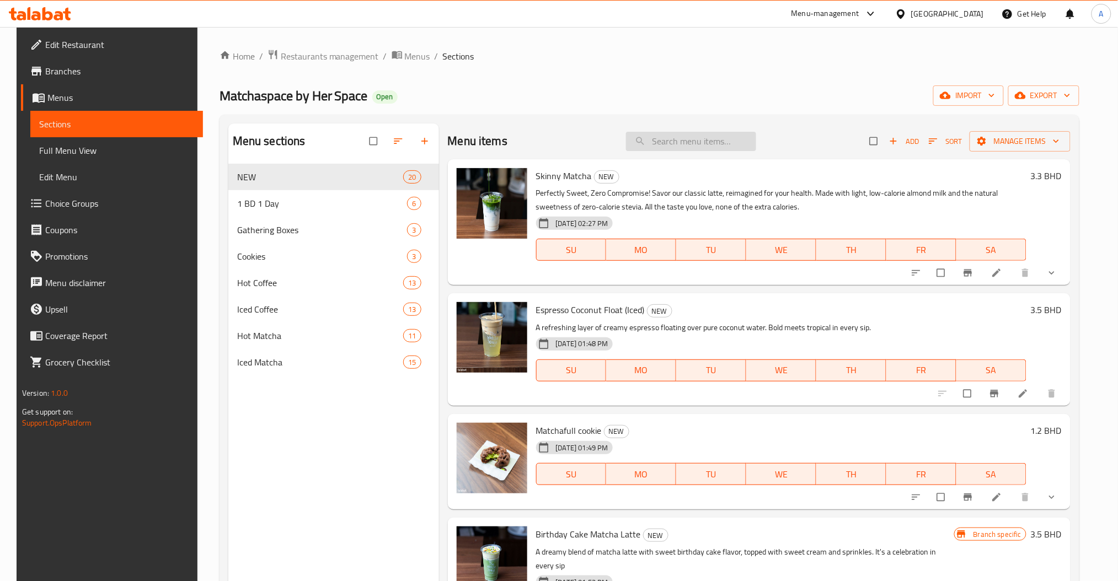
click at [702, 137] on input "search" at bounding box center [691, 141] width 130 height 19
type input "g"
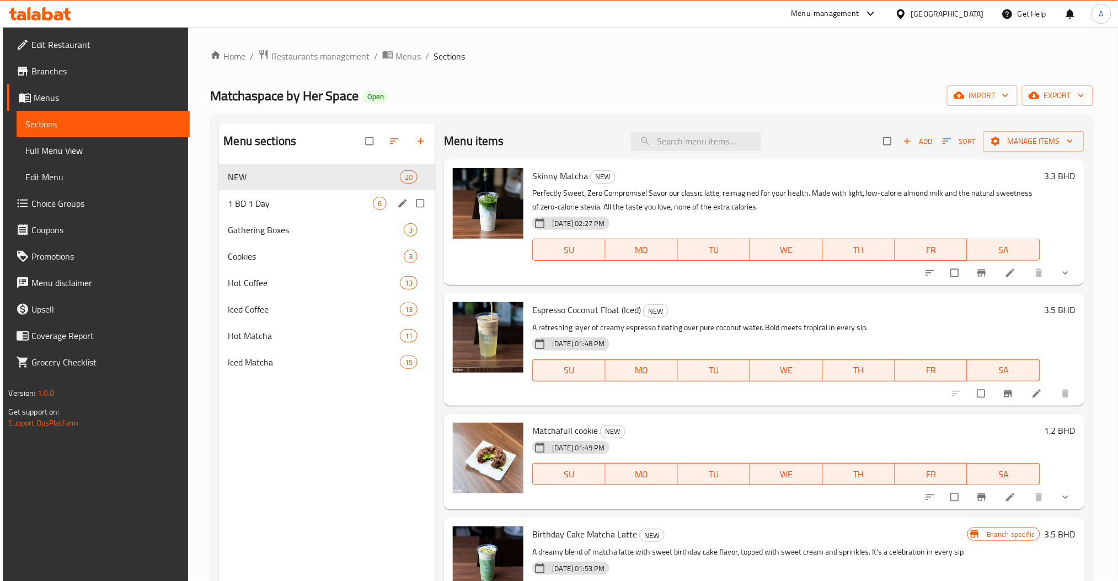
click at [310, 201] on span "1 BD 1 Day" at bounding box center [300, 203] width 145 height 13
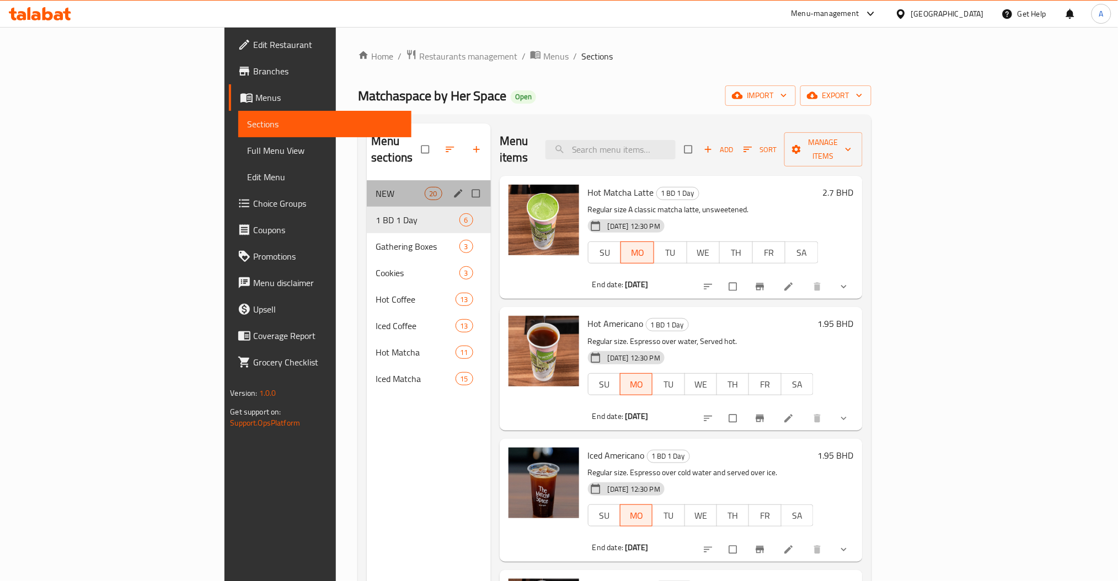
click at [367, 188] on div "NEW 20" at bounding box center [429, 193] width 124 height 26
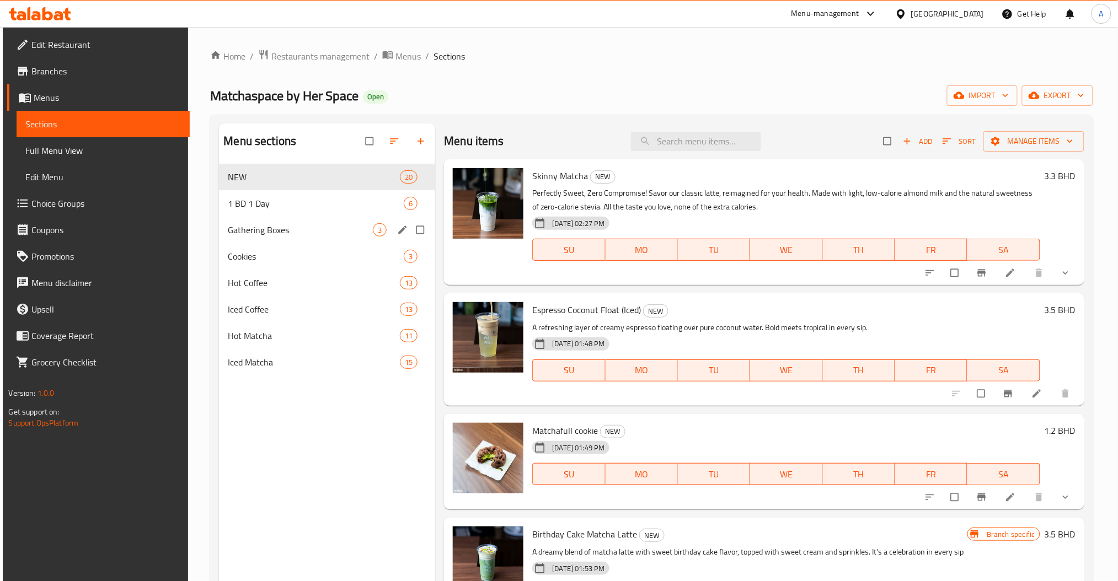
click at [271, 228] on span "Gathering Boxes" at bounding box center [300, 229] width 145 height 13
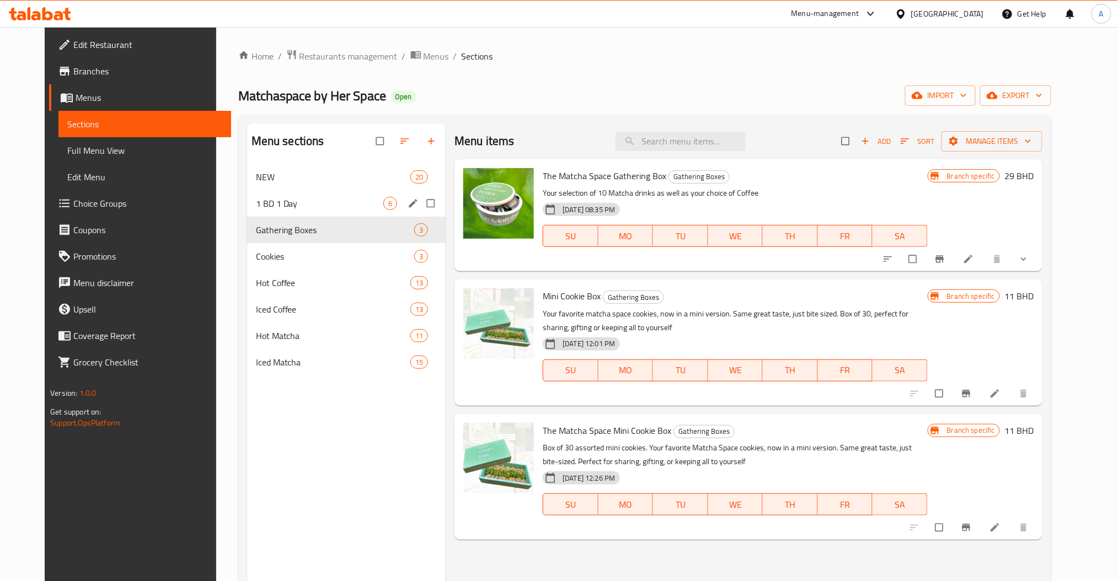
click at [256, 174] on span "NEW" at bounding box center [333, 176] width 154 height 13
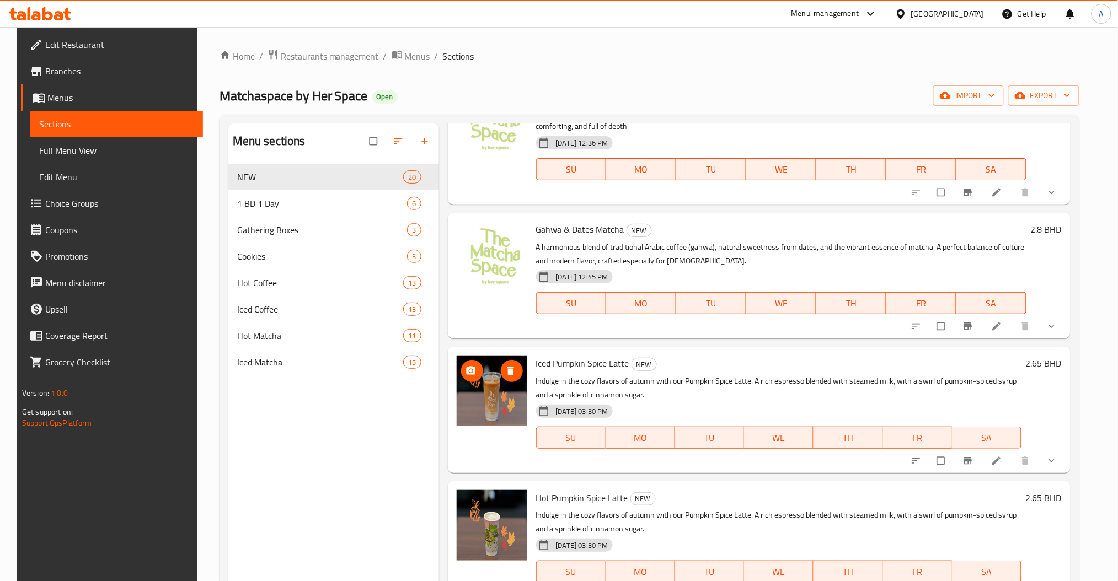
scroll to position [1715, 0]
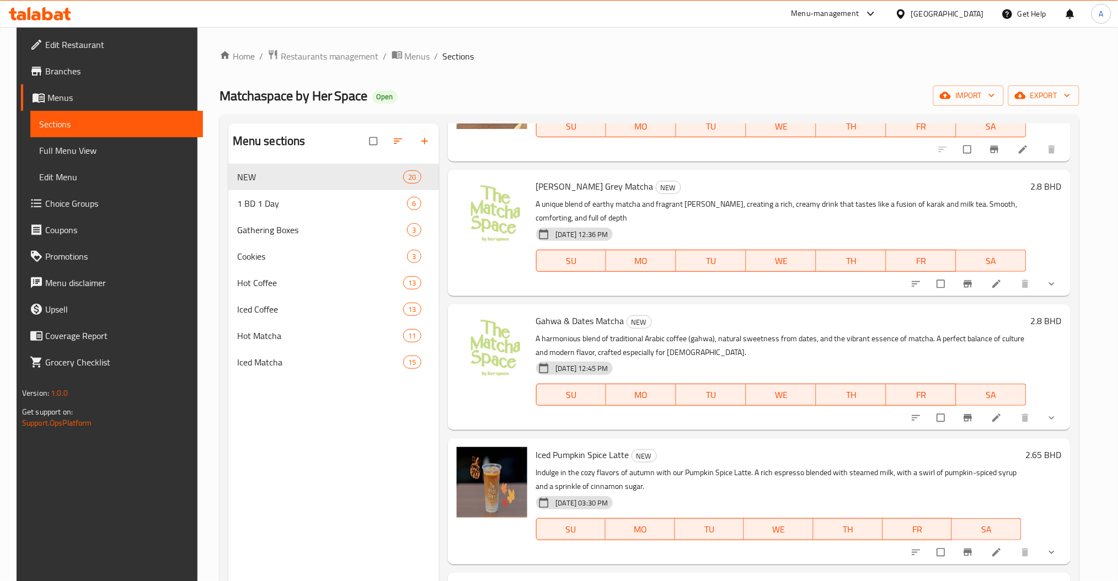
click at [1053, 257] on div "2.8 BHD" at bounding box center [1044, 233] width 35 height 108
click at [1055, 272] on button "show more" at bounding box center [1053, 284] width 26 height 24
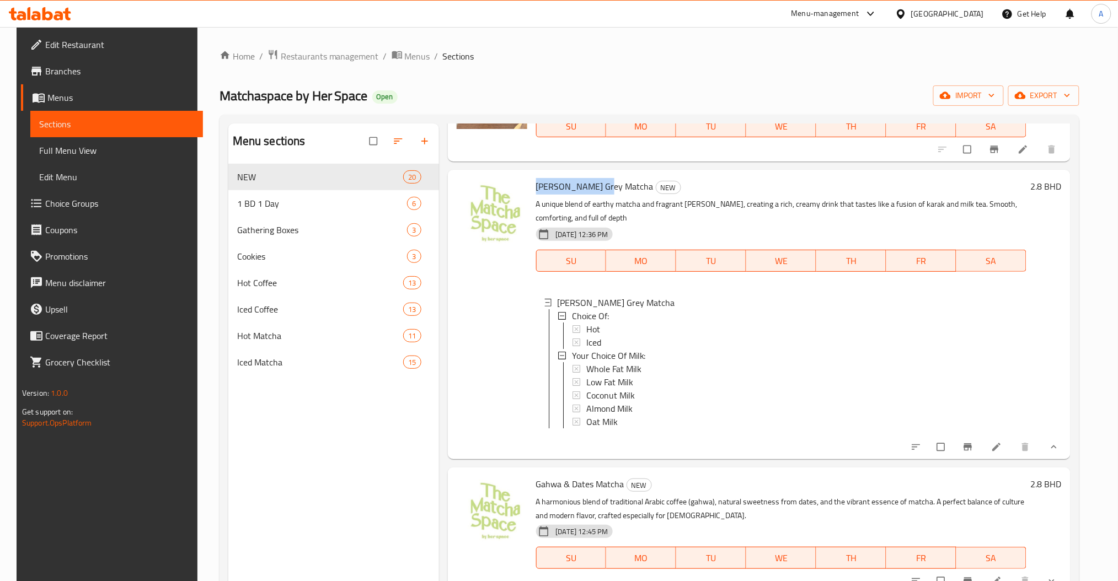
drag, startPoint x: 595, startPoint y: 173, endPoint x: 531, endPoint y: 175, distance: 63.5
click at [532, 175] on div "Earl Grey Matcha NEW A unique blend of earthy matcha and fragrant Earl Grey, cr…" at bounding box center [782, 314] width 500 height 280
click at [482, 184] on img at bounding box center [492, 214] width 71 height 71
click at [479, 183] on img at bounding box center [492, 214] width 71 height 71
click at [473, 189] on span "upload picture" at bounding box center [472, 194] width 22 height 11
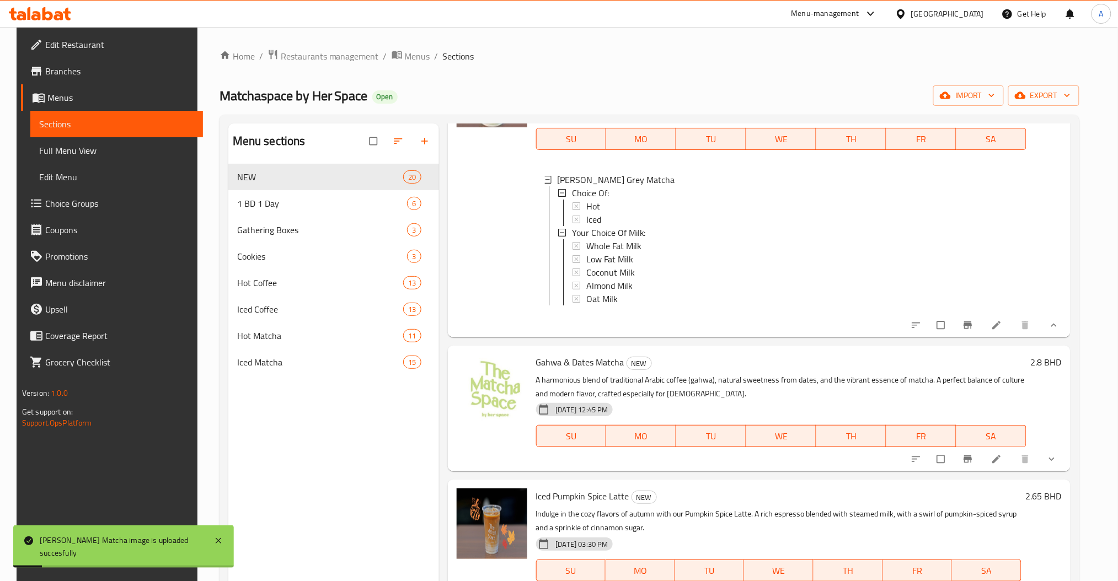
scroll to position [1862, 0]
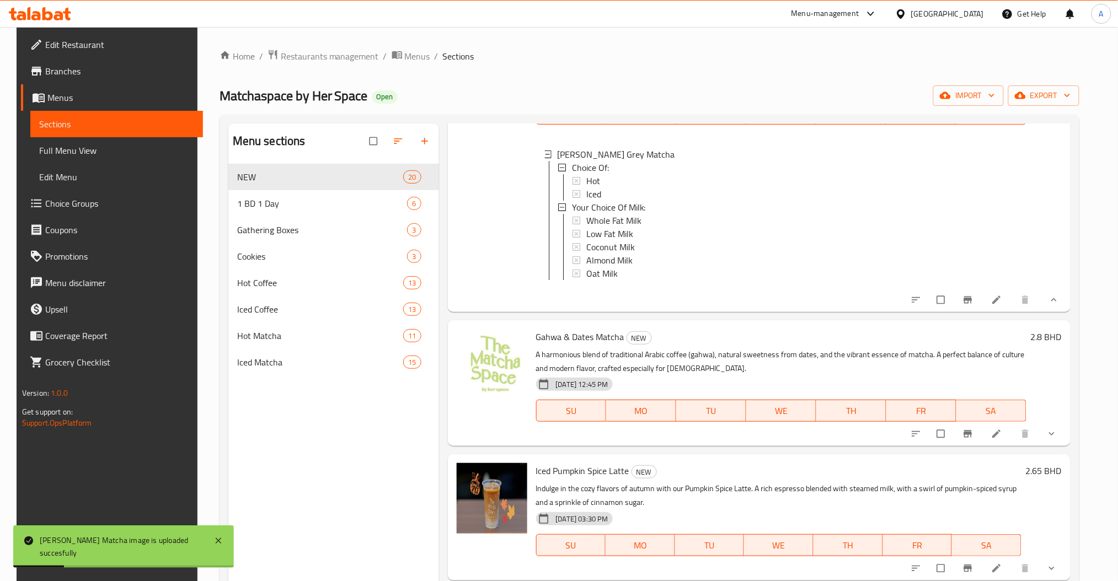
click at [1057, 432] on icon "show more" at bounding box center [1051, 434] width 11 height 11
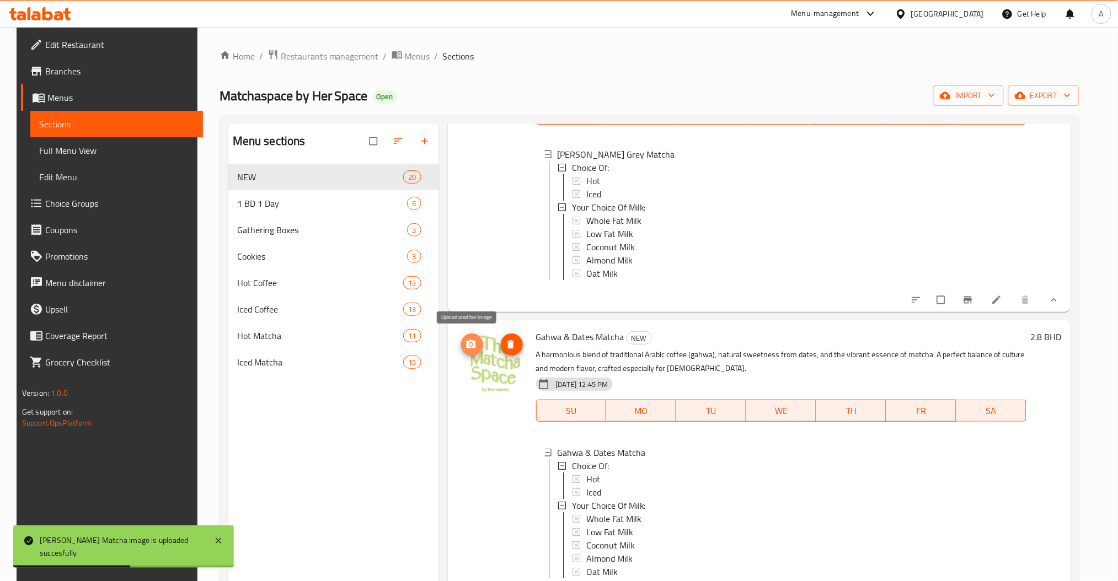
click at [472, 347] on span "upload picture" at bounding box center [472, 344] width 22 height 11
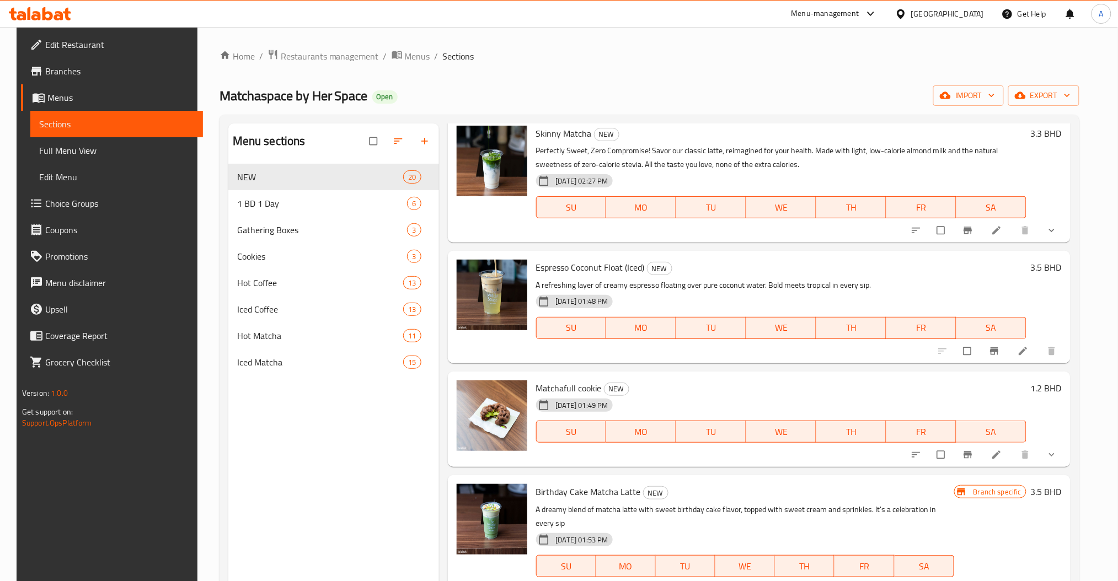
scroll to position [0, 0]
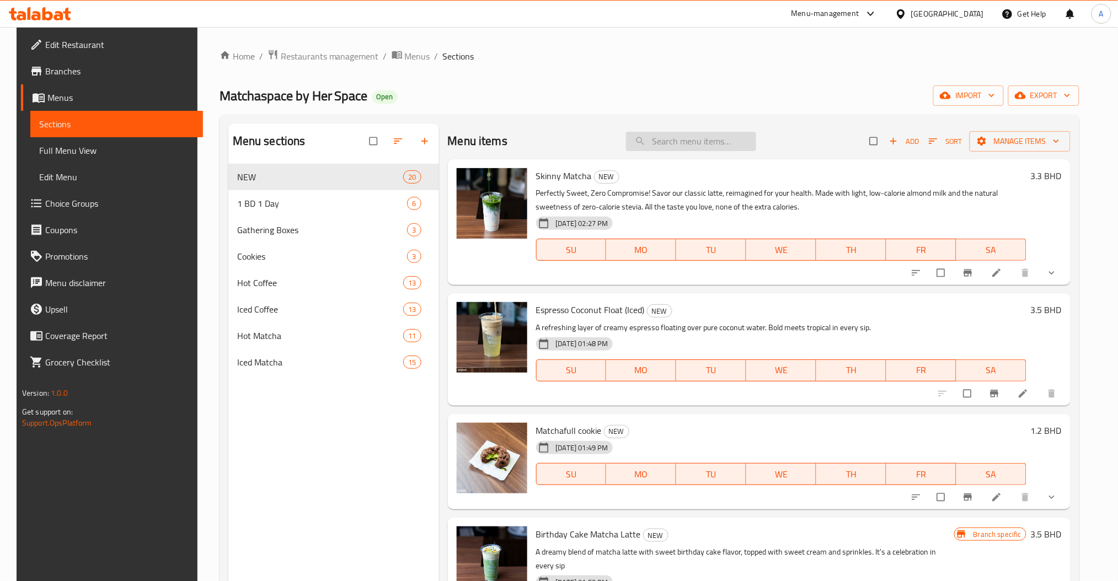
click at [685, 136] on input "search" at bounding box center [691, 141] width 130 height 19
click at [605, 96] on div "Matchaspace by Her Space Open import export" at bounding box center [650, 96] width 860 height 20
click at [694, 146] on input "search" at bounding box center [691, 141] width 130 height 19
click at [658, 97] on div "Matchaspace by Her Space Open import export" at bounding box center [650, 96] width 860 height 20
click at [677, 136] on input "search" at bounding box center [691, 141] width 130 height 19
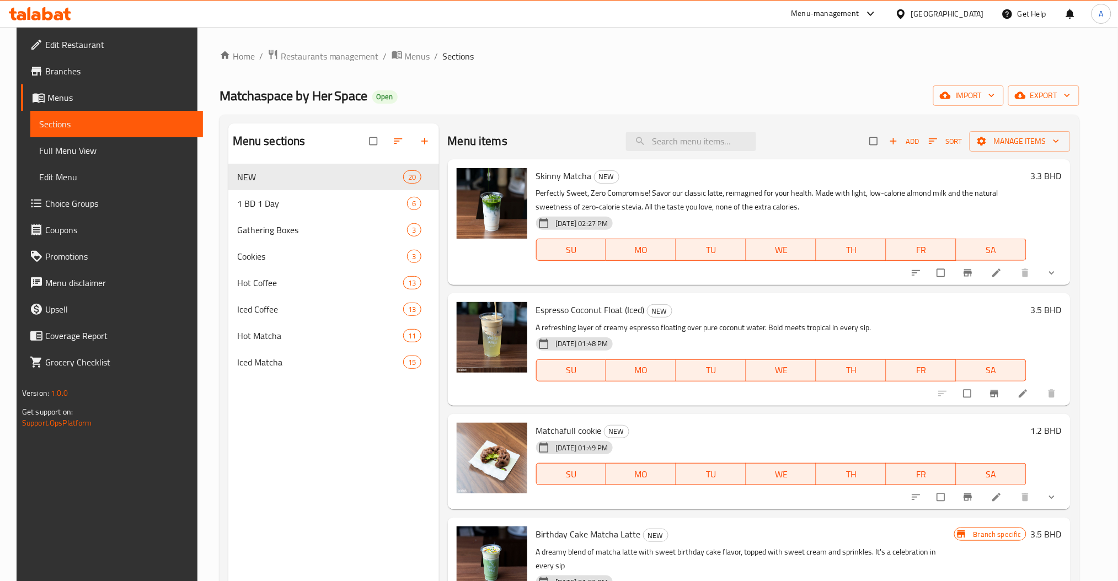
click at [680, 102] on div "Matchaspace by Her Space Open import export" at bounding box center [650, 96] width 860 height 20
click at [702, 135] on input "search" at bounding box center [691, 141] width 130 height 19
click at [662, 74] on div "Home / Restaurants management / Menus / Sections Matchaspace by Her Space Open …" at bounding box center [650, 381] width 860 height 665
click at [624, 106] on div "Matchaspace by Her Space Open import export" at bounding box center [650, 96] width 860 height 20
drag, startPoint x: 490, startPoint y: 205, endPoint x: 654, endPoint y: 76, distance: 209.0
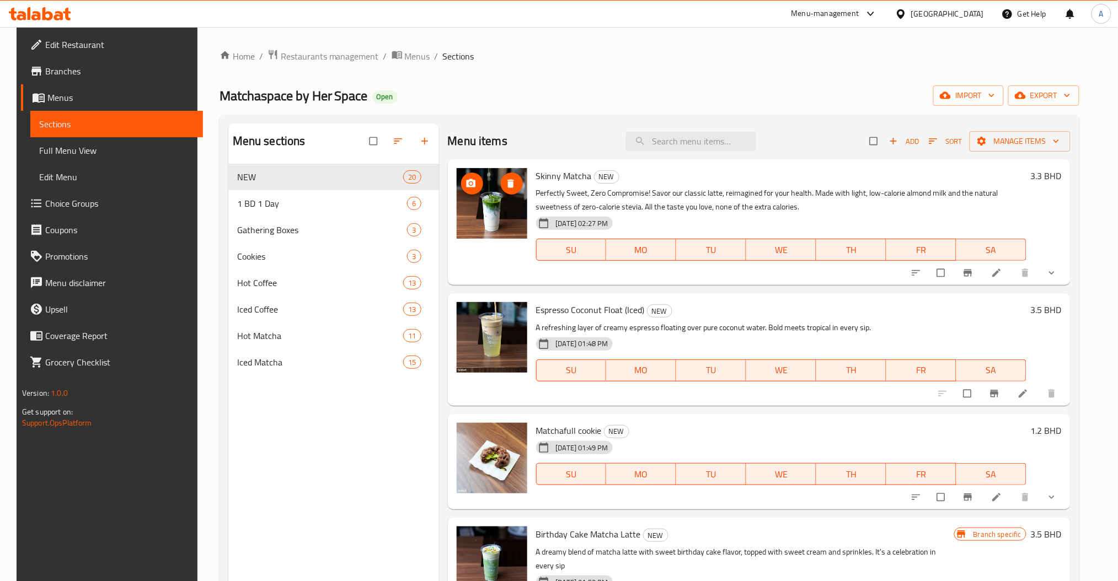
click at [654, 76] on div "Home / Restaurants management / Menus / Sections Matchaspace by Her Space Open …" at bounding box center [650, 381] width 860 height 665
click at [375, 95] on span "Open" at bounding box center [384, 96] width 25 height 9
click at [488, 91] on div "Matchaspace by Her Space Open import export" at bounding box center [650, 96] width 860 height 20
click at [680, 145] on input "search" at bounding box center [691, 141] width 130 height 19
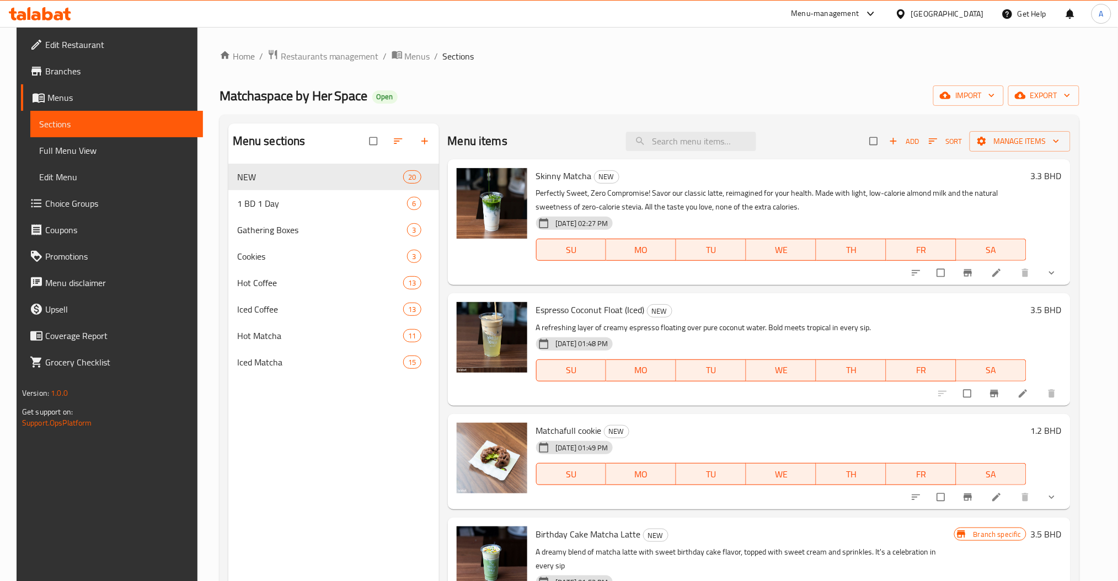
click at [589, 98] on div "Matchaspace by Her Space Open import export" at bounding box center [650, 96] width 860 height 20
click at [146, 496] on div "Edit Restaurant Branches Menus Sections Full Menu View Edit Menu Choice Groups …" at bounding box center [110, 317] width 187 height 581
